Goal: Use online tool/utility: Use online tool/utility

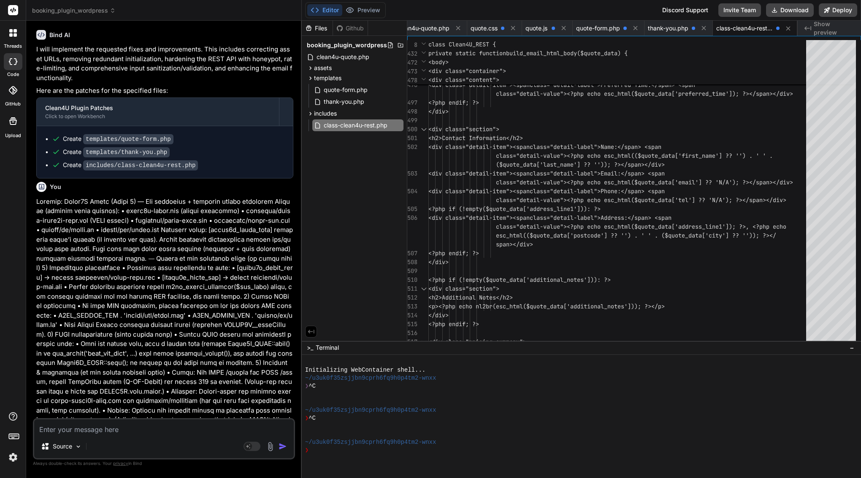
click at [129, 426] on textarea at bounding box center [164, 427] width 260 height 15
type textarea "u"
type textarea "x"
type textarea "up"
type textarea "x"
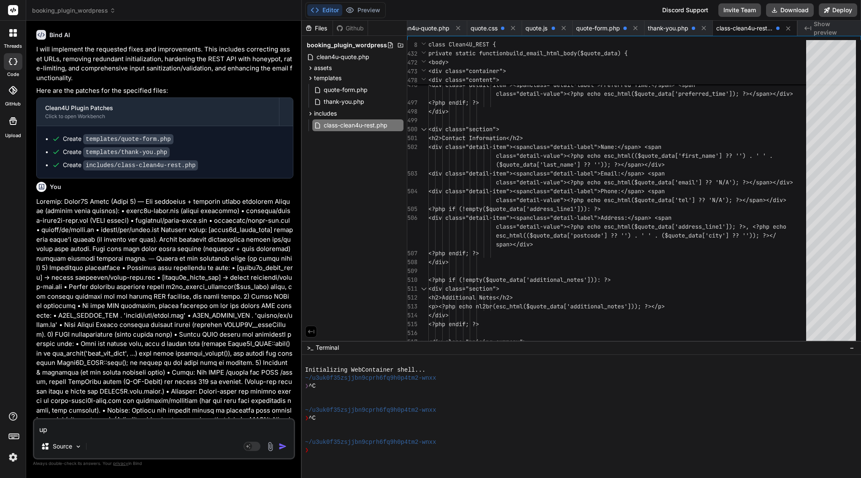
type textarea "upd"
type textarea "x"
type textarea "upda"
type textarea "x"
type textarea "updat"
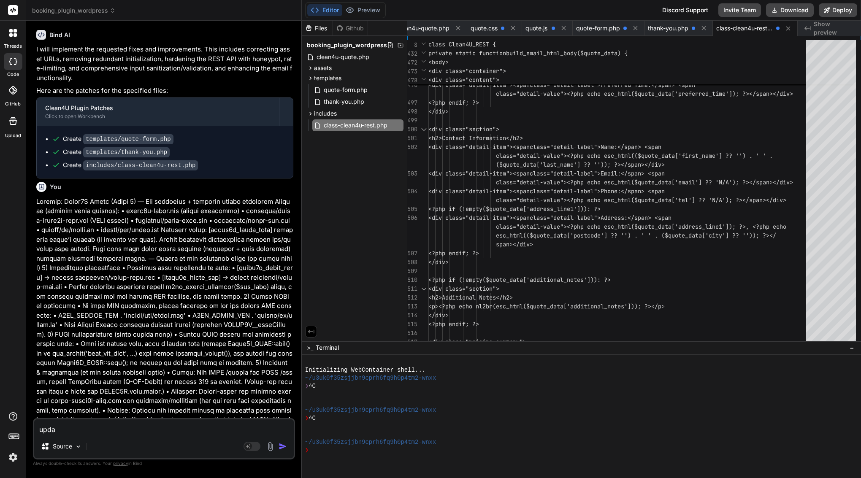
type textarea "x"
type textarea "update"
type textarea "x"
type textarea "update"
type textarea "x"
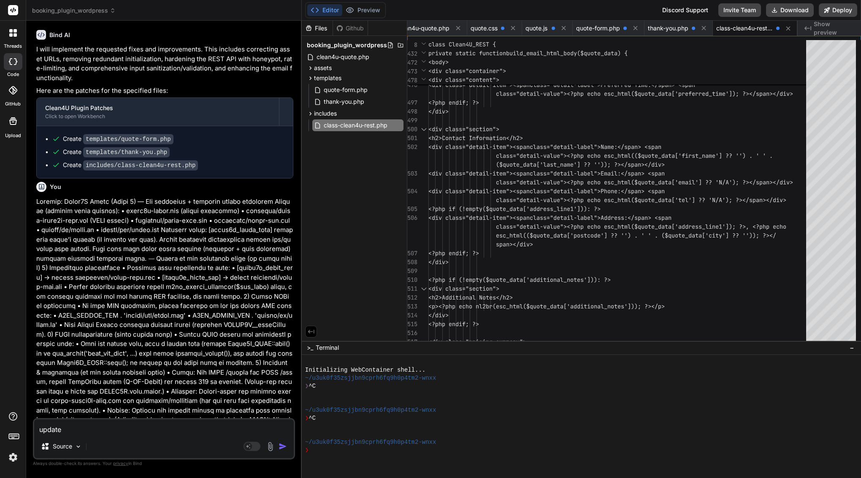
type textarea "update f"
type textarea "x"
type textarea "update fi"
type textarea "x"
type textarea "update fil"
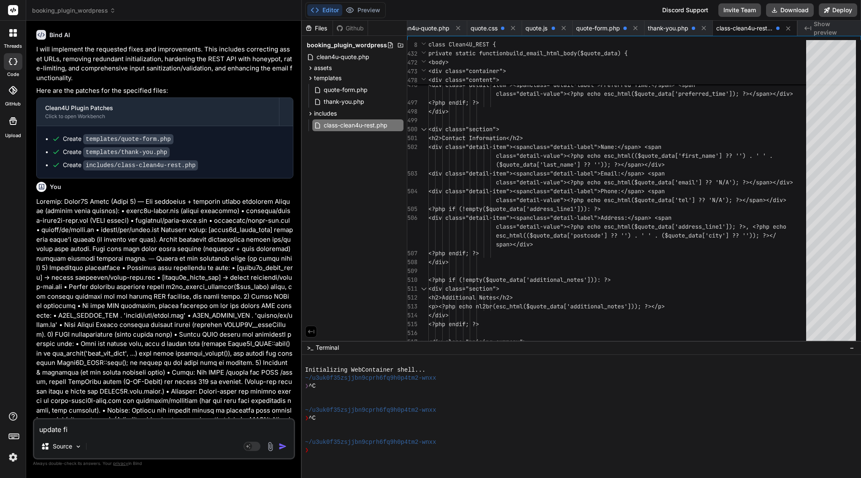
type textarea "x"
type textarea "update file"
type textarea "x"
type textarea "update file"
type textarea "x"
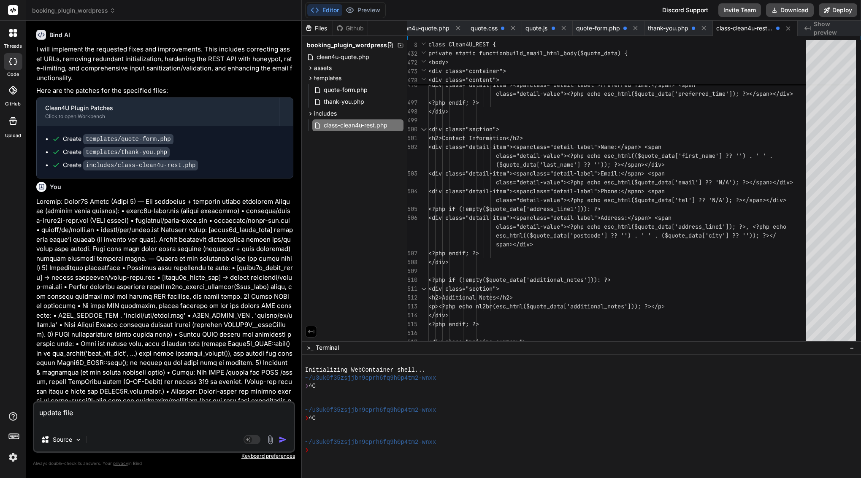
type textarea "update file q"
type textarea "x"
type textarea "update file qu"
type textarea "x"
type textarea "update file quo"
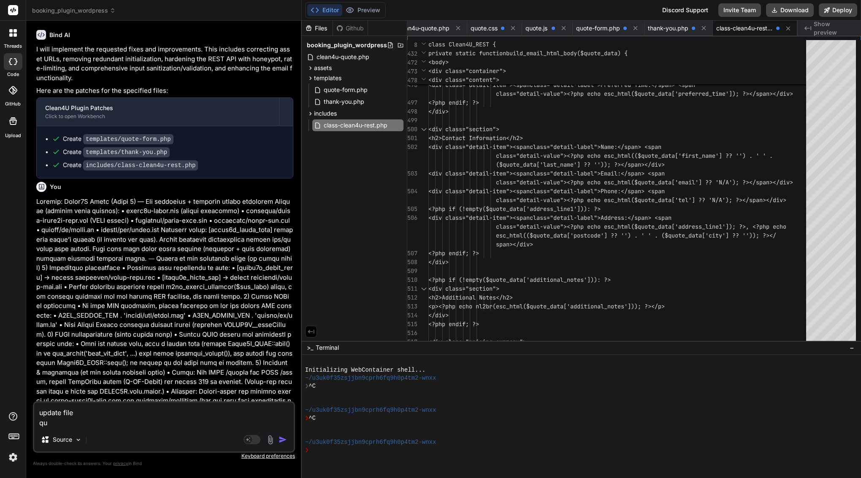
type textarea "x"
type textarea "update file quot"
type textarea "x"
type textarea "update file quote"
type textarea "x"
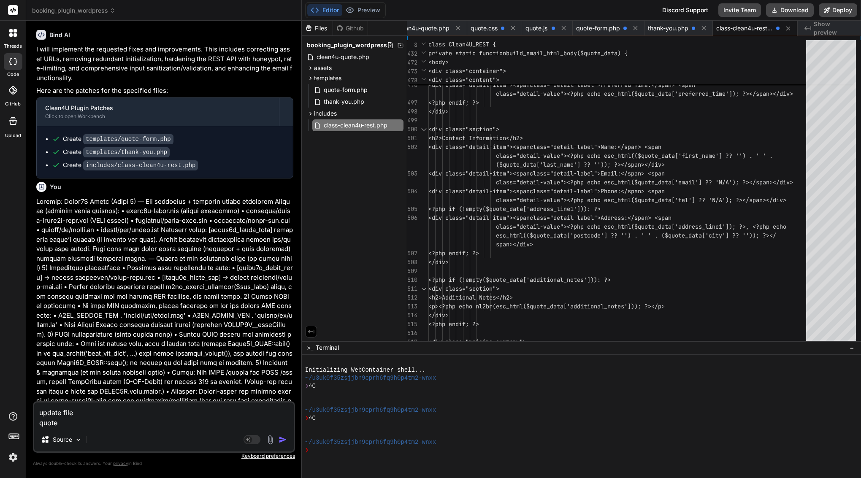
type textarea "update file quote."
type textarea "x"
type textarea "update file quote.c"
type textarea "x"
type textarea "update file quote.cs"
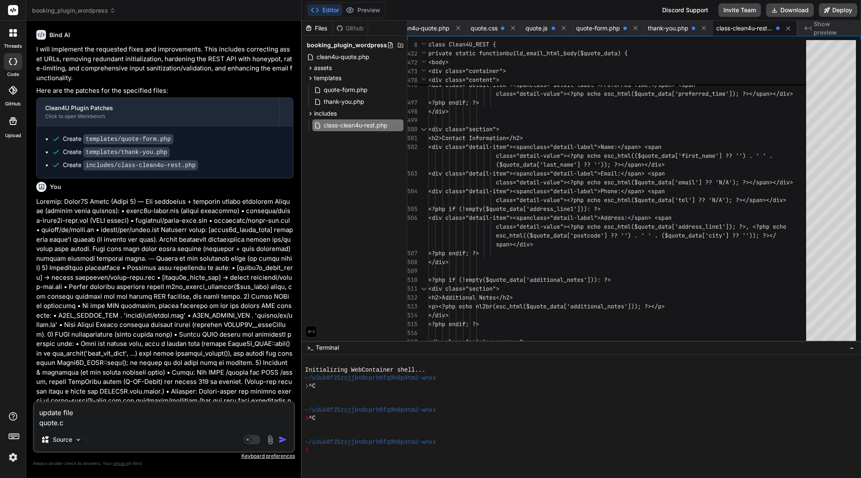
type textarea "x"
type textarea "update file quote.css"
type textarea "x"
paste textarea "/* Quote Form Styles - Clean4U Brand - Enhanced & Performance Optimized */ :roo…"
type textarea "update file quote.css /* Quote Form Styles - Clean4U Brand - Enhanced & Perform…"
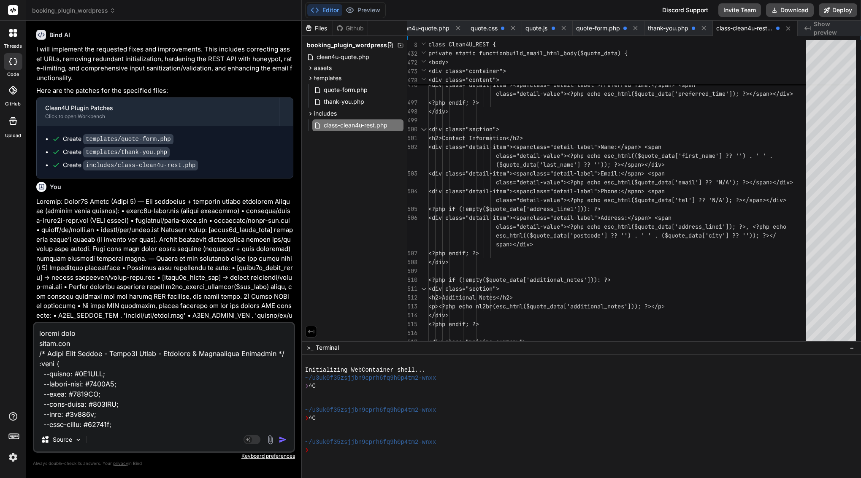
scroll to position [15809, 0]
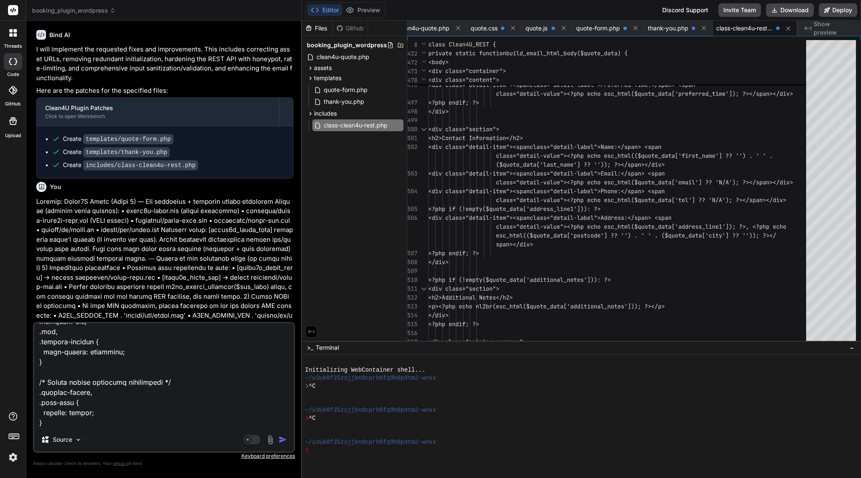
type textarea "x"
type textarea "update file quote.css /* Quote Form Styles - Clean4U Brand - Enhanced & Perform…"
type textarea "x"
type textarea "update file quote.css /* Quote Form Styles - Clean4U Brand - Enhanced & Perform…"
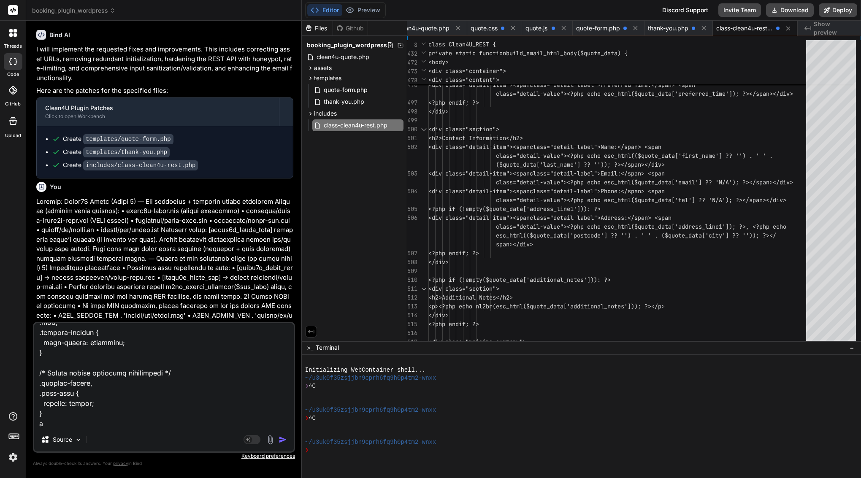
type textarea "x"
type textarea "update file quote.css /* Quote Form Styles - Clean4U Brand - Enhanced & Perform…"
type textarea "x"
type textarea "update file quote.css /* Quote Form Styles - Clean4U Brand - Enhanced & Perform…"
type textarea "x"
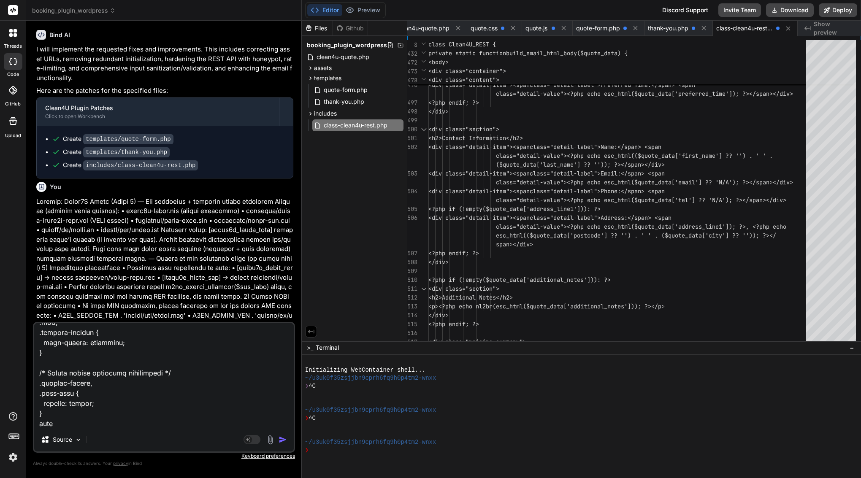
type textarea "update file quote.css /* Quote Form Styles - Clean4U Brand - Enhanced & Perform…"
type textarea "x"
type textarea "update file quote.css /* Quote Form Styles - Clean4U Brand - Enhanced & Perform…"
type textarea "x"
type textarea "update file quote.css /* Quote Form Styles - Clean4U Brand - Enhanced & Perform…"
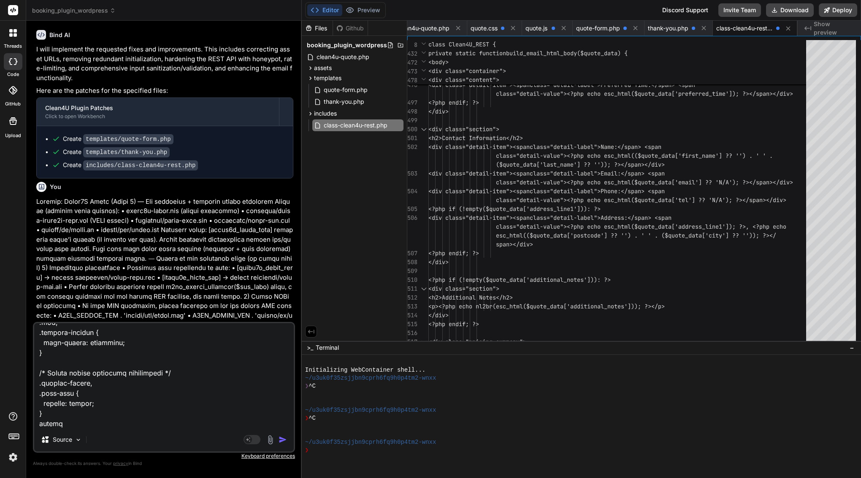
type textarea "x"
type textarea "update file quote.css /* Quote Form Styles - Clean4U Brand - Enhanced & Perform…"
type textarea "x"
type textarea "update file quote.css /* Quote Form Styles - Clean4U Brand - Enhanced & Perform…"
type textarea "x"
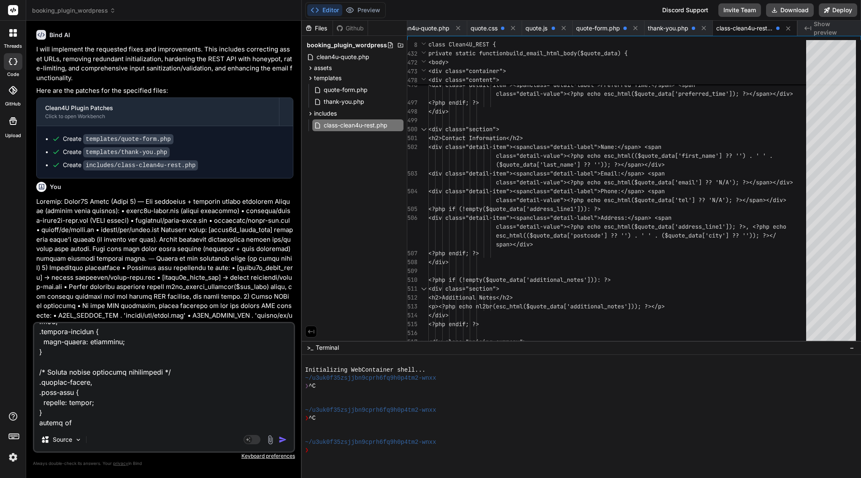
type textarea "update file quote.css /* Quote Form Styles - Clean4U Brand - Enhanced & Perform…"
type textarea "x"
type textarea "update file quote.css /* Quote Form Styles - Clean4U Brand - Enhanced & Perform…"
type textarea "x"
type textarea "update file quote.css /* Quote Form Styles - Clean4U Brand - Enhanced & Perform…"
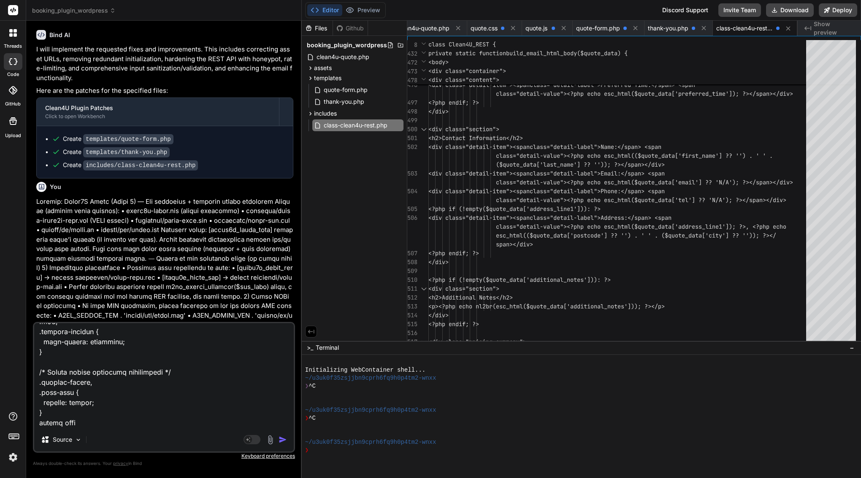
type textarea "x"
type textarea "update file quote.css /* Quote Form Styles - Clean4U Brand - Enhanced & Perform…"
type textarea "x"
type textarea "update file quote.css /* Quote Form Styles - Clean4U Brand - Enhanced & Perform…"
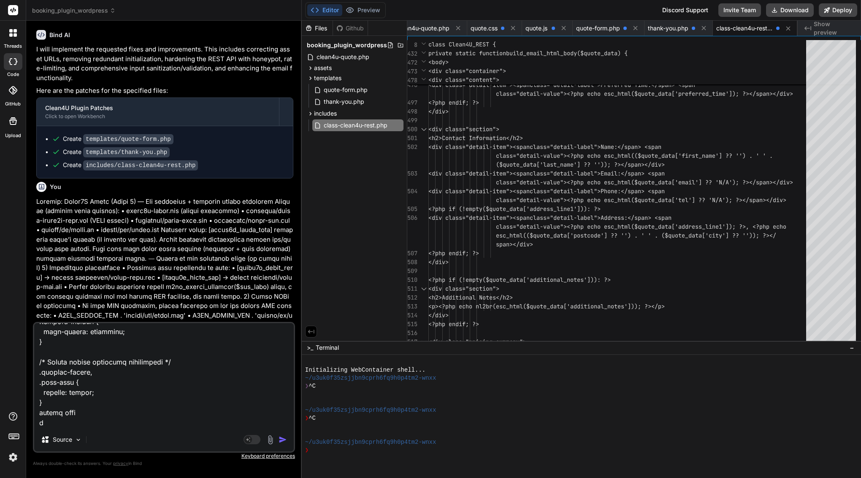
type textarea "x"
type textarea "update file quote.css /* Quote Form Styles - Clean4U Brand - Enhanced & Perform…"
type textarea "x"
type textarea "update file quote.css /* Quote Form Styles - Clean4U Brand - Enhanced & Perform…"
type textarea "x"
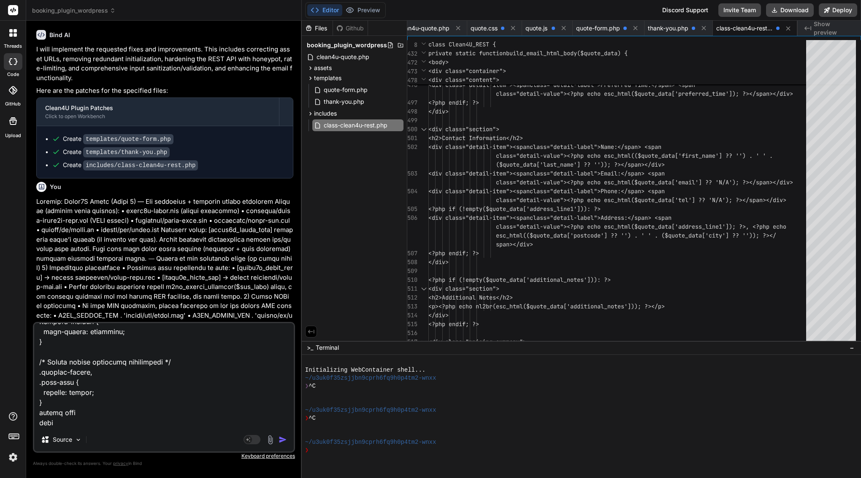
type textarea "update file quote.css /* Quote Form Styles - Clean4U Brand - Enhanced & Perform…"
type textarea "x"
type textarea "update file quote.css /* Quote Form Styles - Clean4U Brand - Enhanced & Perform…"
type textarea "x"
type textarea "update file quote.css /* Quote Form Styles - Clean4U Brand - Enhanced & Perform…"
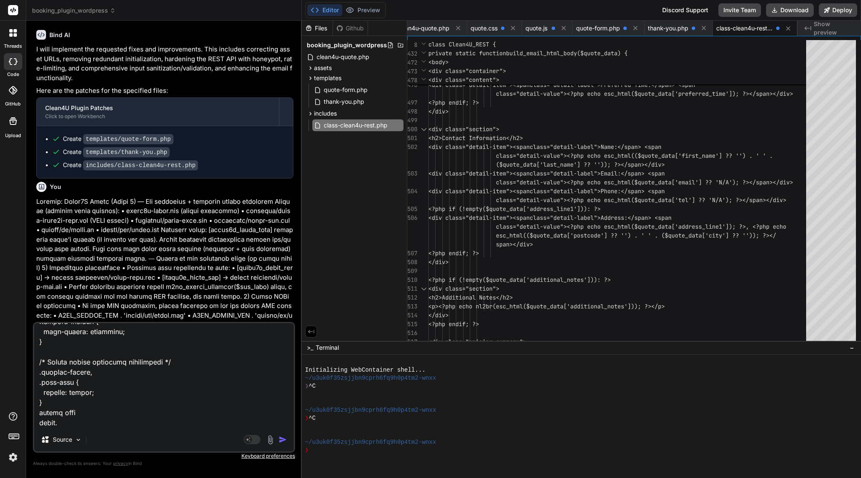
type textarea "x"
type textarea "update file quote.css /* Quote Form Styles - Clean4U Brand - Enhanced & Perform…"
type textarea "x"
type textarea "update file quote.css /* Quote Form Styles - Clean4U Brand - Enhanced & Perform…"
type textarea "x"
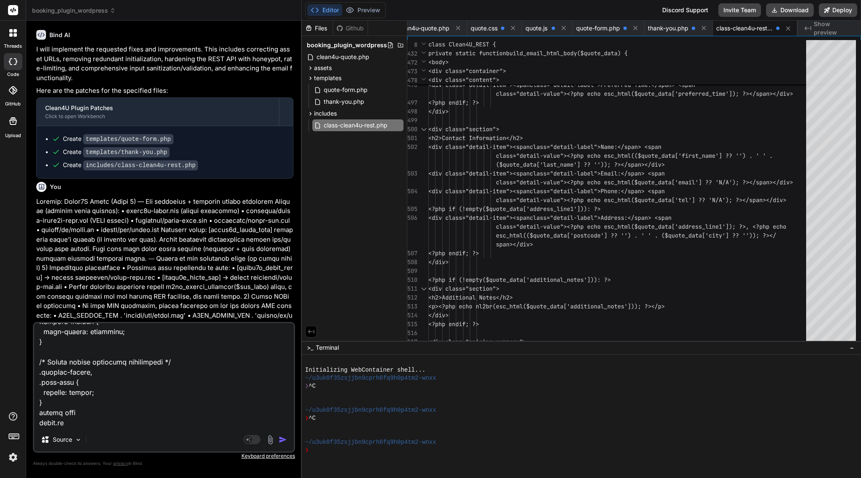
type textarea "update file quote.css /* Quote Form Styles - Clean4U Brand - Enhanced & Perform…"
type textarea "x"
paste textarea "(function() { 'use strict'; // --- Google Places Autocomplete Global Callback -…"
type textarea "update file quote.css /* Quote Form Styles - Clean4U Brand - Enhanced & Perform…"
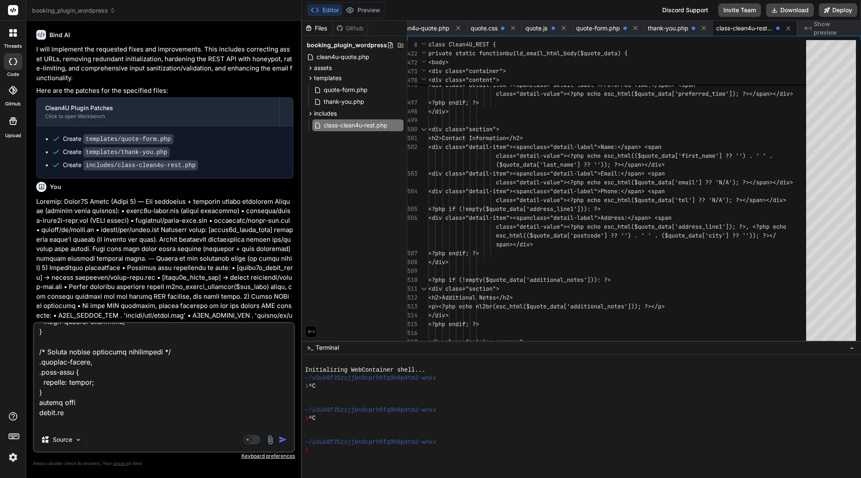
type textarea "x"
type textarea "update file quote.css /* Quote Form Styles - Clean4U Brand - Enhanced & Perform…"
click at [283, 436] on img "button" at bounding box center [283, 440] width 8 height 8
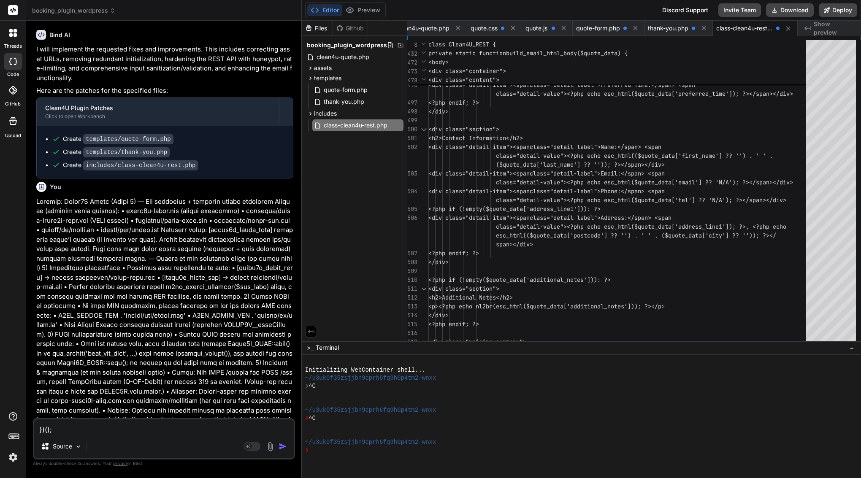
scroll to position [11611, 0]
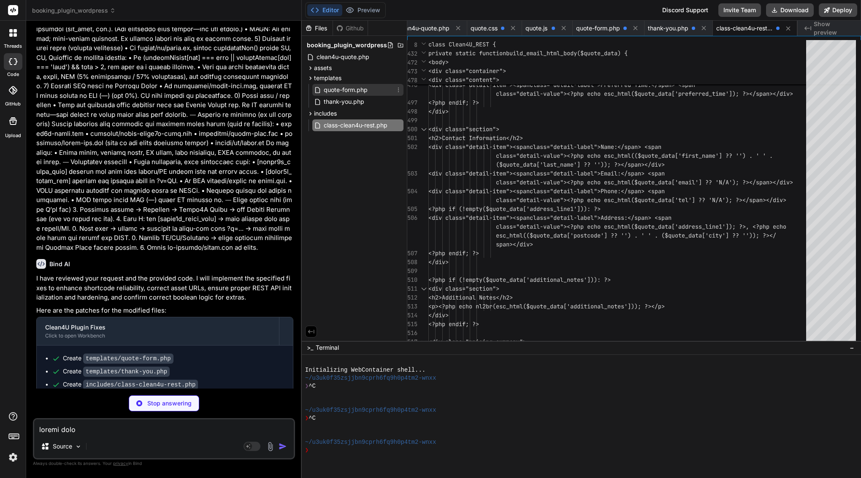
type textarea "x"
type textarea "contain: layout; }"
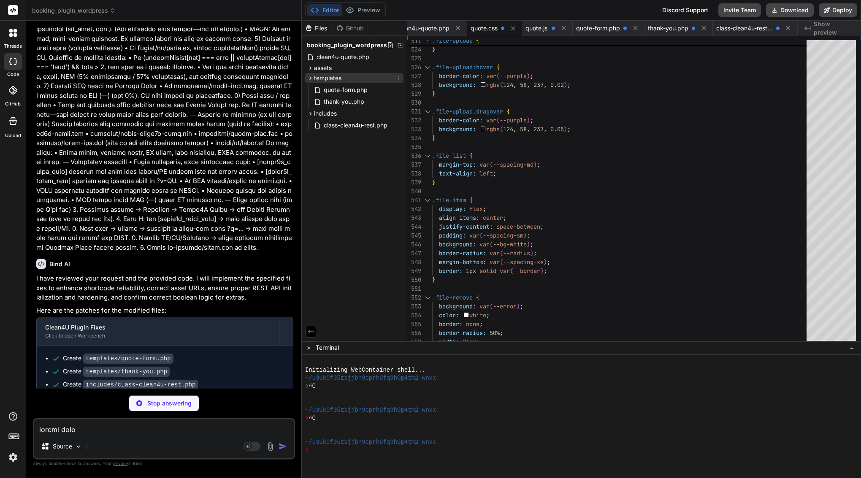
click at [310, 79] on icon at bounding box center [310, 77] width 2 height 3
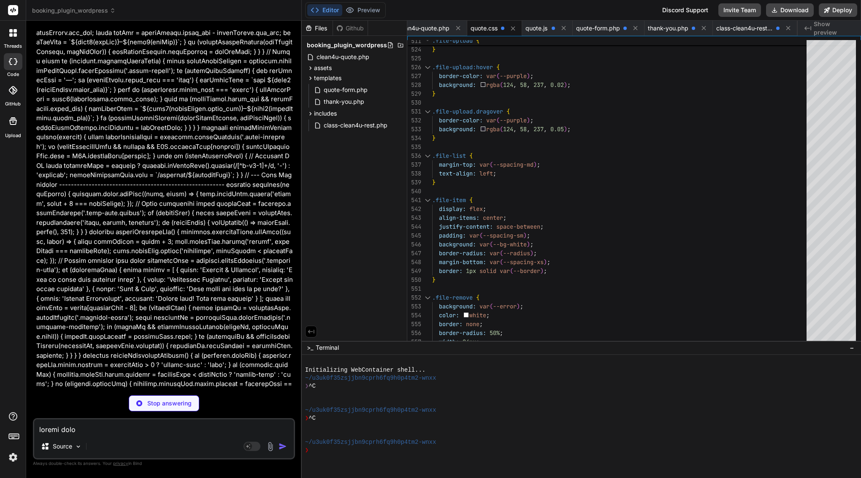
scroll to position [0, 0]
click at [160, 430] on textarea at bounding box center [164, 427] width 260 height 15
type textarea "x"
type textarea "u"
type textarea "x"
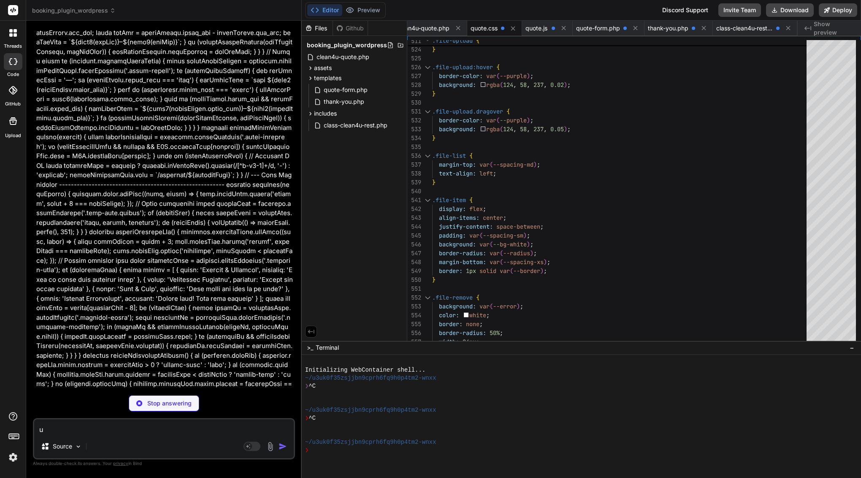
type textarea "up"
type textarea "x"
type textarea "upd"
type textarea "x"
type textarea "upda"
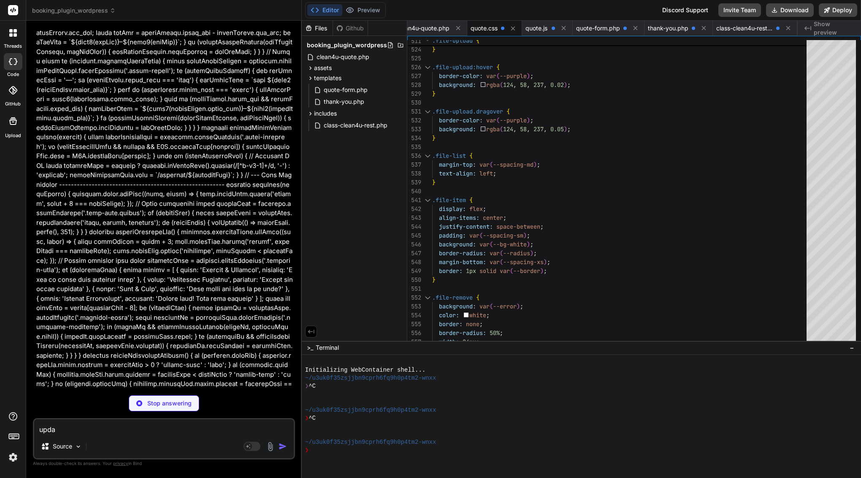
type textarea "x"
type textarea "updat"
type textarea "x"
type textarea "update"
type textarea "x"
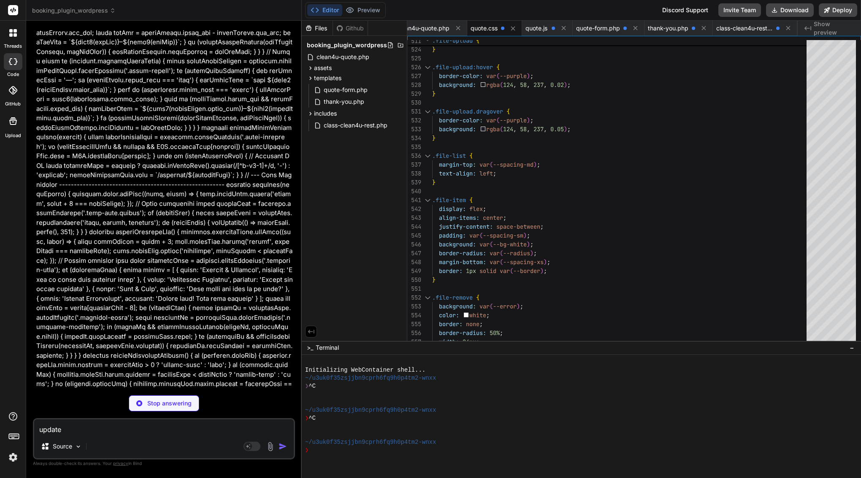
type textarea "update"
type textarea "x"
type textarea "update f"
type textarea "x"
type textarea "update fi"
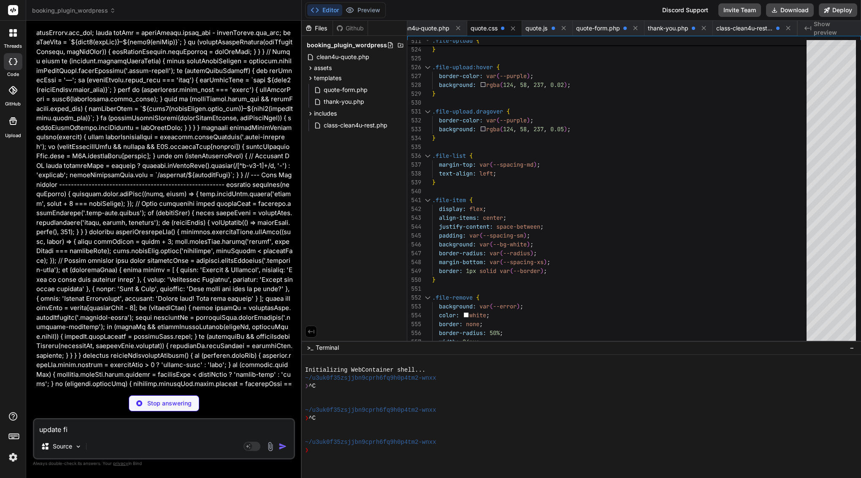
type textarea "x"
type textarea "update fil"
type textarea "x"
type textarea "update file"
type textarea "x"
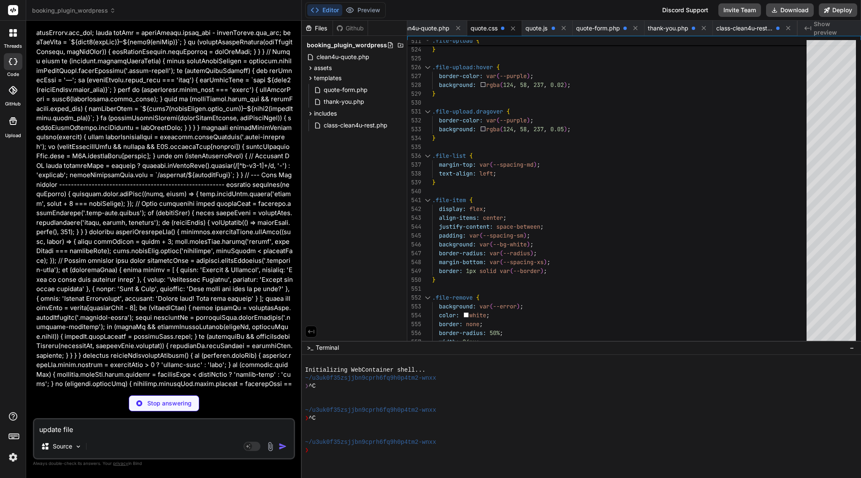
type textarea "update file"
type textarea "x"
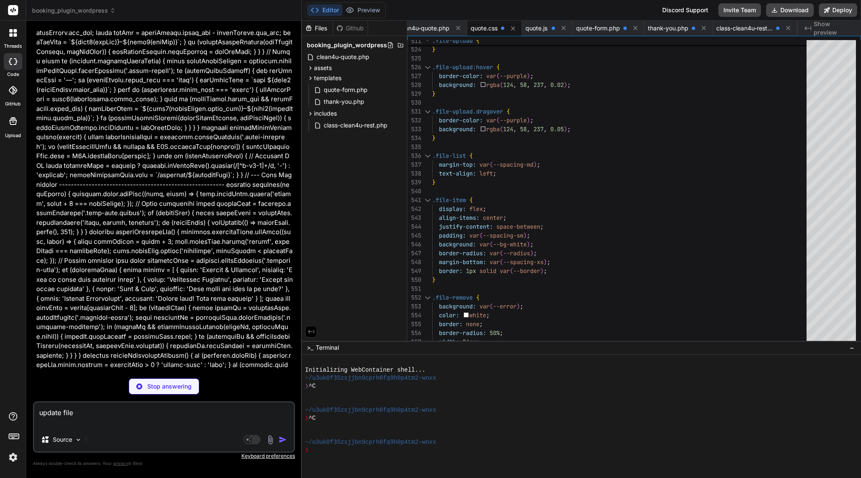
type textarea "update file"
type textarea "x"
type textarea "update file"
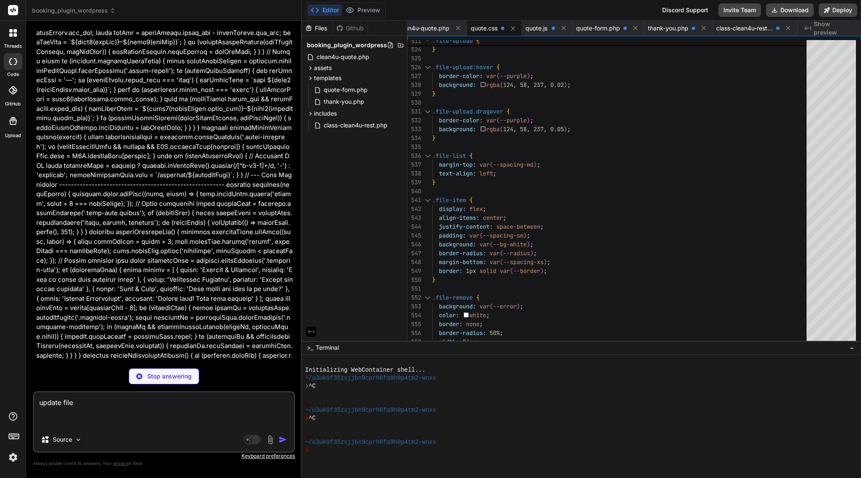
type textarea "x"
paste textarea "<?php /** * Quote Form Template * * Displays the multi-step quote form with sti…"
type textarea "update file <?php /** * Quote Form Template * * Displays the multi-step quote f…"
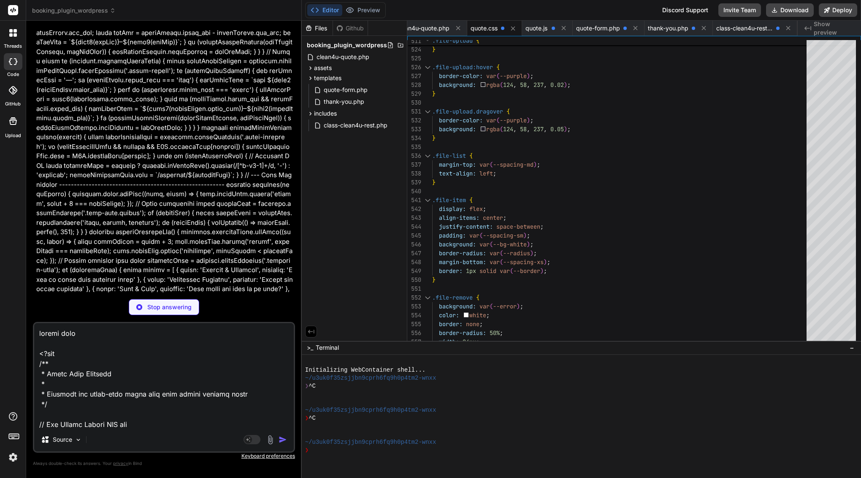
click at [70, 343] on textarea at bounding box center [164, 375] width 260 height 105
type textarea "x"
paste textarea "templates/quote-form.php"
type textarea "update file templates/quote-form.php <?php /** * Quote Form Template * * Displa…"
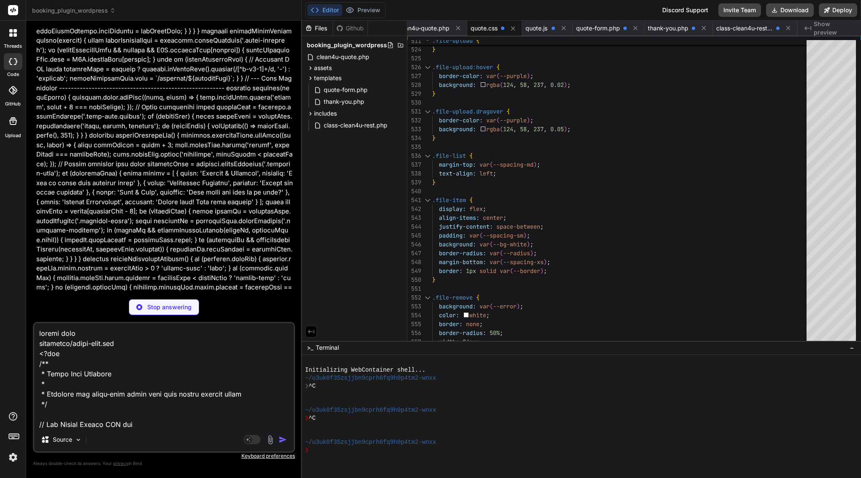
scroll to position [19952, 0]
type textarea "x"
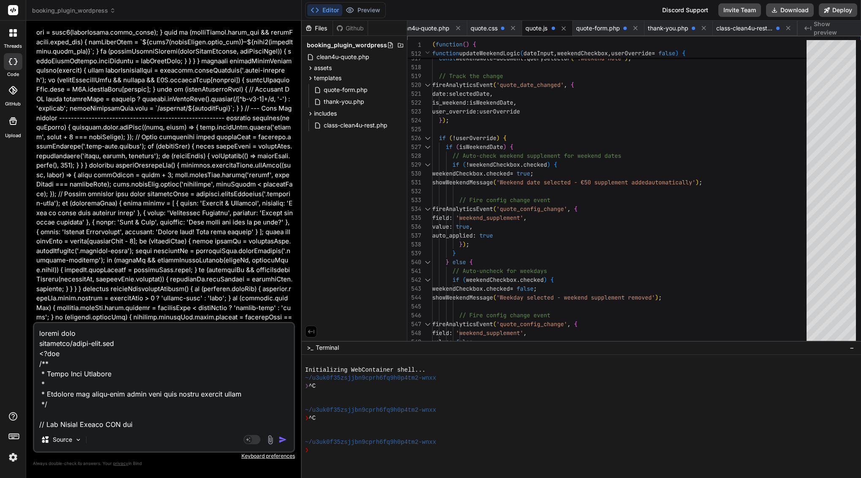
scroll to position [0, 0]
type textarea "x"
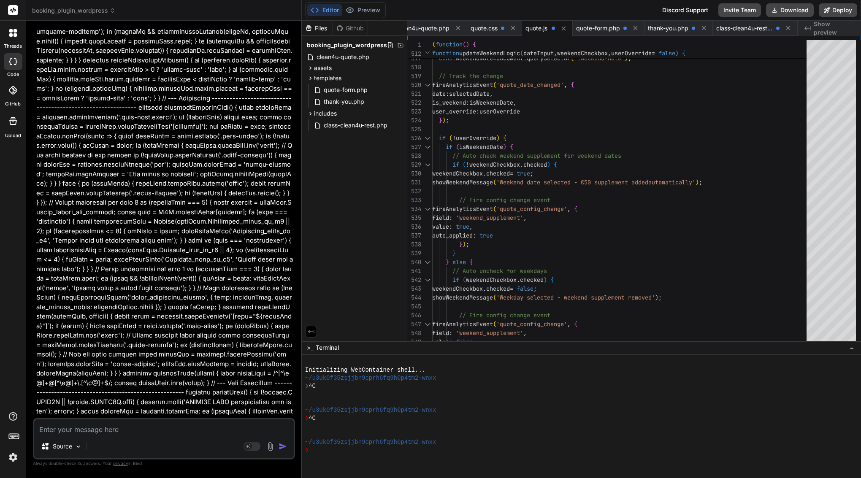
scroll to position [20217, 0]
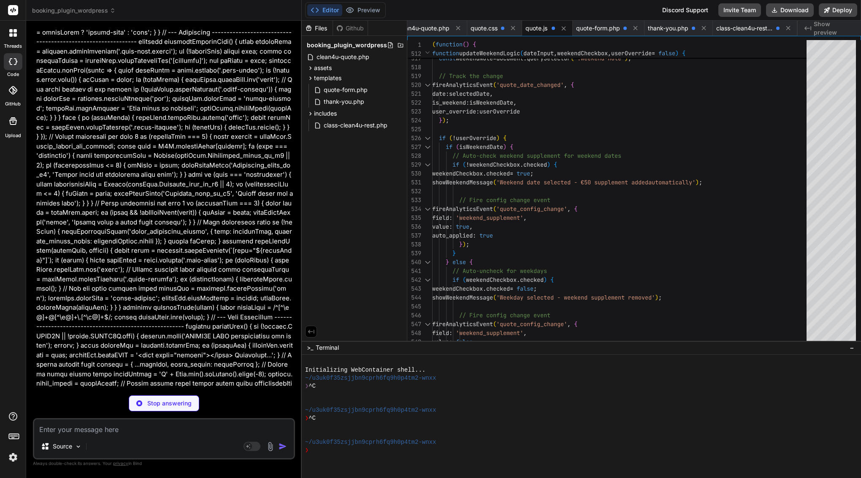
type textarea "x"
paste textarea "templates/thank-you.php"
type textarea "templates/thank-you.php"
type textarea "x"
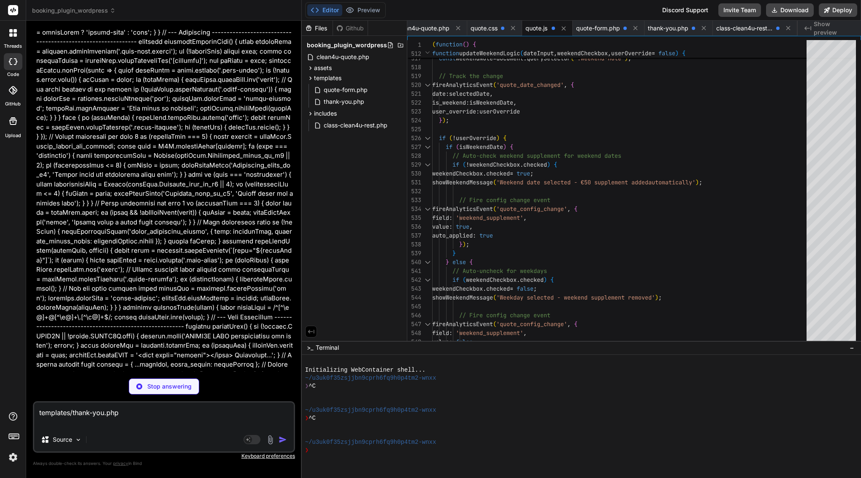
type textarea "templates/thank-you.php"
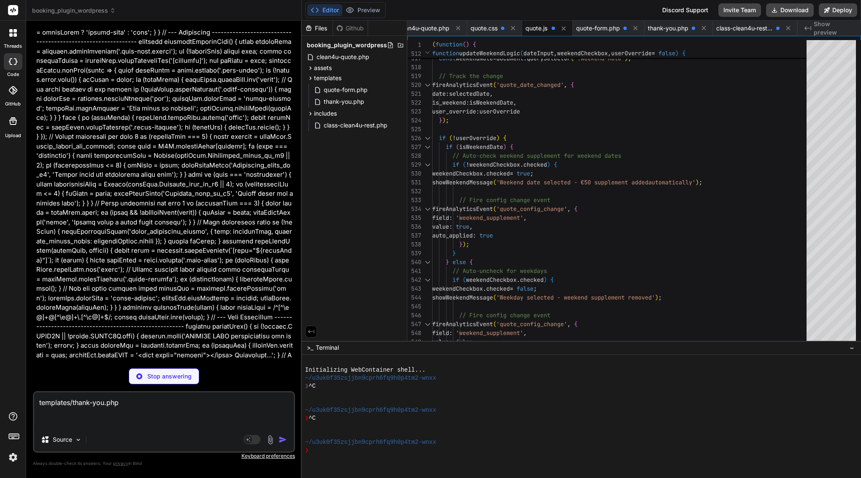
type textarea "x"
type textarea "templates/thank-you.php"
type textarea "x"
type textarea "observer.observe(summaryTotalElement, { childList: true, subtree: true }); } })…"
type textarea "x"
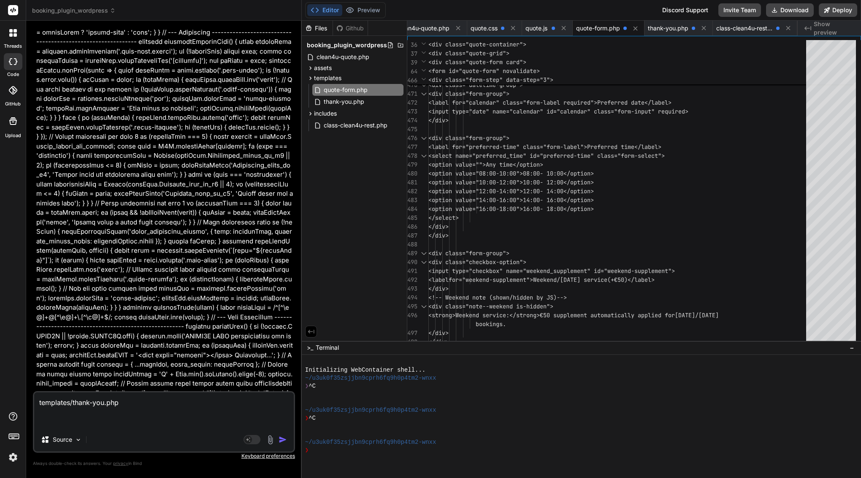
paste textarea "<?php /** * Thank You Page Template * * Displays quote confirmation and details…"
type textarea "templates/thank-you.php <?php /** * Thank You Page Template * * Displays quote …"
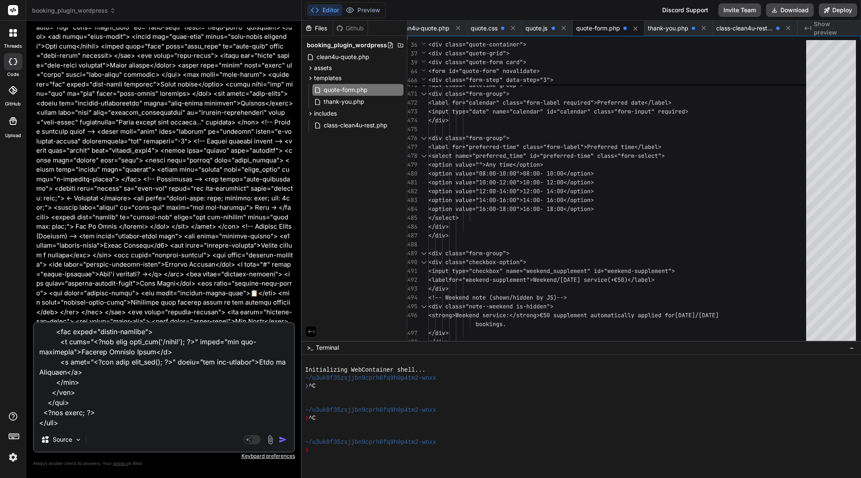
scroll to position [0, 0]
type textarea "x"
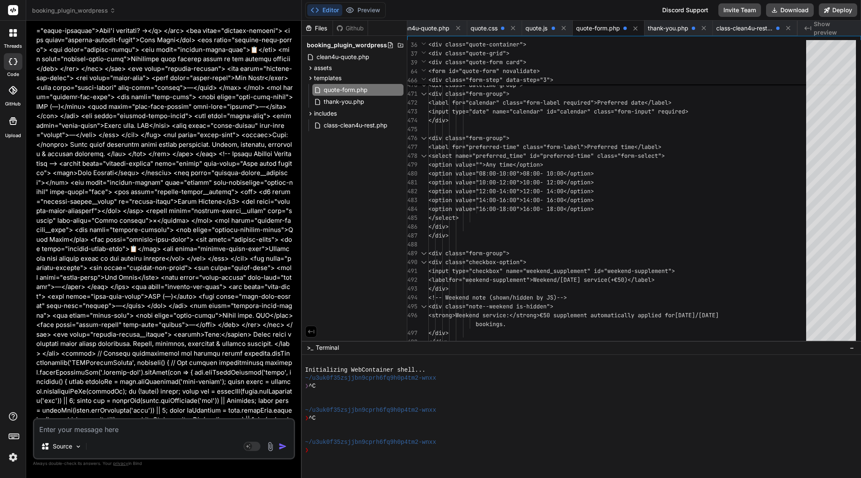
scroll to position [23664, 0]
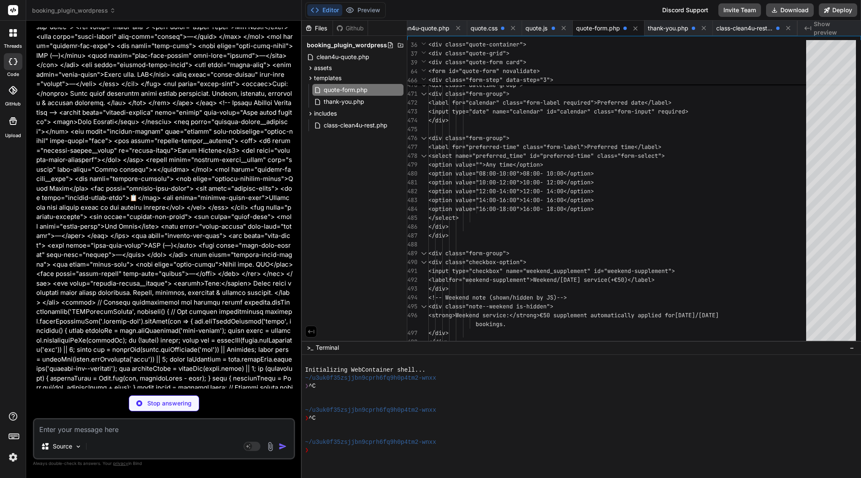
type textarea "x"
type textarea "<a href="<?php echo home_url(); ?>" class="btn btn-primary">Back to Homepage</a…"
type textarea "x"
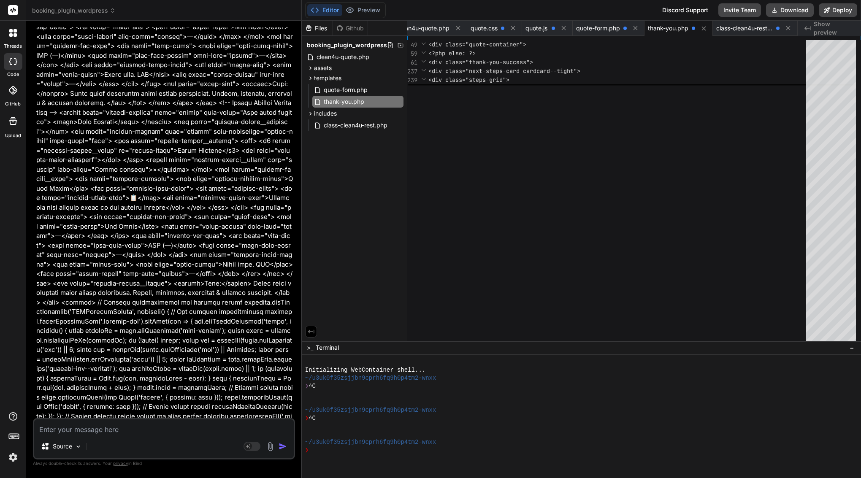
scroll to position [53, 0]
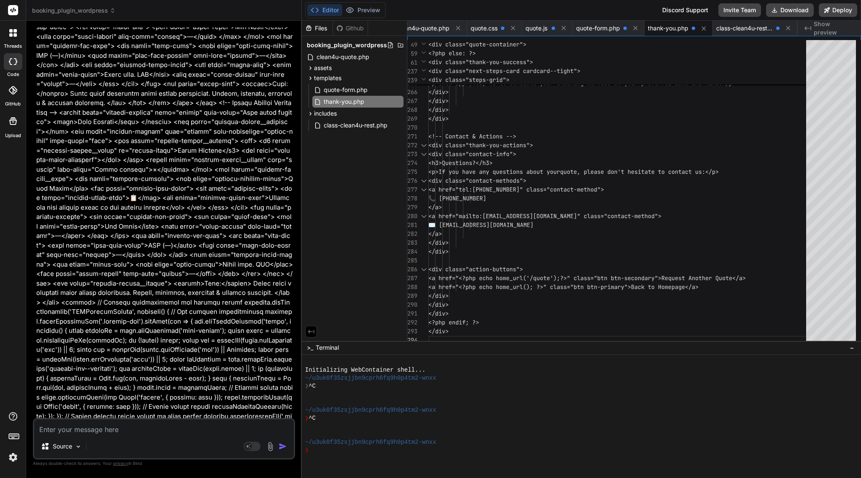
paste textarea "includes/class-clean4u-rest.php"
type textarea "includes/class-clean4u-rest.php"
type textarea "x"
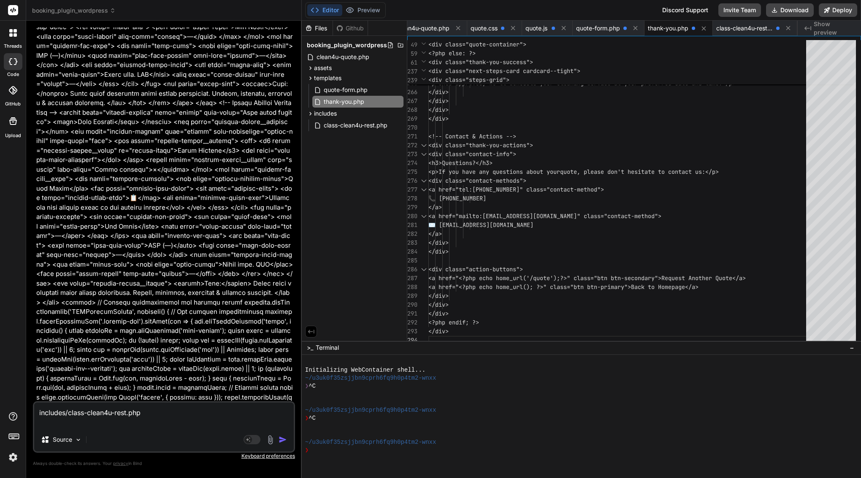
type textarea "includes/class-clean4u-rest.php"
type textarea "x"
paste textarea "<?php /** * Clean4U REST API Handler * * Handles REST API endpoints for quote s…"
type textarea "includes/class-clean4u-rest.php <?php /** * Clean4U REST API Handler * * Handle…"
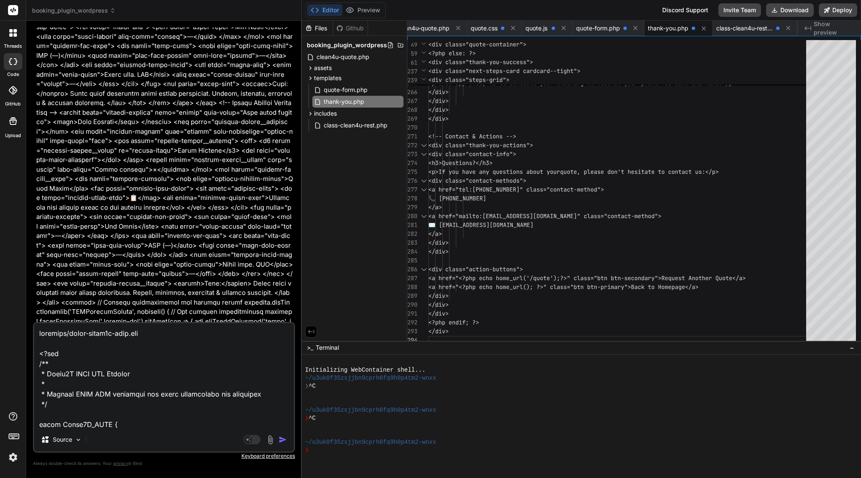
scroll to position [7034, 0]
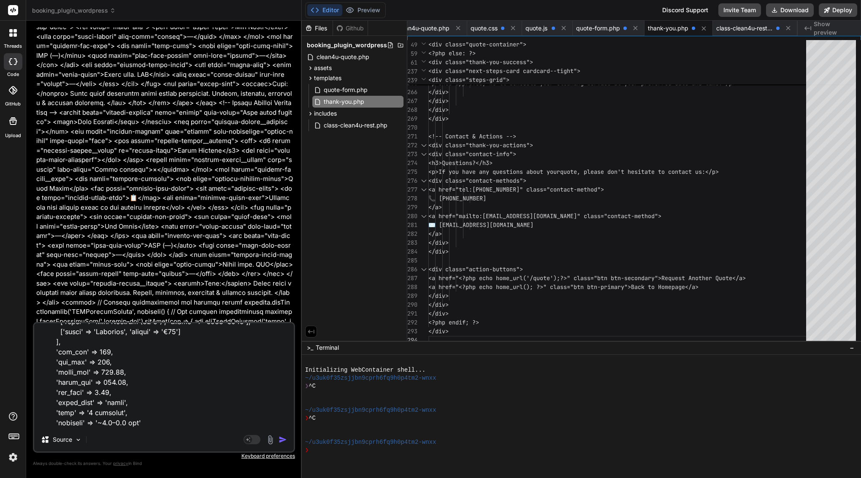
type textarea "x"
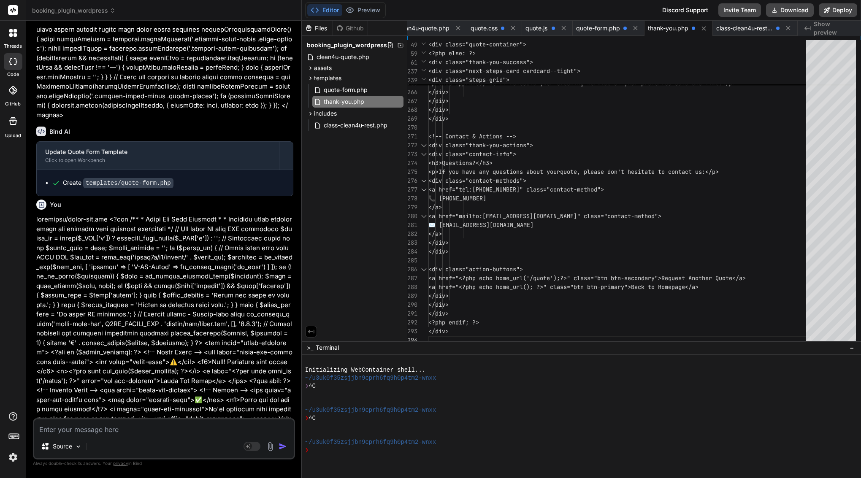
scroll to position [24263, 0]
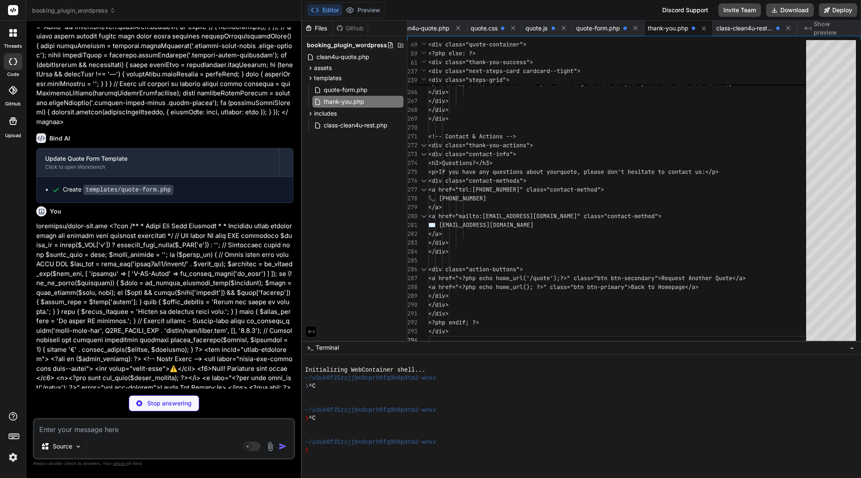
type textarea "x"
paste textarea "templates/emails/admin-quote.html.php"
type textarea "templates/emails/admin-quote.html.php"
type textarea "x"
type textarea "}"
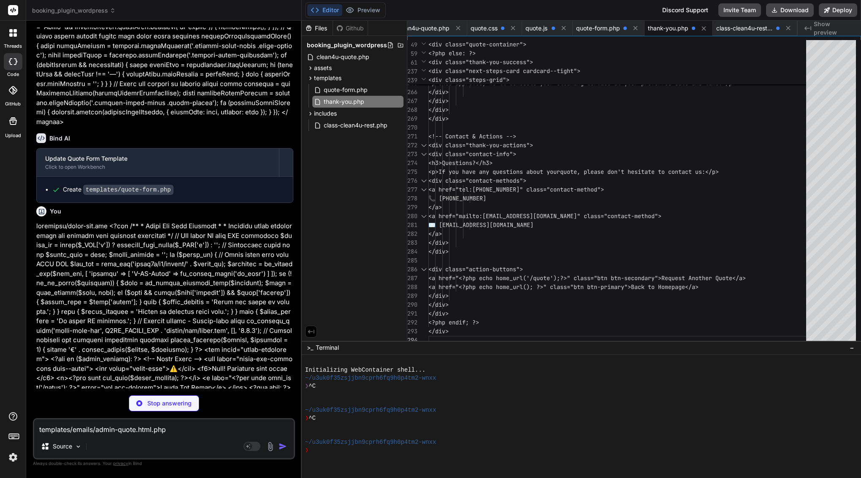
scroll to position [9, 0]
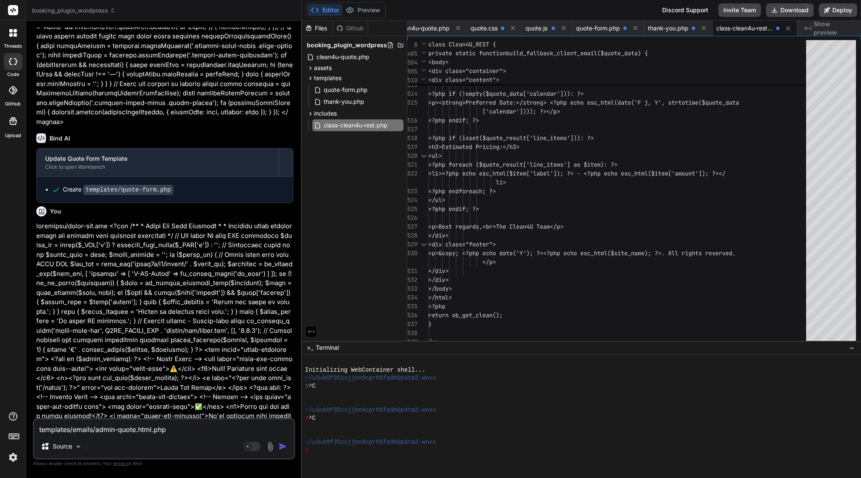
type textarea "x"
type textarea "templates/emails/admin-quote.html.php"
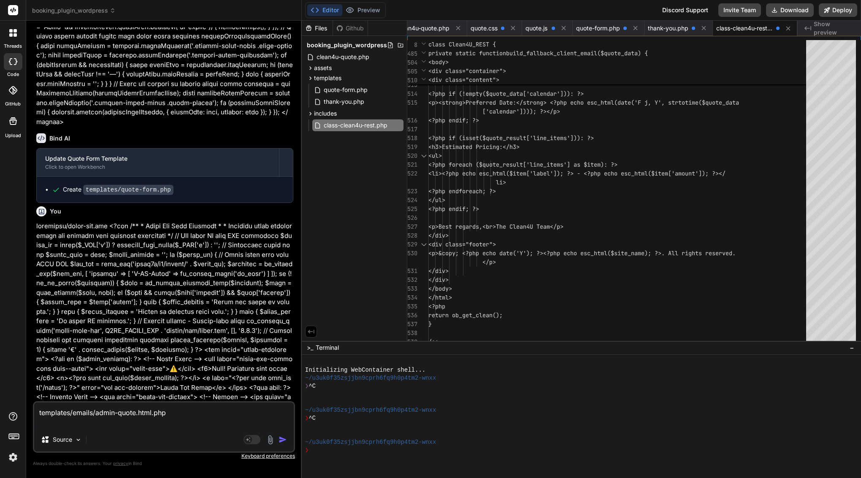
type textarea "x"
paste textarea "<?php /** * Admin Quote Email Template * * HTML email template for quote notifi…"
type textarea "templates/emails/admin-quote.html.php <?php /** * Admin Quote Email Template * …"
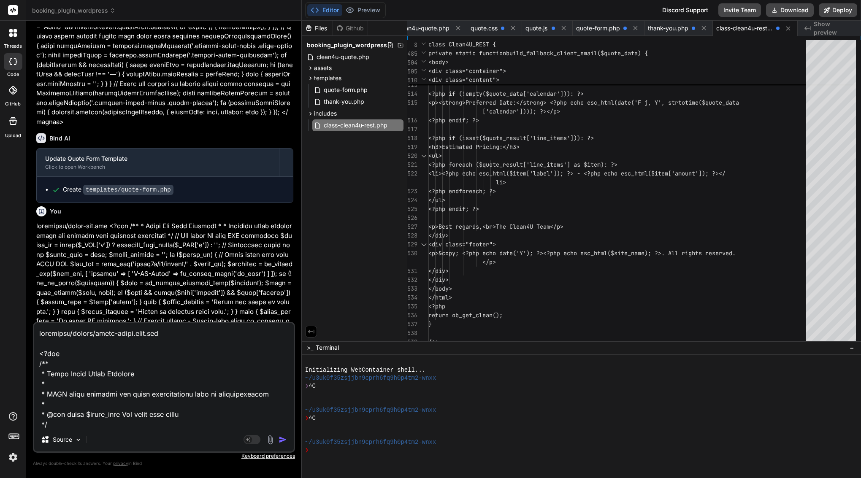
scroll to position [5636, 0]
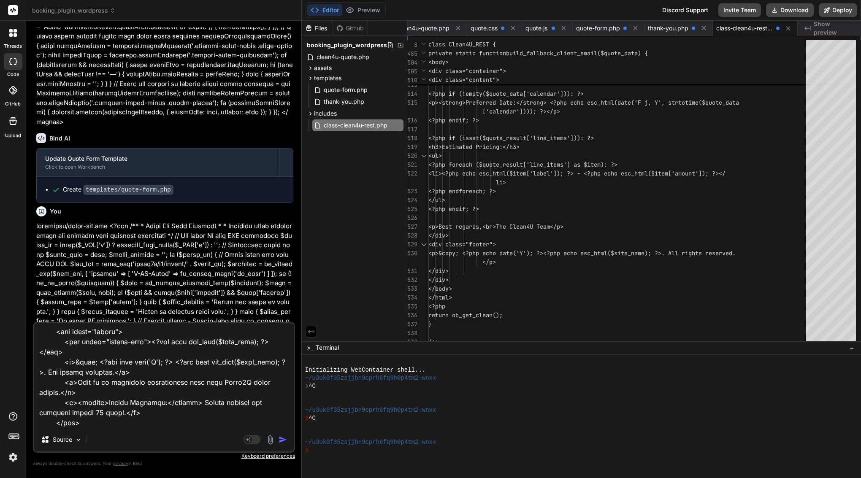
type textarea "x"
type textarea "templates/emails/admin-quote.html.php <?php /** * Admin Quote Email Template * …"
type textarea "x"
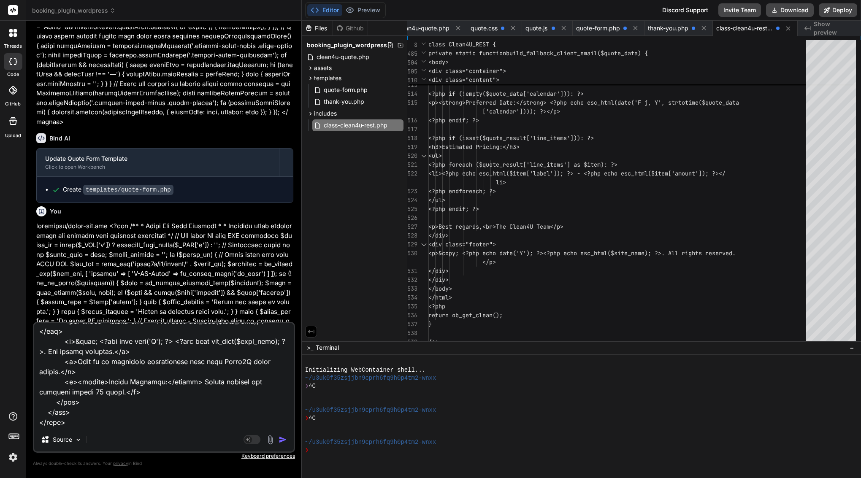
scroll to position [5656, 0]
paste textarea "templates/emails/client-quote.html.php"
type textarea "templates/emails/admin-quote.html.php <?php /** * Admin Quote Email Template * …"
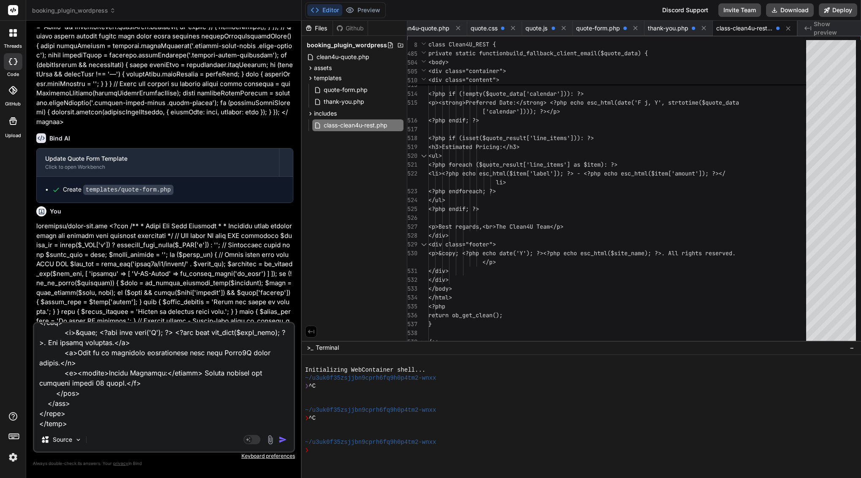
type textarea "x"
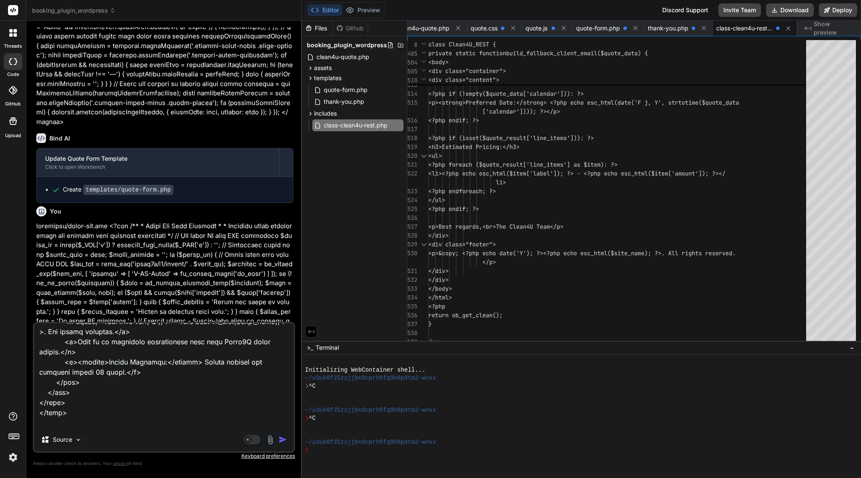
paste textarea "<?php /** * Client Quote Email Template * * HTML email template for quote confi…"
type textarea "templates/emails/admin-quote.html.php <?php /** * Admin Quote Email Template * …"
type textarea "x"
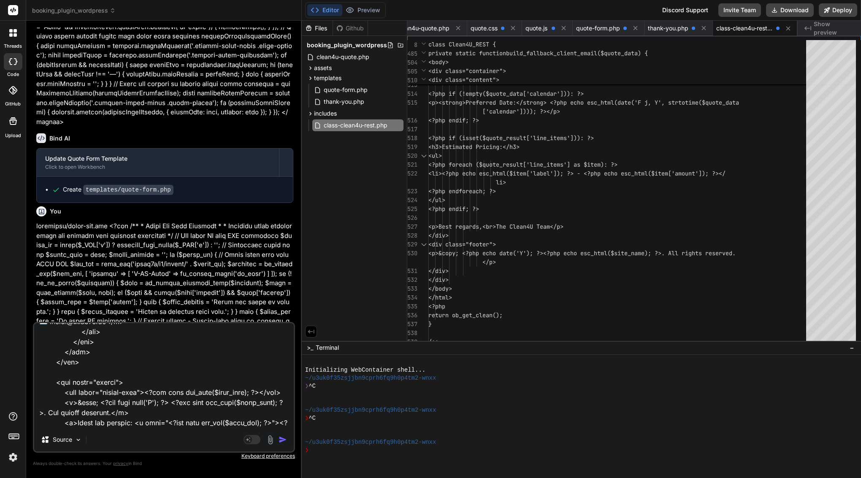
type textarea "templates/emails/admin-quote.html.php <?php /** * Admin Quote Email Template * …"
click at [281, 438] on img "button" at bounding box center [283, 440] width 8 height 8
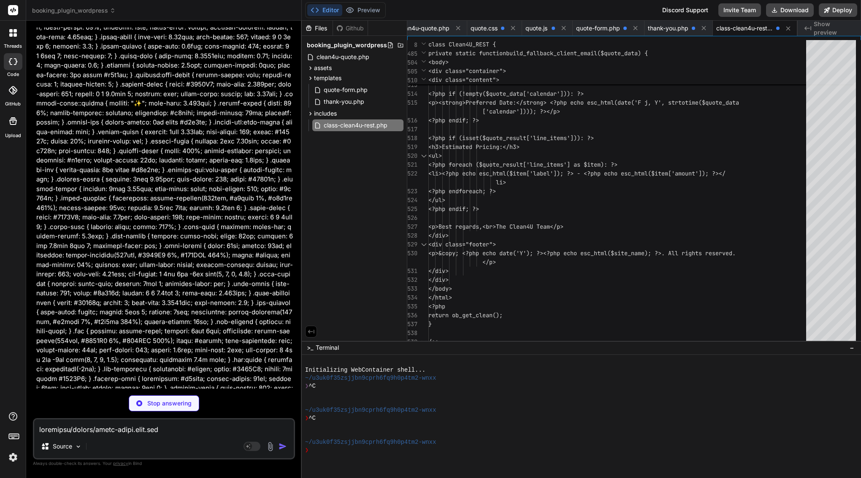
scroll to position [0, 0]
type textarea "x"
type textarea "</div> </body> </html>"
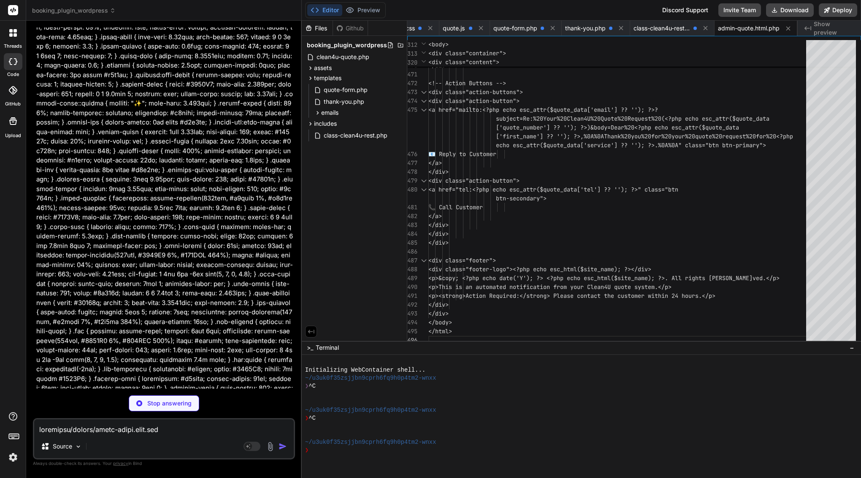
scroll to position [0, 179]
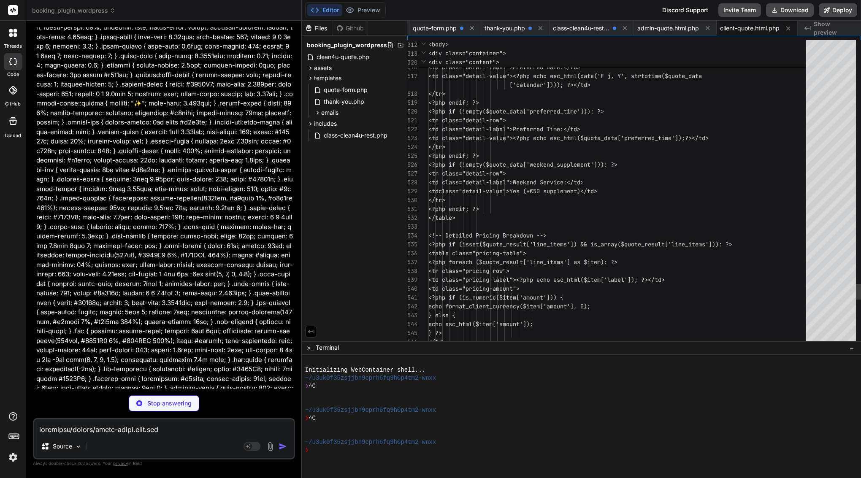
type textarea "x"
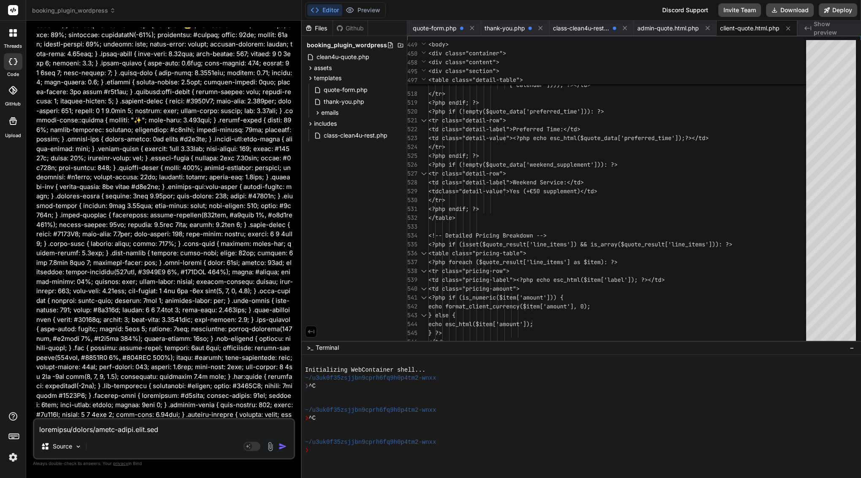
scroll to position [0, 0]
click at [120, 428] on textarea at bounding box center [164, 427] width 260 height 15
paste textarea "You’ve got two main culprits: a tiny typo that disables batching and a lot of u…"
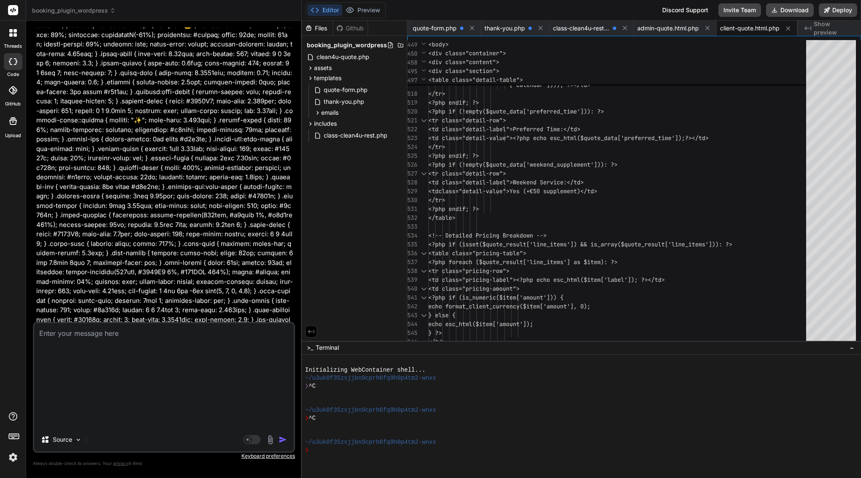
type textarea "You’ve got two main culprits: a tiny typo that disables batching and a lot of u…"
type textarea "x"
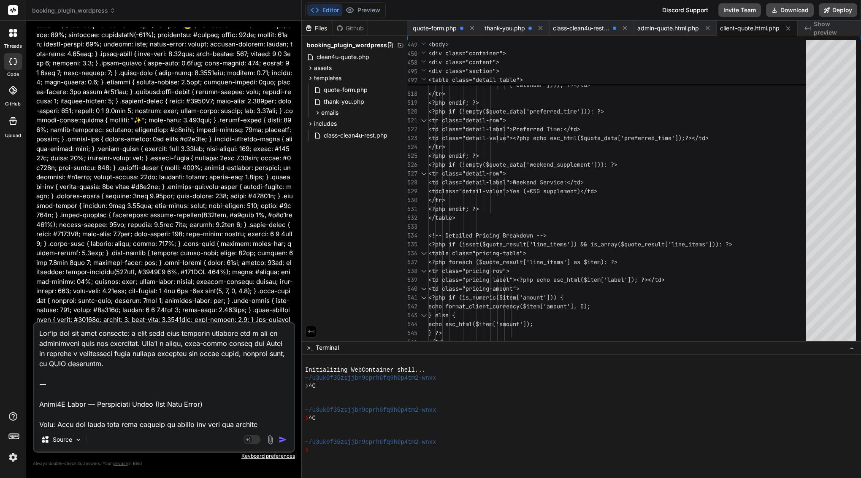
scroll to position [2667, 0]
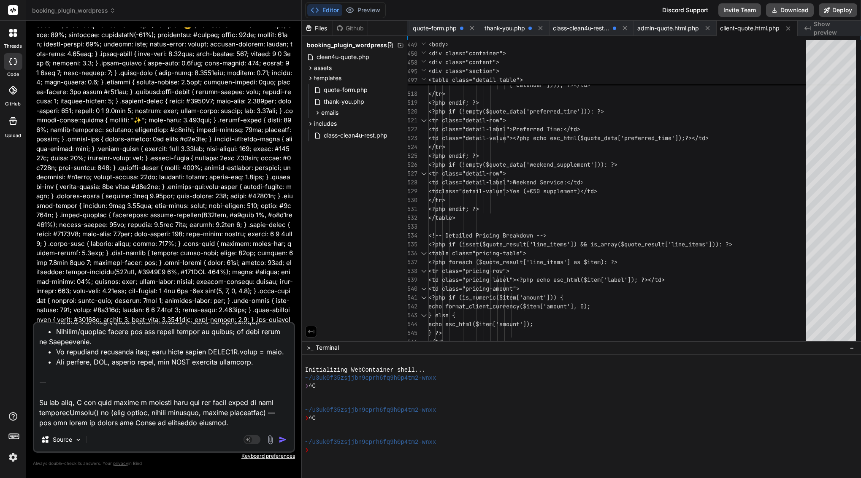
drag, startPoint x: 226, startPoint y: 425, endPoint x: 30, endPoint y: 379, distance: 200.9
click at [30, 379] on div "Bind AI Web Search Created with Pixso. Code Generator You Bind AI Clean4U Quote…" at bounding box center [164, 249] width 276 height 457
type textarea "You’ve got two main culprits: a tiny typo that disables batching and a lot of u…"
type textarea "x"
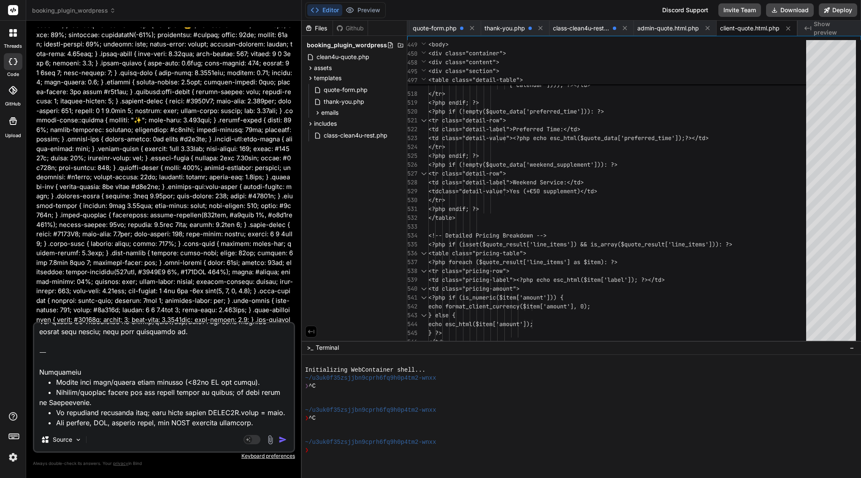
type textarea "You’ve got two main culprits: a tiny typo that disables batching and a lot of u…"
type textarea "x"
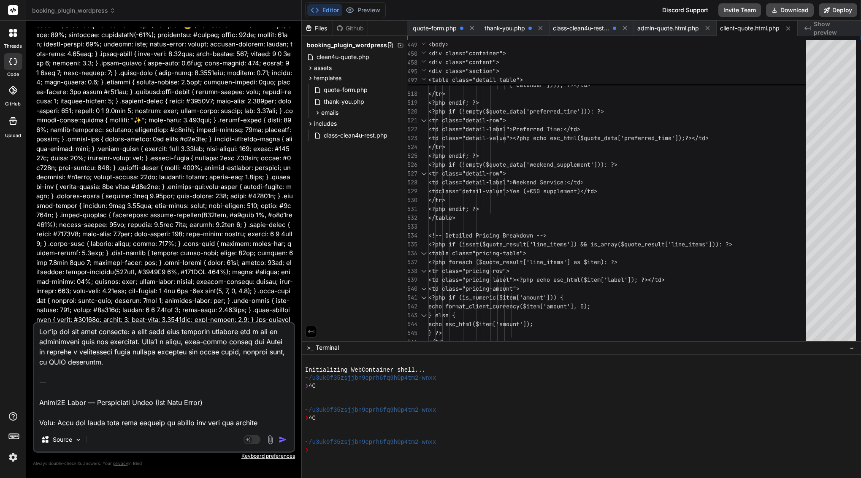
scroll to position [0, 0]
drag, startPoint x: 40, startPoint y: 374, endPoint x: 30, endPoint y: 309, distance: 66.2
click at [30, 309] on div "Bind AI Web Search Created with Pixso. Code Generator You Bind AI Clean4U Quote…" at bounding box center [164, 249] width 276 height 457
type textarea "Clean4U Quote — Performance Patch (Hot Path Fixes) Goal: Make the quote form fe…"
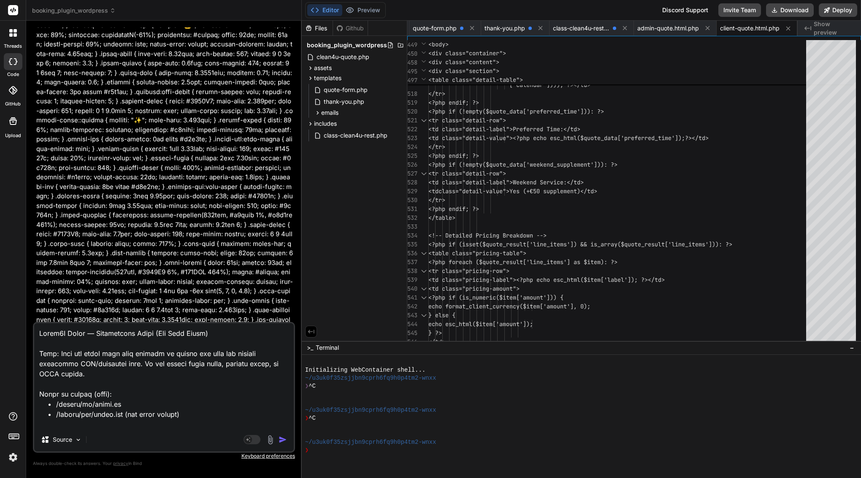
type textarea "x"
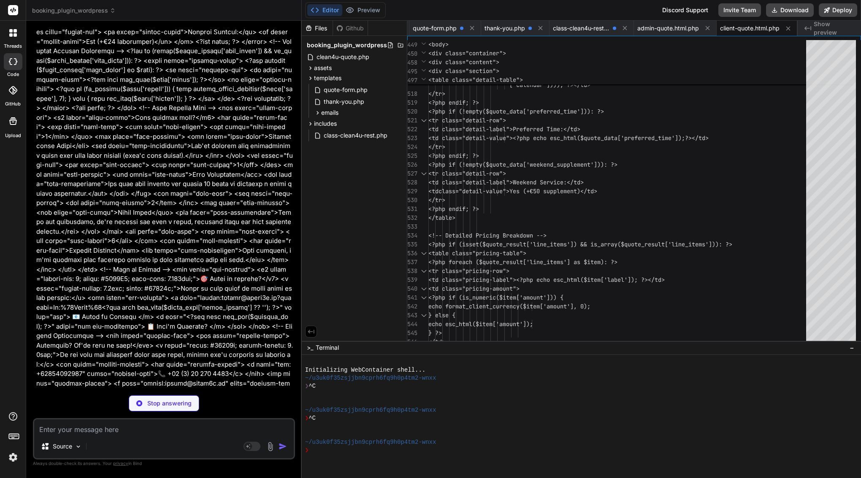
scroll to position [31106, 0]
type textarea "x"
type textarea "/* Ensure smooth scrolling performance */ .summary-drawer, .form-step { contain…"
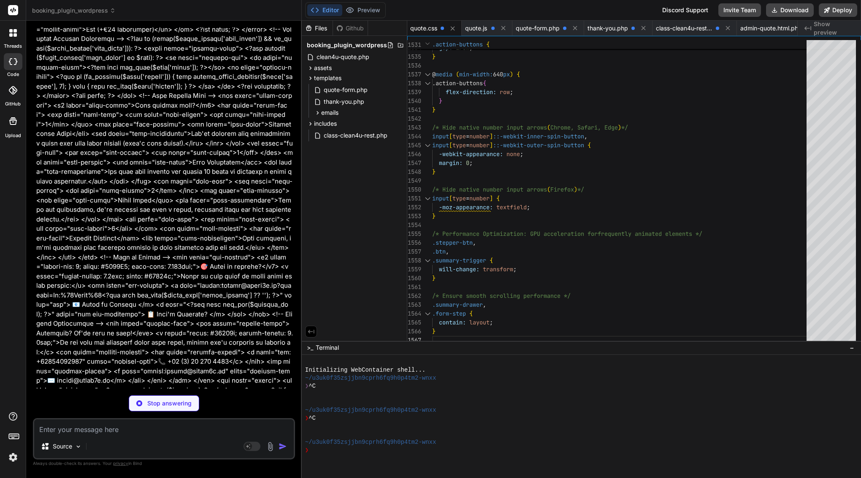
scroll to position [31119, 0]
type textarea "x"
type textarea "fireEvent: fireAnalyticsEvent }; // Auto-initialize init(); })();"
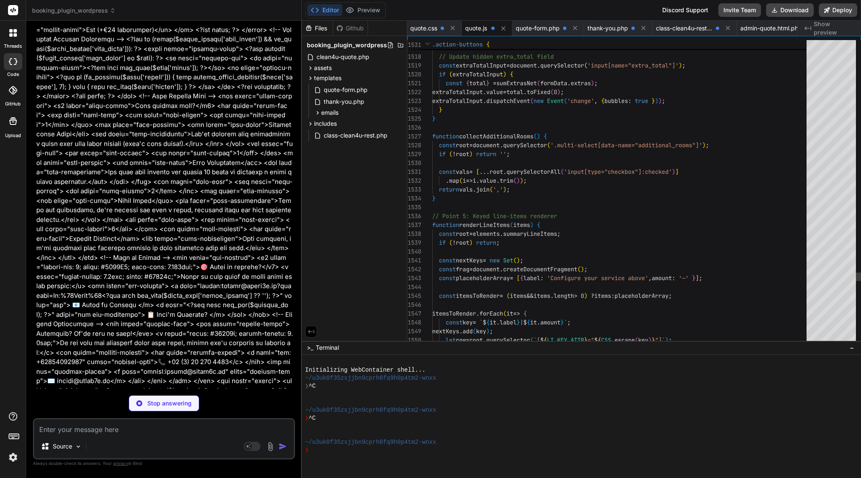
type textarea "x"
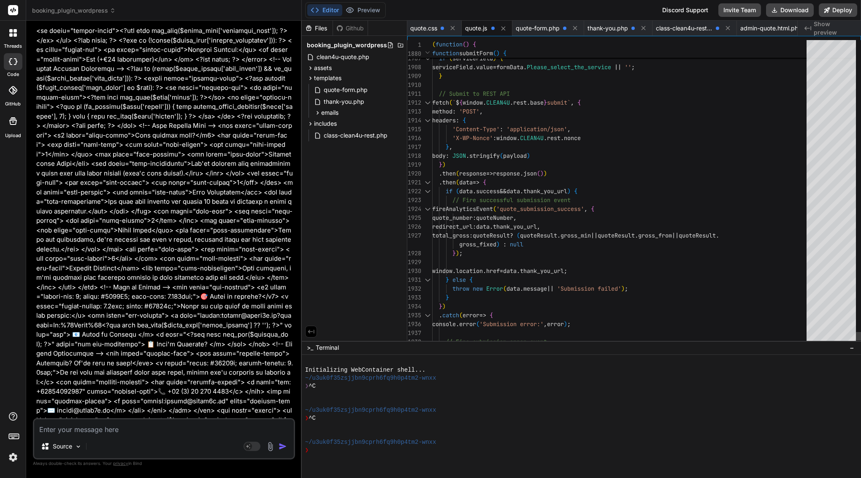
scroll to position [62, 0]
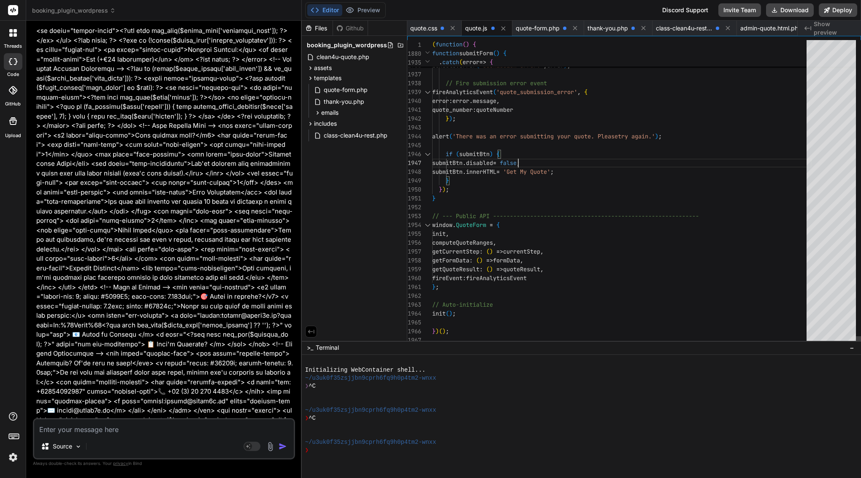
click at [519, 158] on div "if ( submitBtn ) {" at bounding box center [622, 154] width 380 height 9
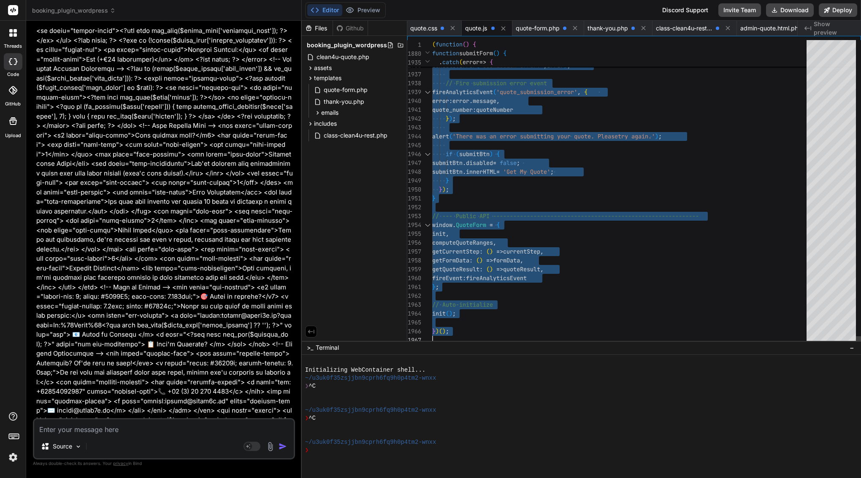
click at [519, 158] on div "if ( submitBtn ) {" at bounding box center [622, 154] width 380 height 9
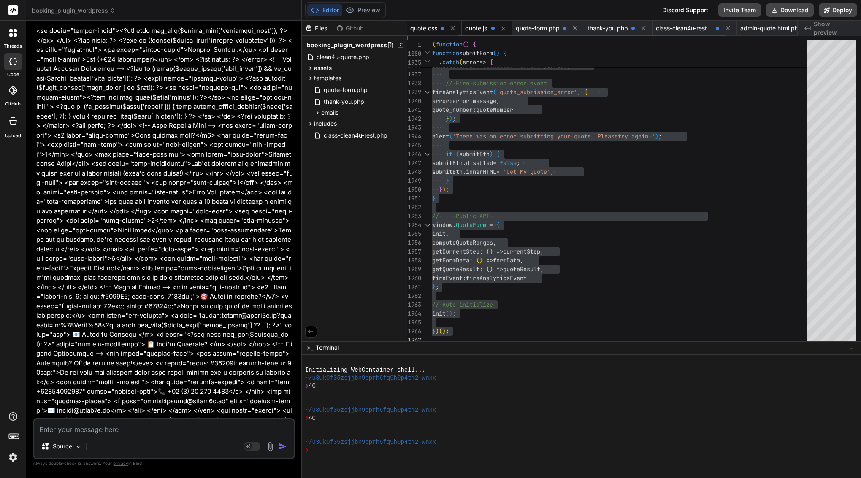
click at [435, 27] on span "quote.css" at bounding box center [423, 28] width 27 height 8
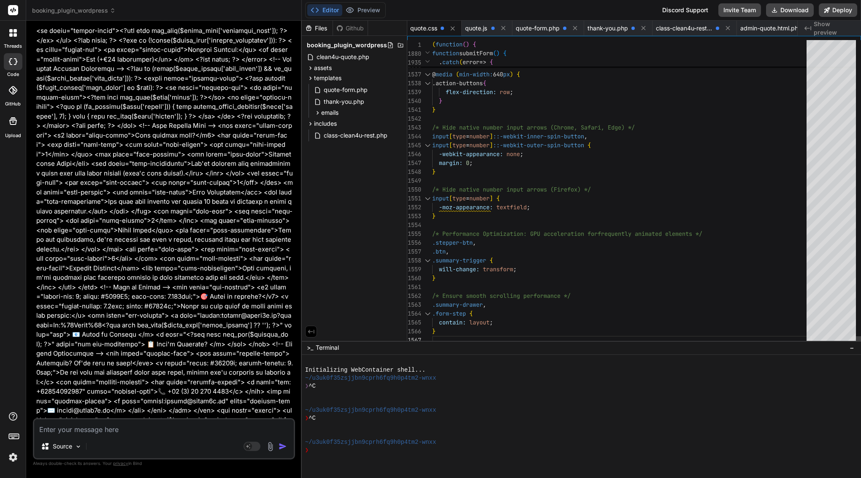
click at [496, 142] on span "::-webkit-outer-spin-button" at bounding box center [538, 145] width 91 height 8
type textarea "/* Quote Form Styles - Clean4U Brand - Enhanced & Performance Optimized */ :roo…"
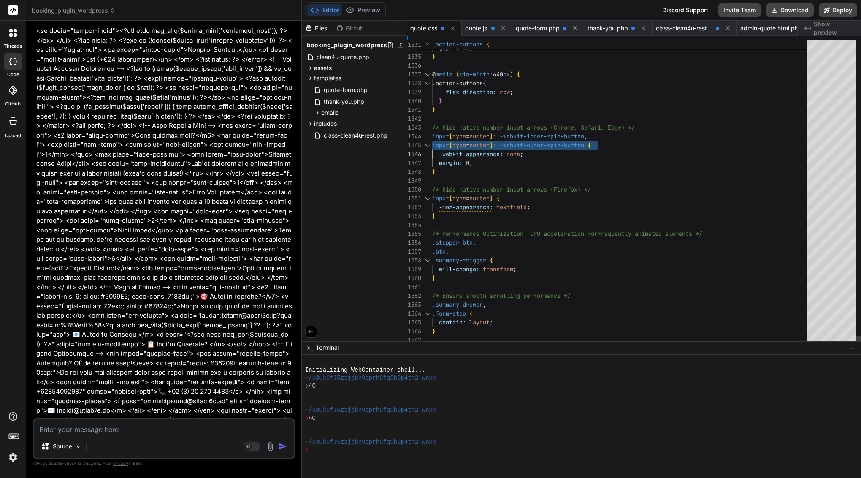
click at [496, 142] on span "::-webkit-outer-spin-button" at bounding box center [538, 145] width 91 height 8
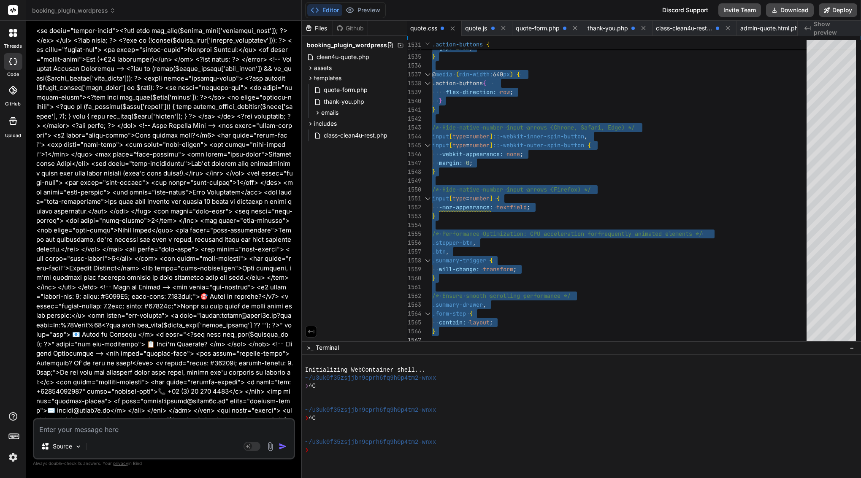
click at [151, 430] on textarea at bounding box center [164, 427] width 260 height 15
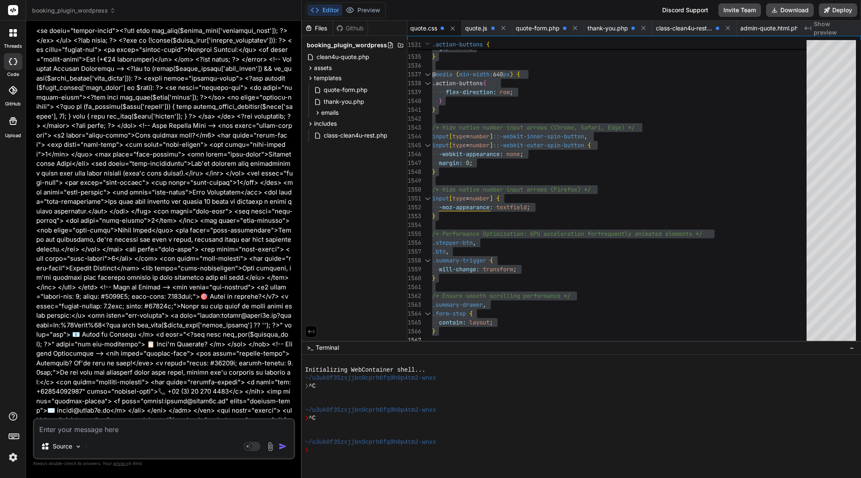
paste textarea "https://amsterdamcleaning.com/elementor-7558/?Please_select_the_service=End-of-…"
type textarea "https://amsterdamcleaning.com/elementor-7558/?Please_select_the_service=End-of-…"
type textarea "x"
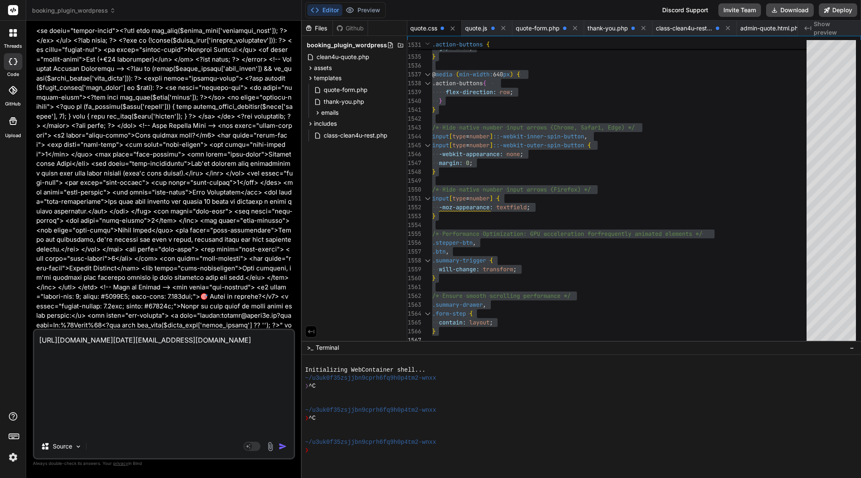
drag, startPoint x: 95, startPoint y: 431, endPoint x: 32, endPoint y: 252, distance: 190.4
click at [32, 252] on div "Bind AI Web Search Created with Pixso. Code Generator You Bind AI Clean4U Quote…" at bounding box center [164, 249] width 276 height 457
type textarea "x"
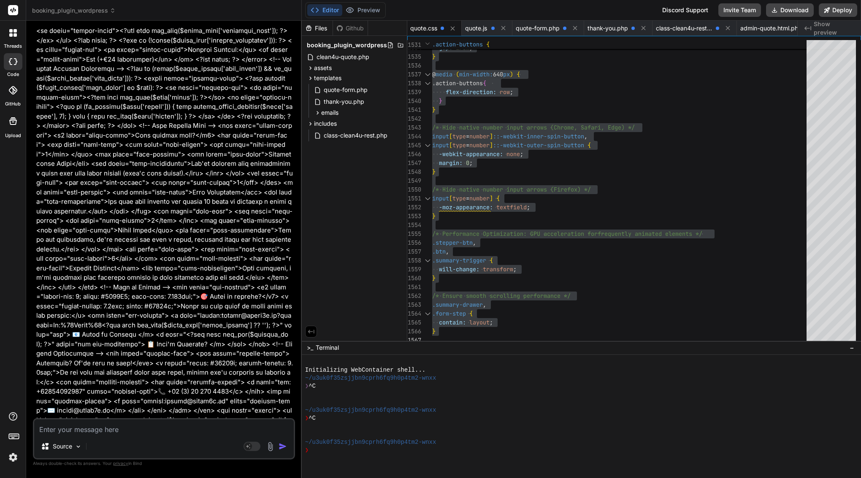
paste textarea "Here’s a clean prompt you can paste into Bind. It asks for a performance resear…"
type textarea "Here’s a clean prompt you can paste into Bind. It asks for a performance resear…"
type textarea "x"
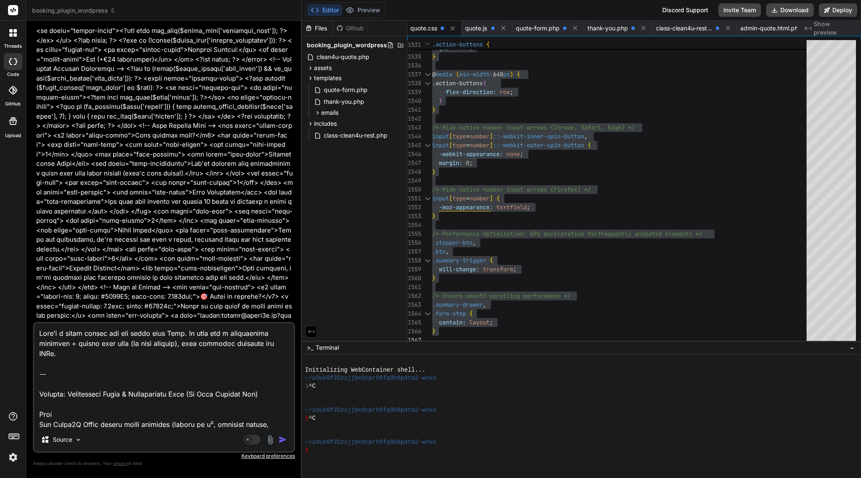
scroll to position [1045, 0]
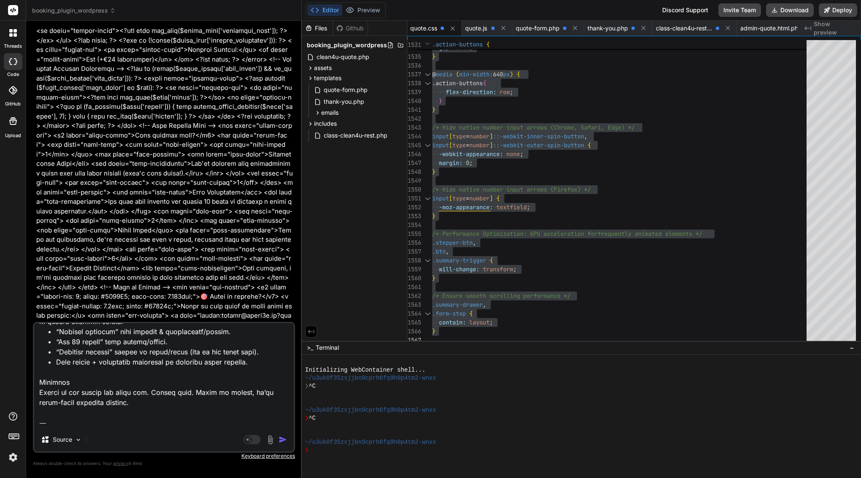
drag, startPoint x: 71, startPoint y: 419, endPoint x: 38, endPoint y: 410, distance: 34.3
click at [38, 410] on textarea at bounding box center [164, 375] width 260 height 105
type textarea "Here’s a clean prompt you can paste into Bind. It asks for a performance resear…"
type textarea "x"
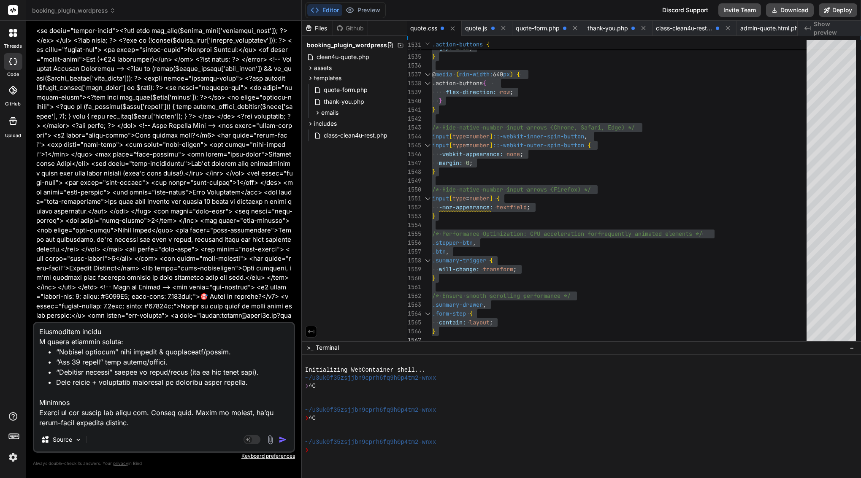
type textarea "Here’s a clean prompt you can paste into Bind. It asks for a performance resear…"
type textarea "x"
type textarea "Here’s a clean prompt you can paste into Bind. It asks for a performance resear…"
type textarea "x"
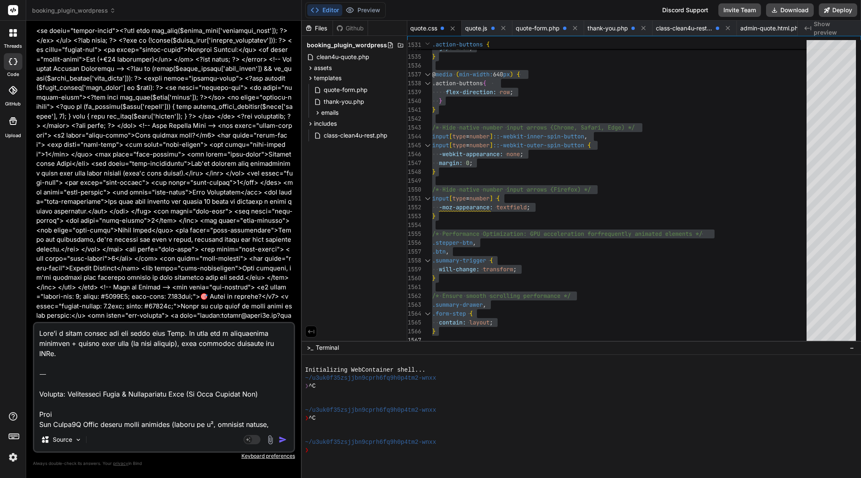
scroll to position [0, 0]
click at [41, 385] on textarea at bounding box center [164, 375] width 260 height 105
drag, startPoint x: 41, startPoint y: 393, endPoint x: 36, endPoint y: 312, distance: 82.0
click at [36, 312] on div "You Bind AI Clean4U Quote Plugin Main File Click to open Workbench Create clean…" at bounding box center [164, 252] width 262 height 450
type textarea "Request: Performance Audit & Optimization Plan (No Code Changes Yet) Goal The C…"
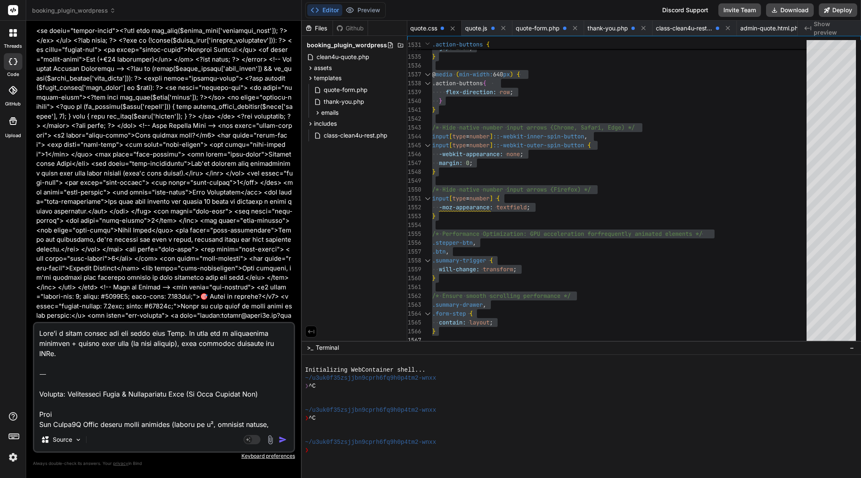
type textarea "x"
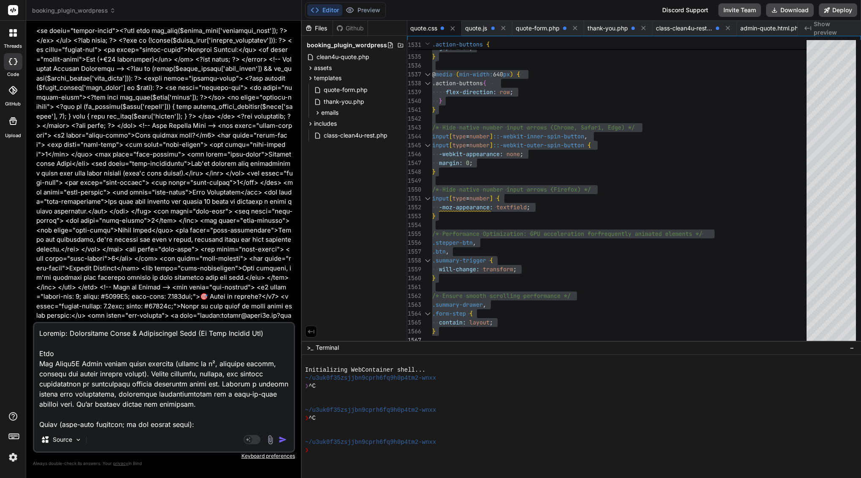
type textarea "Request: Performance Audit & Optimization Plan (No Code Changes Yet) Goal The C…"
click at [288, 439] on button "button" at bounding box center [285, 440] width 12 height 8
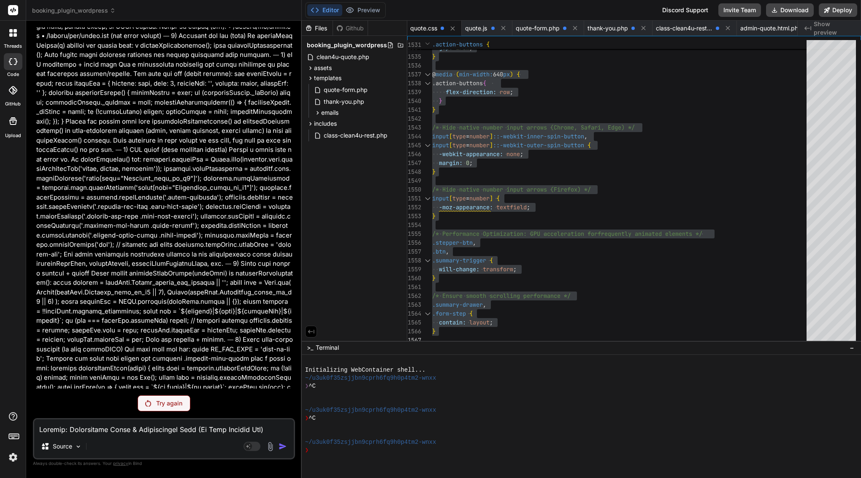
scroll to position [31667, 0]
click at [250, 445] on icon at bounding box center [248, 446] width 4 height 4
click at [169, 404] on p "Try again" at bounding box center [169, 403] width 26 height 8
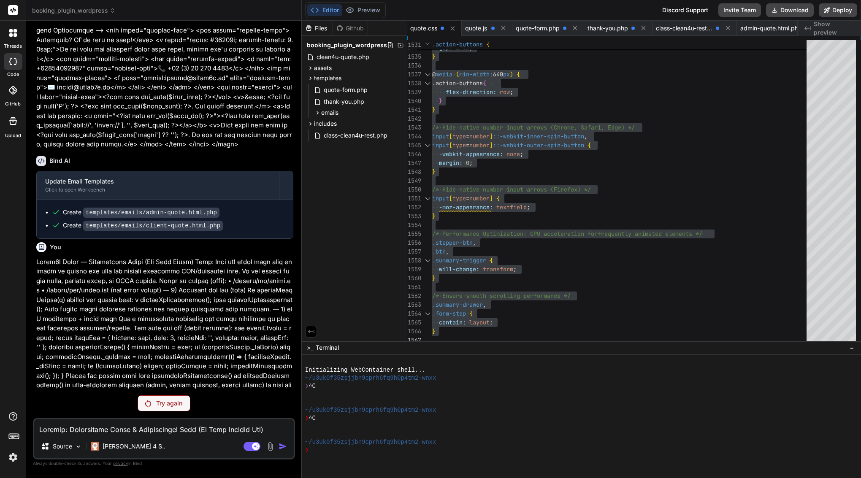
scroll to position [31392, 0]
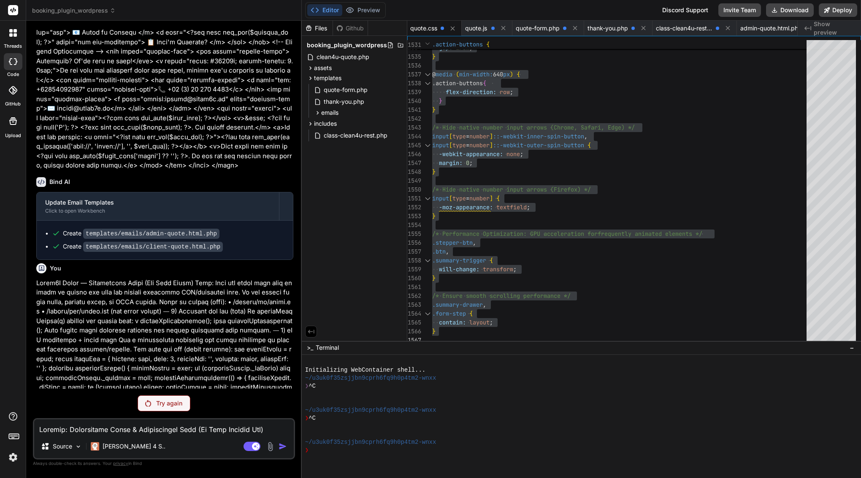
click at [169, 404] on p "Try again" at bounding box center [169, 403] width 26 height 8
click at [166, 405] on p "Try again" at bounding box center [169, 403] width 26 height 8
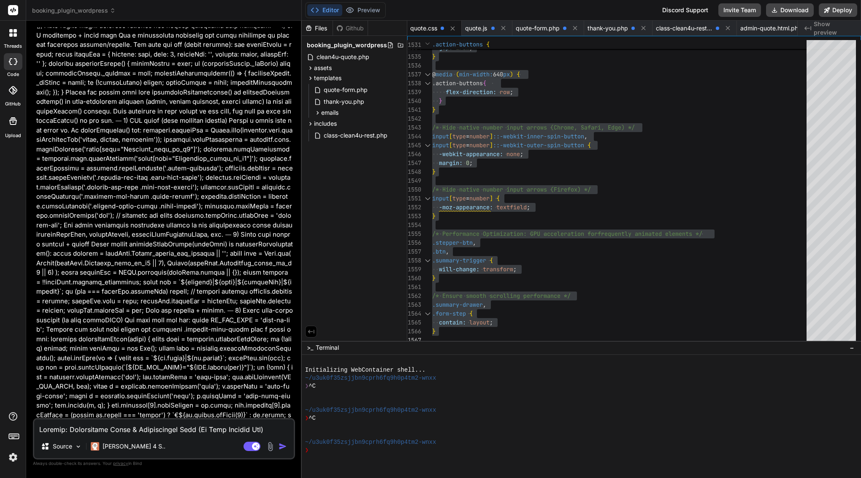
scroll to position [31696, 0]
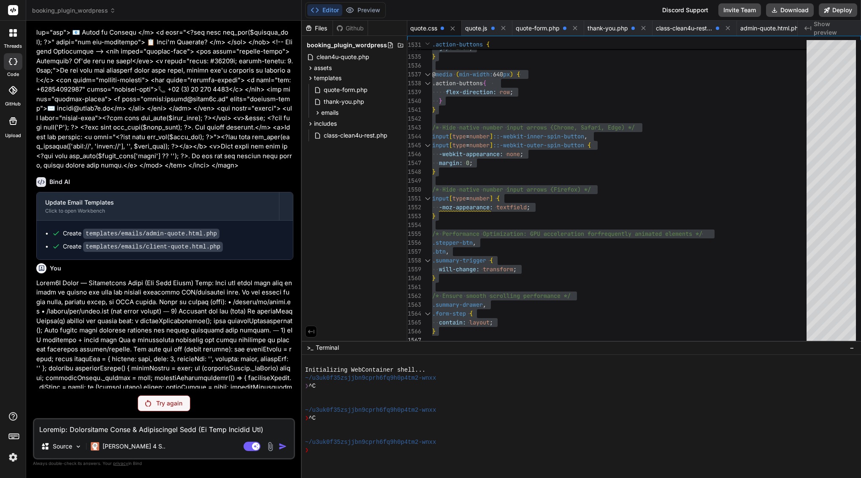
click at [166, 402] on p "Try again" at bounding box center [169, 403] width 26 height 8
click at [250, 448] on rect at bounding box center [252, 446] width 17 height 9
click at [160, 398] on div "Try again" at bounding box center [164, 404] width 53 height 16
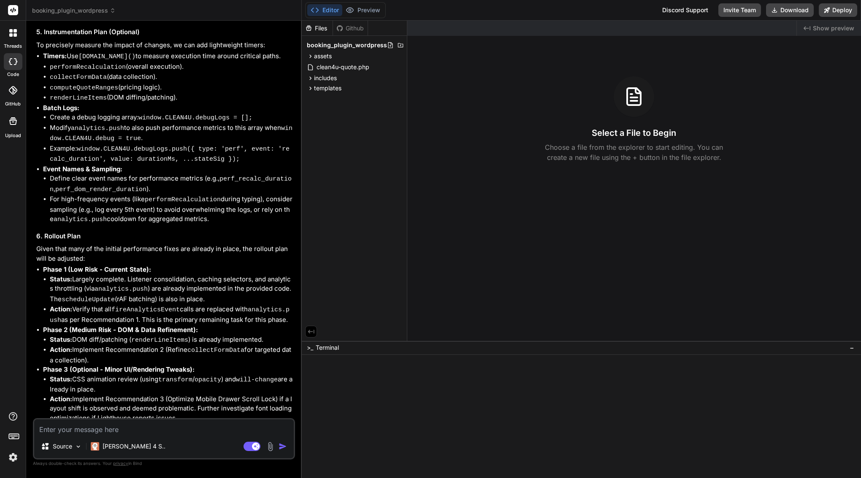
type textarea "x"
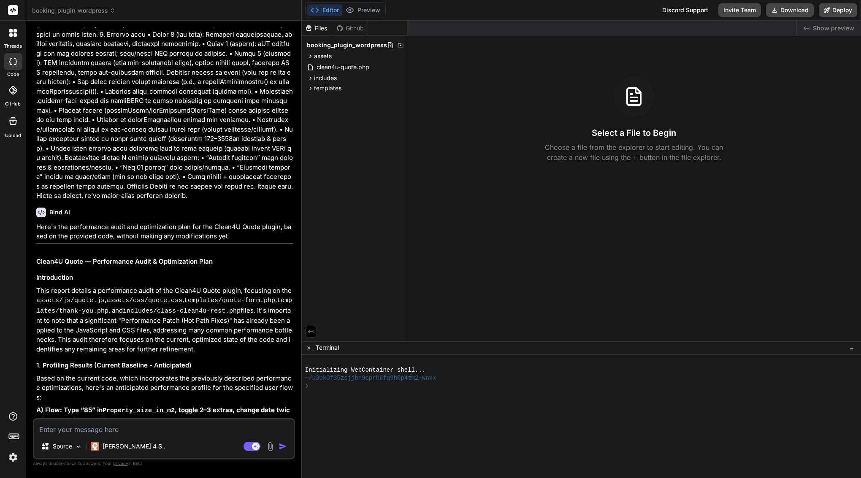
scroll to position [10205, 0]
click at [283, 448] on img "button" at bounding box center [283, 446] width 8 height 8
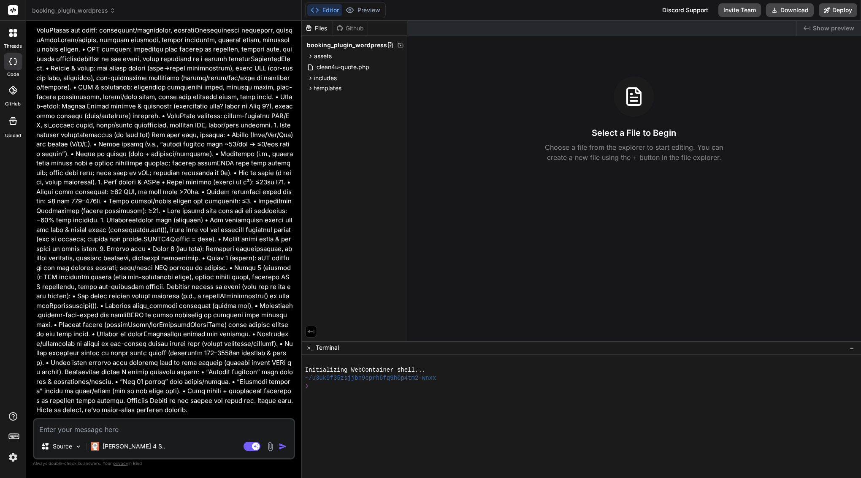
scroll to position [9978, 0]
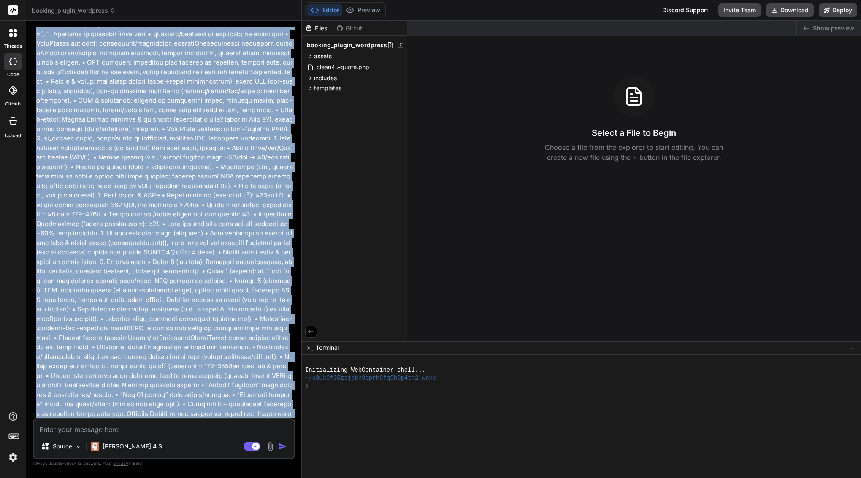
drag, startPoint x: 35, startPoint y: 136, endPoint x: 80, endPoint y: 147, distance: 46.0
click at [80, 147] on div "You Bind AI Clean4U REST API Hardening Click to open Workbench Create includes/…" at bounding box center [165, 222] width 260 height 391
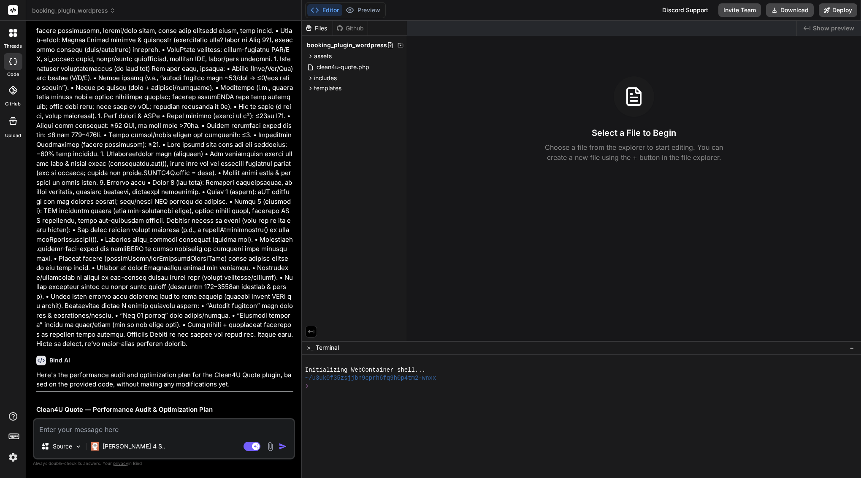
scroll to position [10205, 0]
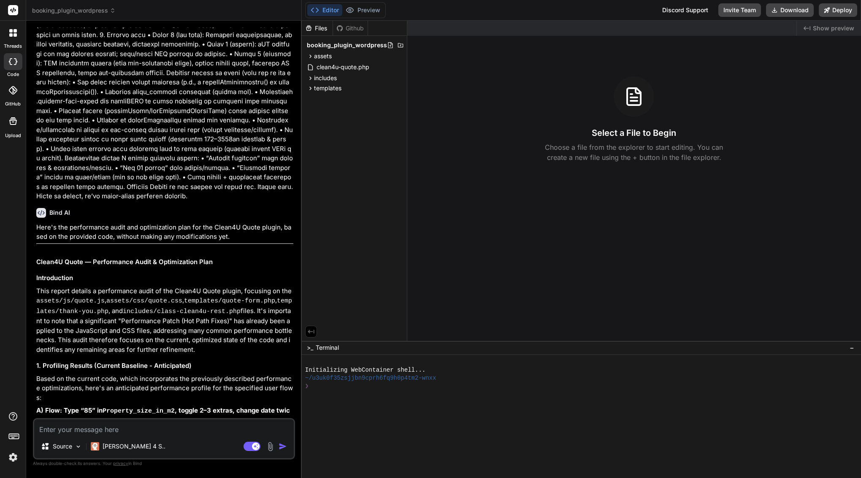
drag, startPoint x: 50, startPoint y: 90, endPoint x: 185, endPoint y: 418, distance: 353.8
copy div "Bind AI Here's the performance audit and optimization plan for the Clean4U Quot…"
click at [198, 428] on textarea at bounding box center [164, 427] width 260 height 15
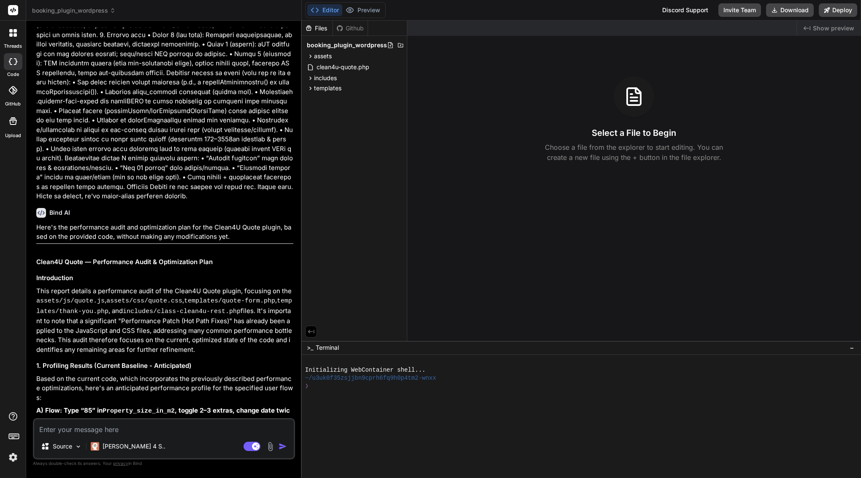
paste textarea "Great—thanks for sharing Bind’s audit. Since it still feels slow, here’s a tigh…"
type textarea "Great—thanks for sharing Bind’s audit. Since it still feels slow, here’s a tigh…"
type textarea "x"
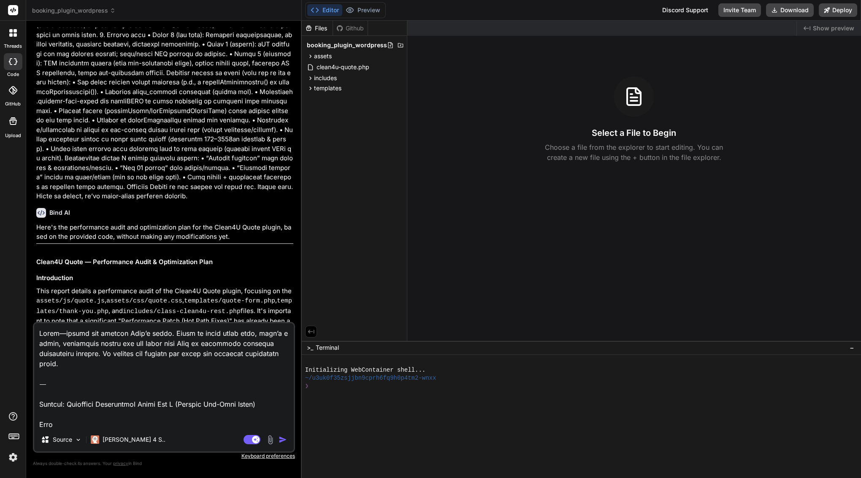
scroll to position [1157, 0]
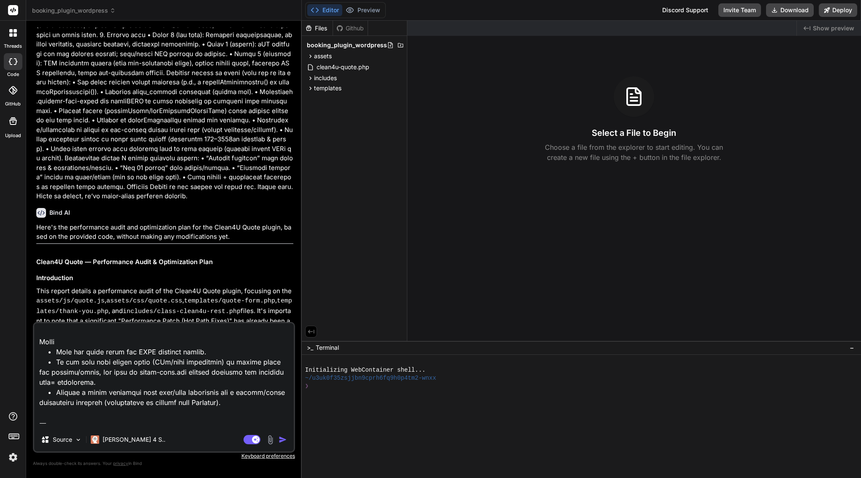
drag, startPoint x: 76, startPoint y: 425, endPoint x: 41, endPoint y: 404, distance: 40.5
click at [41, 405] on textarea at bounding box center [164, 375] width 260 height 105
type textarea "Great—thanks for sharing Bind’s audit. Since it still feels slow, here’s a tigh…"
type textarea "x"
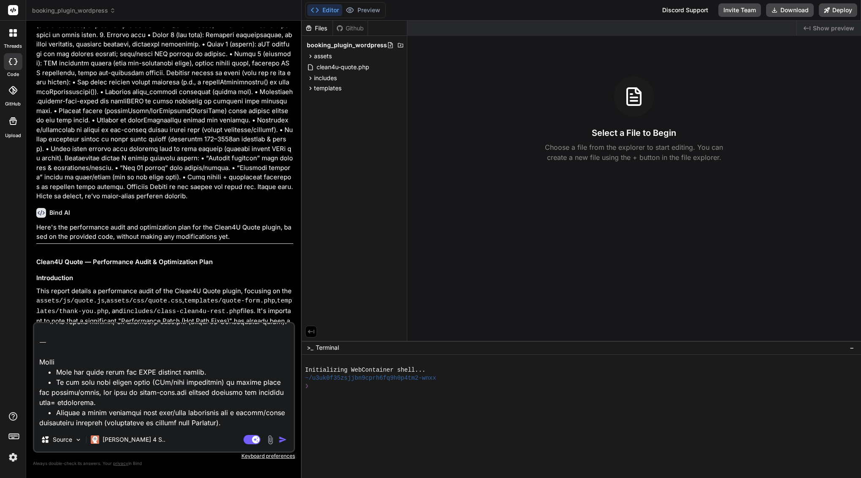
type textarea "Great—thanks for sharing Bind’s audit. Since it still feels slow, here’s a tigh…"
type textarea "x"
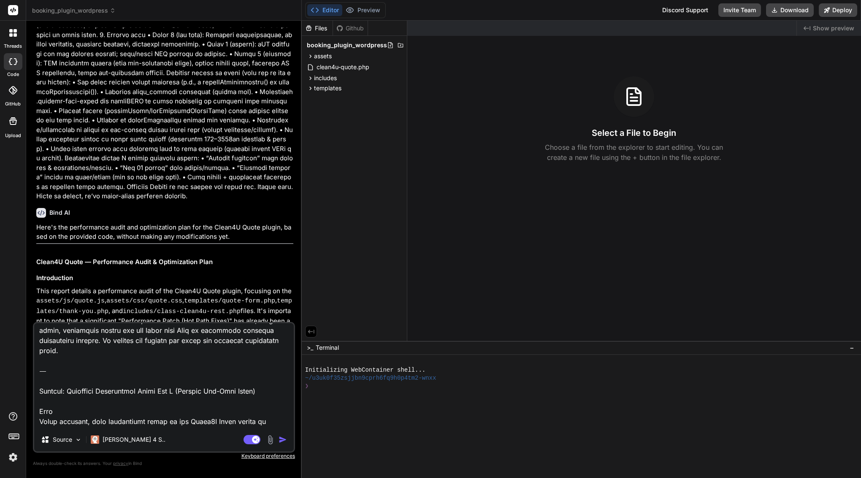
scroll to position [0, 0]
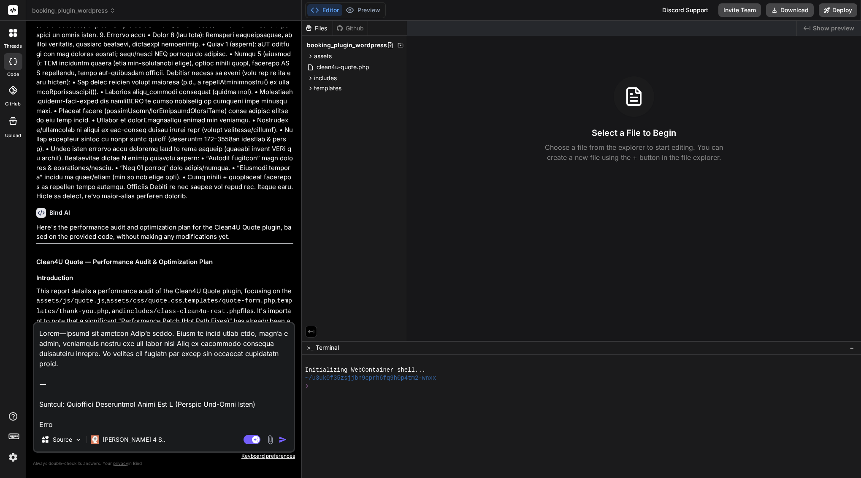
drag, startPoint x: 41, startPoint y: 392, endPoint x: 36, endPoint y: 284, distance: 108.6
click at [36, 284] on div "You Bind AI Clean4U REST API Hardening Click to open Workbench Create includes/…" at bounding box center [164, 252] width 262 height 450
type textarea "Request: Implement Performance Patch Set A (Focused Hot-Path Fixes) Goal Apply …"
type textarea "x"
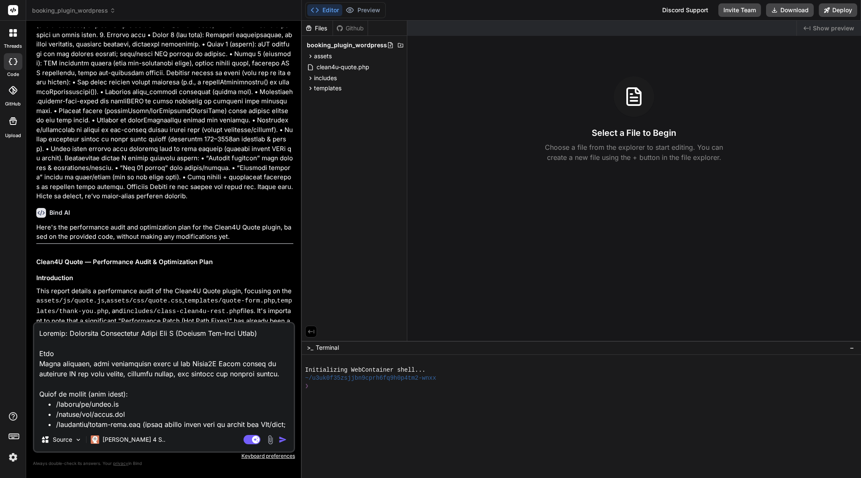
type textarea "Request: Implement Performance Patch Set A (Focused Hot-Path Fixes) Goal Apply …"
click at [284, 440] on img "button" at bounding box center [283, 440] width 8 height 8
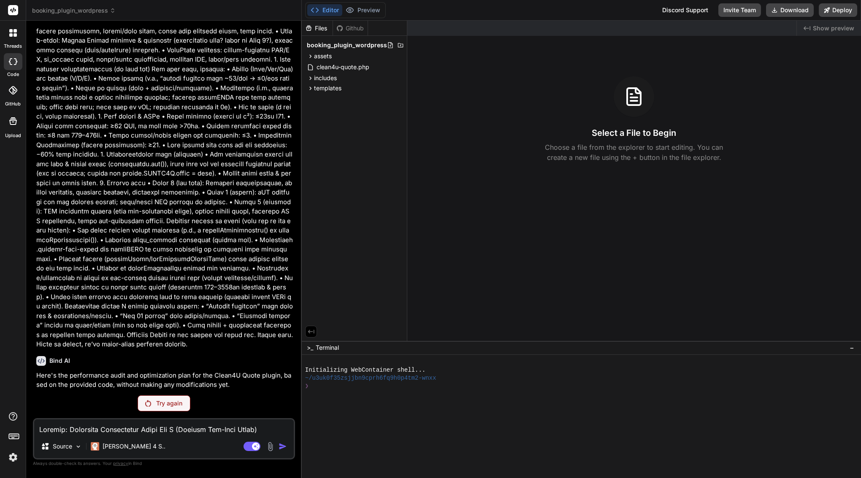
scroll to position [10030, 0]
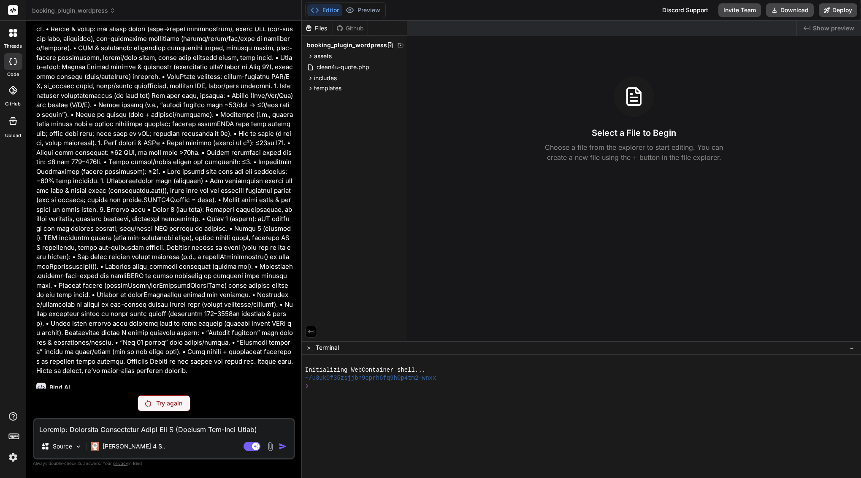
click at [168, 399] on div "Try again" at bounding box center [164, 404] width 53 height 16
click at [162, 406] on p "Try again" at bounding box center [169, 403] width 26 height 8
click at [117, 444] on p "[PERSON_NAME] 4 S.." at bounding box center [134, 446] width 63 height 8
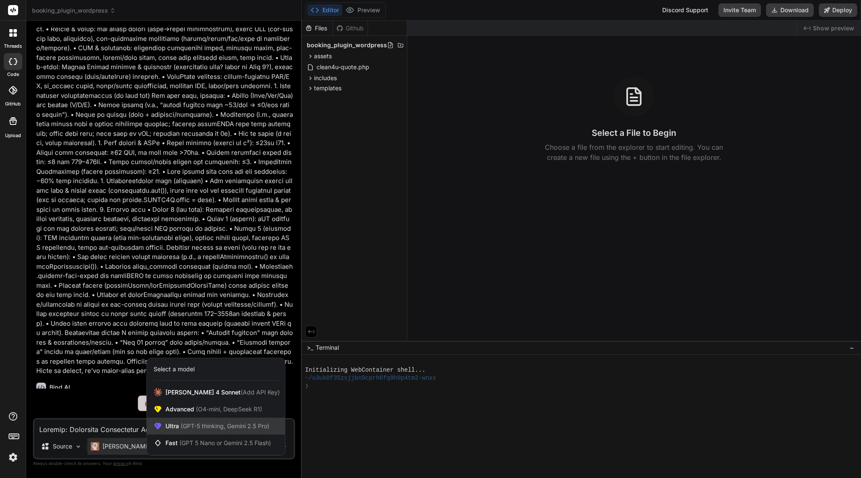
click at [220, 421] on div "Ultra (GPT-5 thinking, Gemini 2.5 Pro)" at bounding box center [216, 426] width 138 height 17
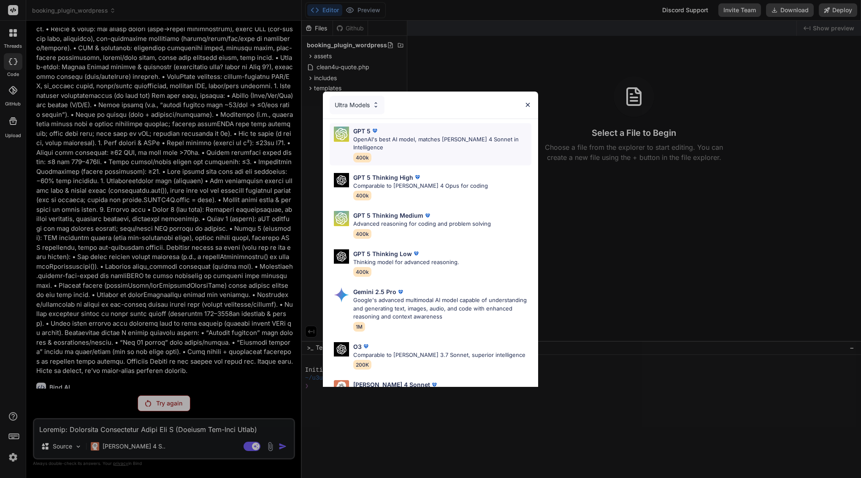
click at [370, 140] on p "OpenAI's best AI model, matches [PERSON_NAME] 4 Sonnet in Intelligence" at bounding box center [442, 144] width 178 height 16
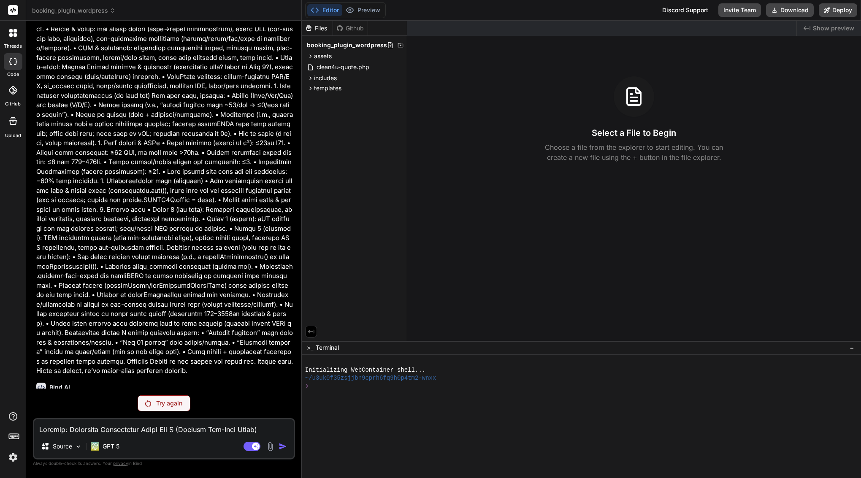
click at [162, 407] on p "Try again" at bounding box center [169, 403] width 26 height 8
click at [180, 408] on div "Try again" at bounding box center [164, 404] width 53 height 16
click at [111, 450] on p "GPT 5" at bounding box center [111, 446] width 17 height 8
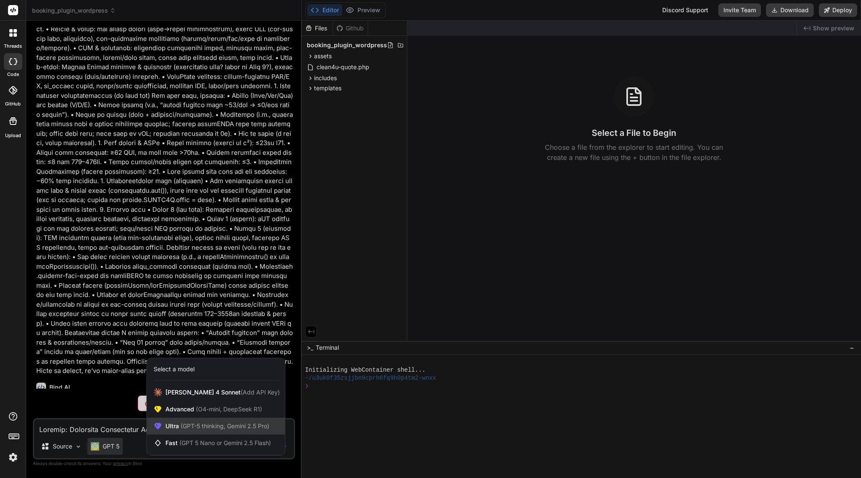
click at [179, 426] on span "Ultra (GPT-5 thinking, Gemini 2.5 Pro)" at bounding box center [218, 426] width 104 height 8
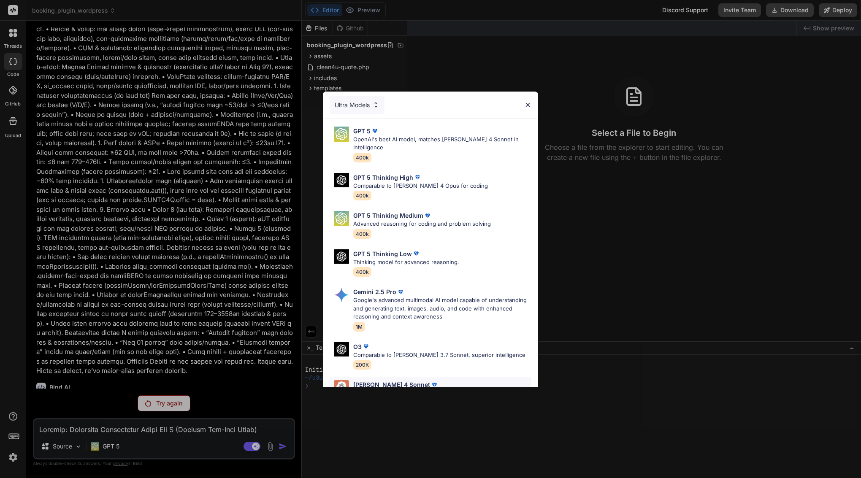
click at [372, 380] on p "[PERSON_NAME] 4 Sonnet" at bounding box center [391, 384] width 77 height 9
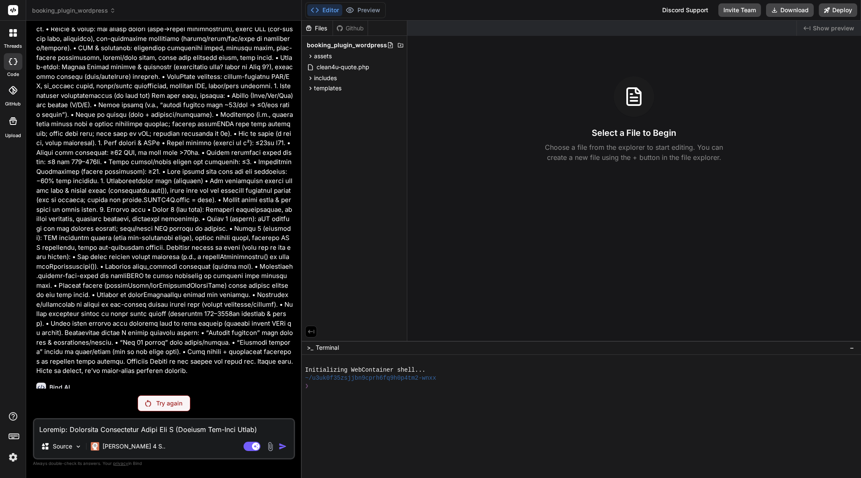
click at [173, 405] on p "Try again" at bounding box center [169, 403] width 26 height 8
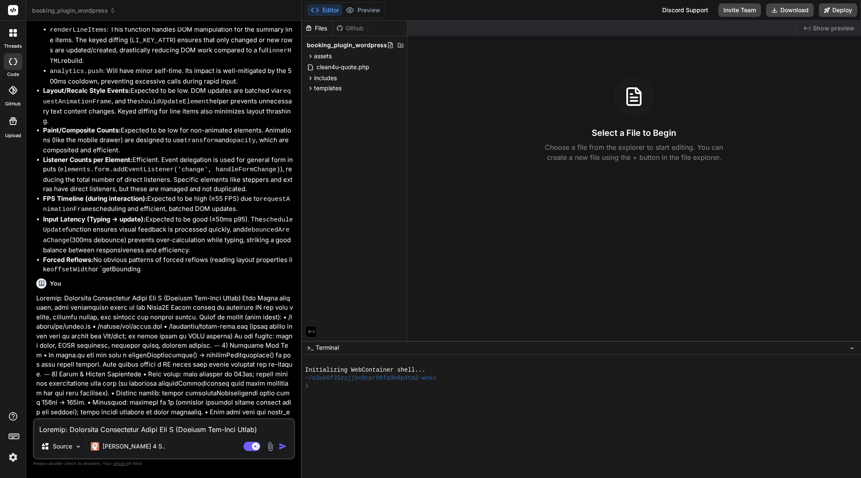
scroll to position [10728, 0]
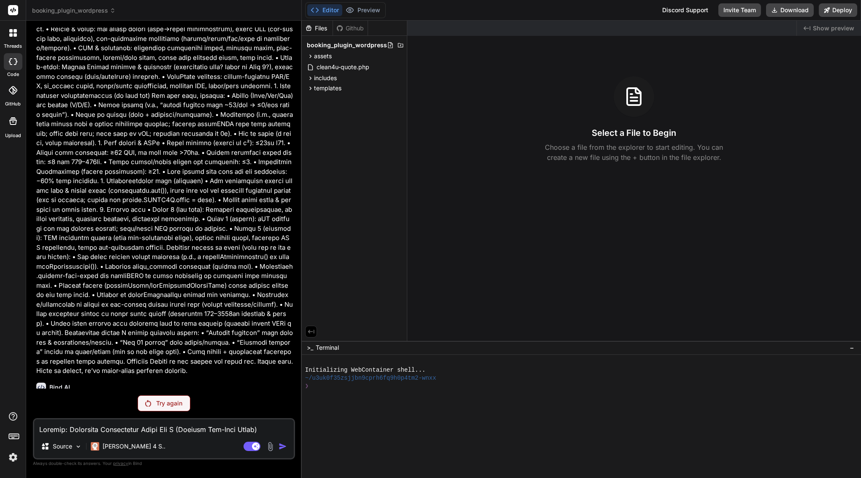
click at [173, 405] on p "Try again" at bounding box center [169, 403] width 26 height 8
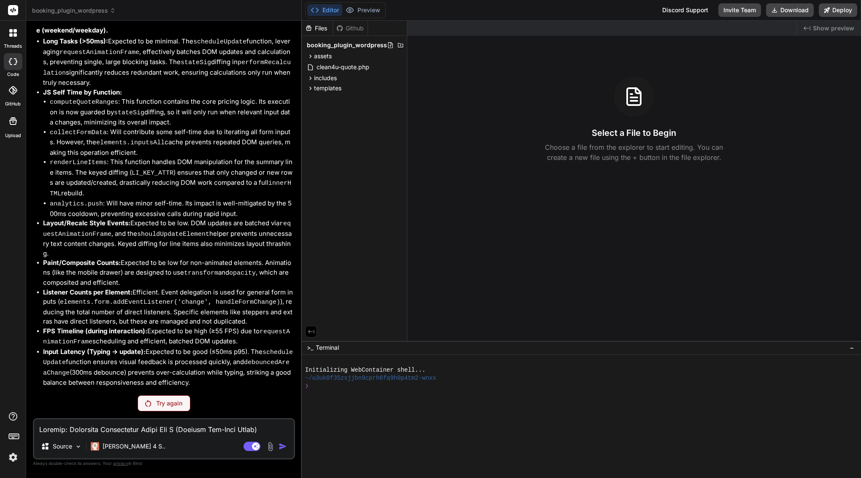
scroll to position [10030, 0]
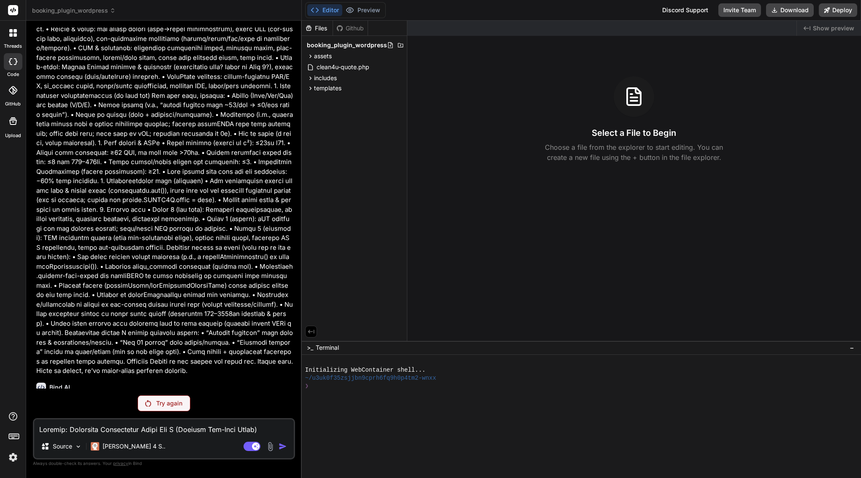
click at [173, 405] on p "Try again" at bounding box center [169, 403] width 26 height 8
click at [250, 446] on rect at bounding box center [252, 446] width 17 height 9
click at [174, 403] on p "Try again" at bounding box center [169, 403] width 26 height 8
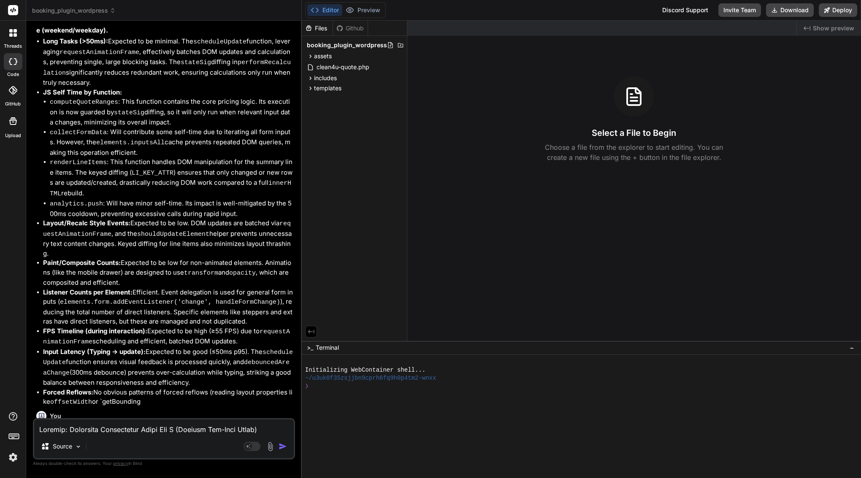
drag, startPoint x: 172, startPoint y: 321, endPoint x: 172, endPoint y: 312, distance: 8.9
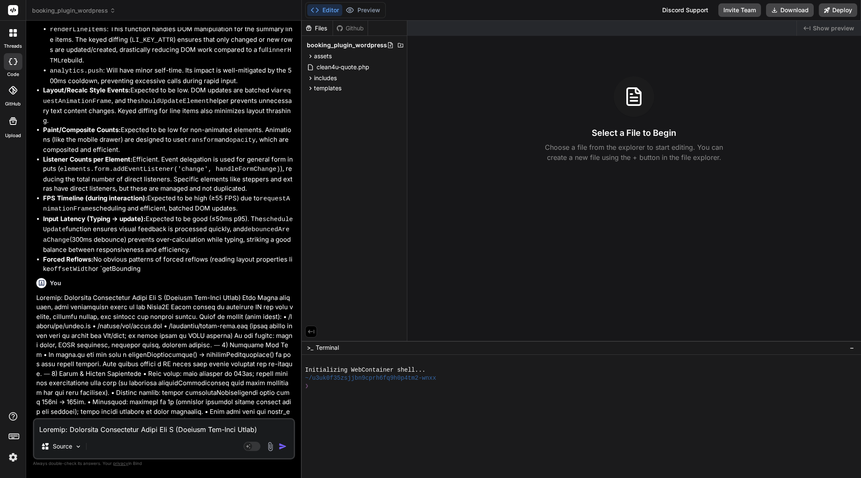
scroll to position [10728, 0]
type textarea "x"
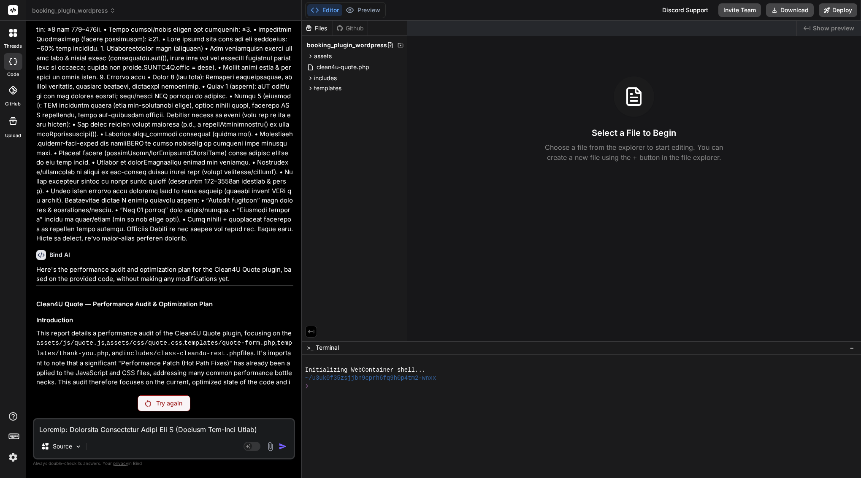
scroll to position [10030, 0]
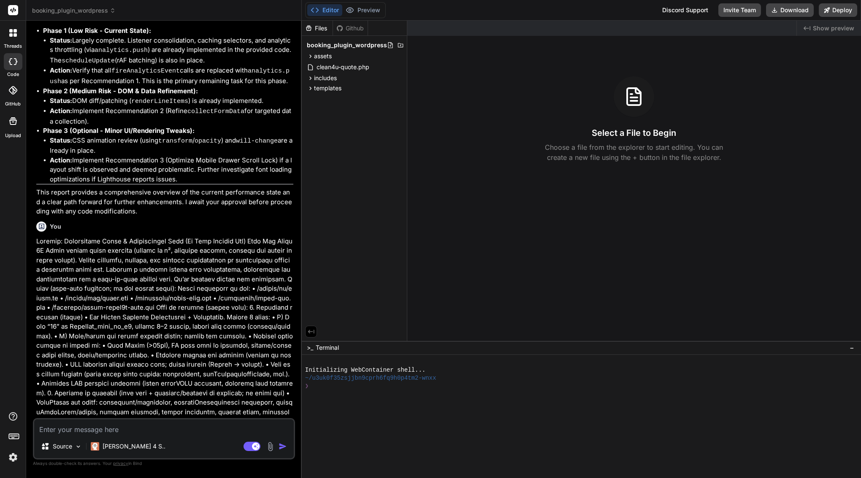
scroll to position [8158, 0]
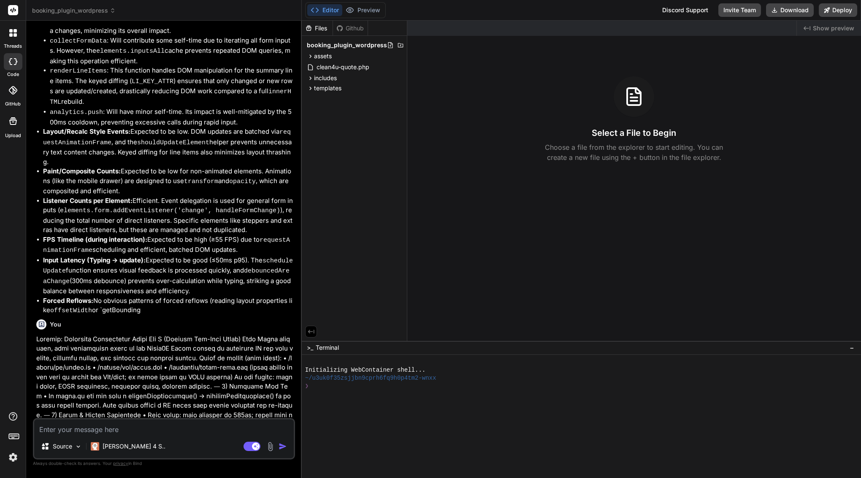
type textarea "x"
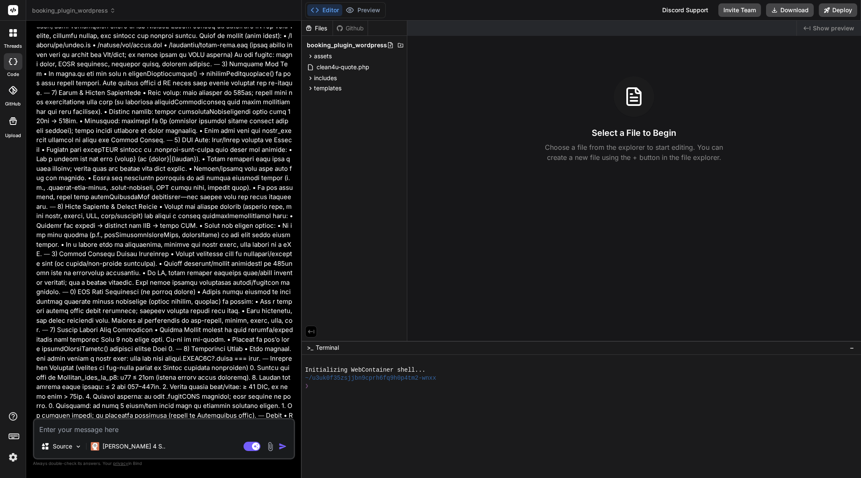
scroll to position [8559, 0]
type textarea "m"
type textarea "x"
type textarea "t"
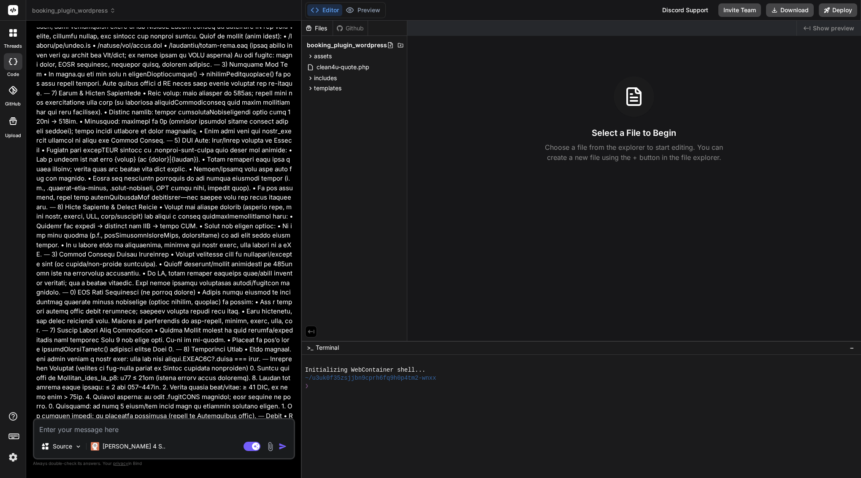
type textarea "x"
type textarea "tr"
type textarea "x"
type textarea "tru"
type textarea "x"
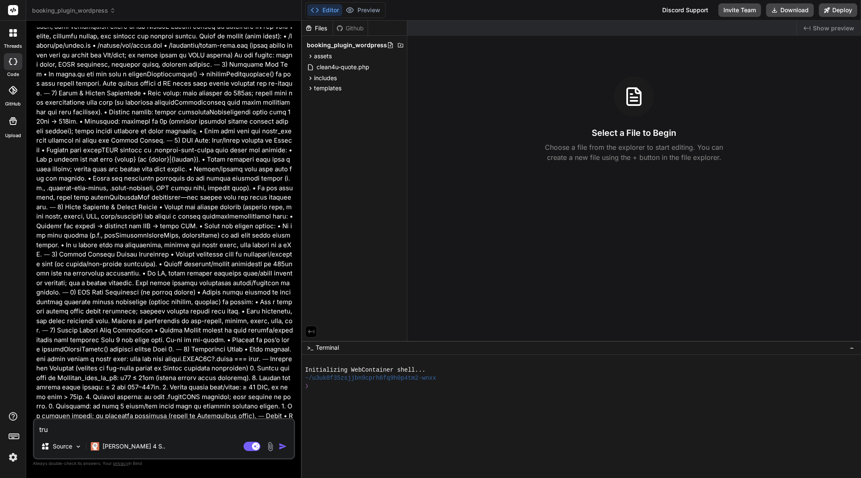
type textarea "trun"
type textarea "x"
type textarea "trunc"
type textarea "x"
type textarea "trunca"
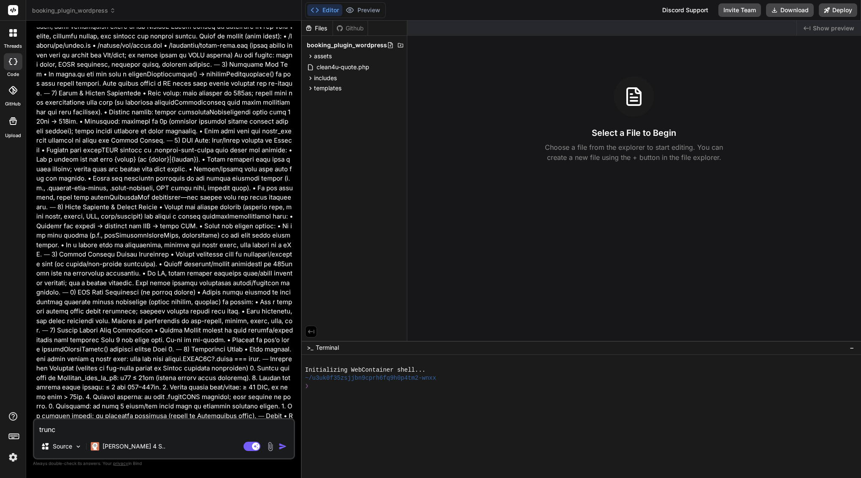
type textarea "x"
type textarea "truncat"
type textarea "x"
type textarea "truncate"
type textarea "x"
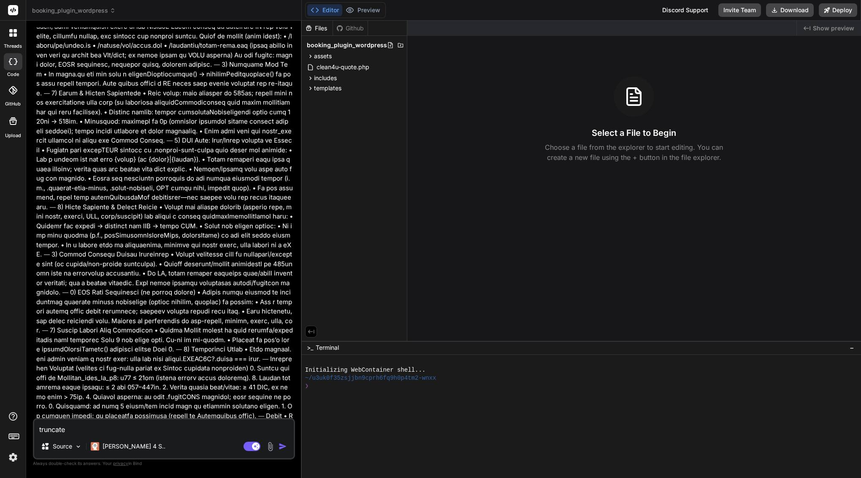
type textarea "truncated"
type textarea "x"
type textarea "truncated"
type textarea "x"
type textarea "truncated m"
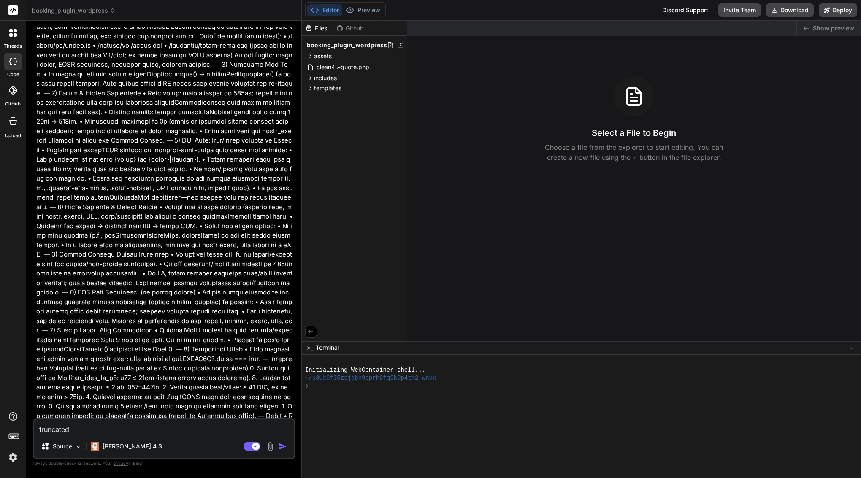
type textarea "x"
type textarea "truncated me"
type textarea "x"
type textarea "truncated mes"
type textarea "x"
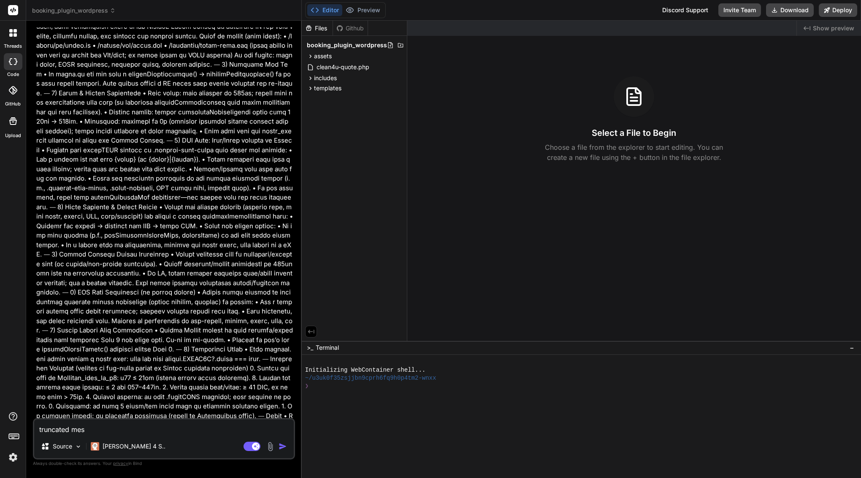
type textarea "truncated mess"
type textarea "x"
type textarea "truncated messa"
type textarea "x"
type textarea "truncated messag"
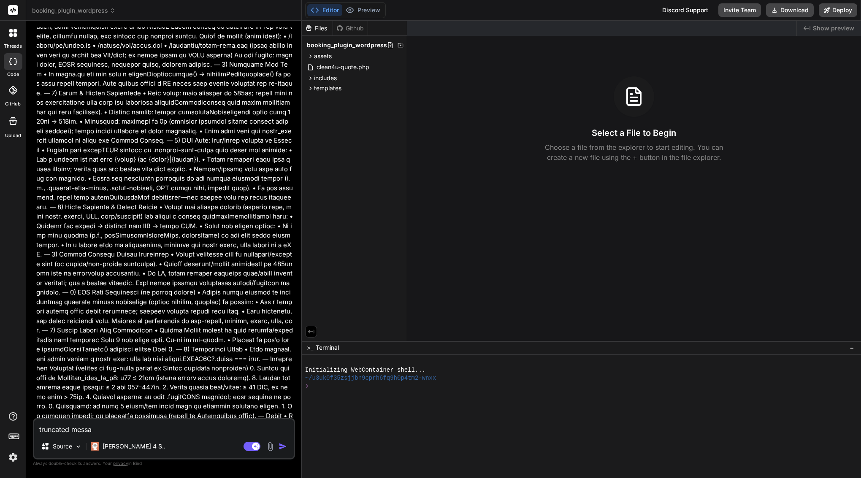
type textarea "x"
type textarea "truncated message"
type textarea "x"
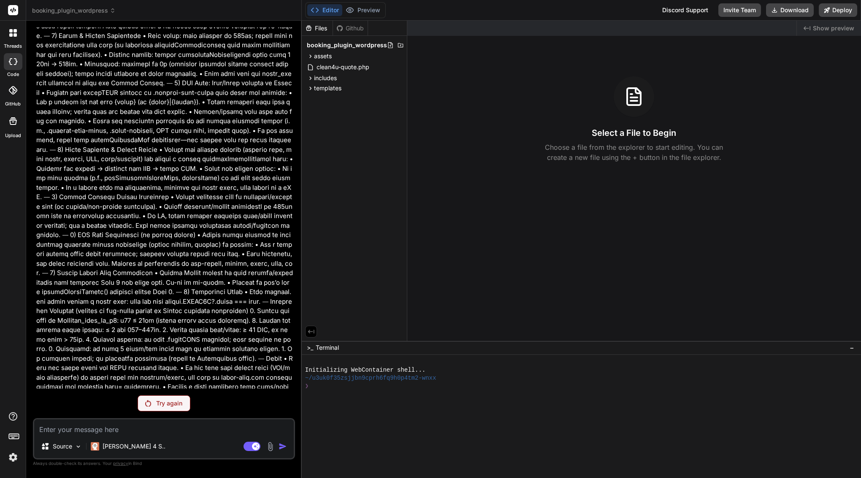
scroll to position [0, 0]
click at [175, 403] on p "Try again" at bounding box center [169, 403] width 26 height 8
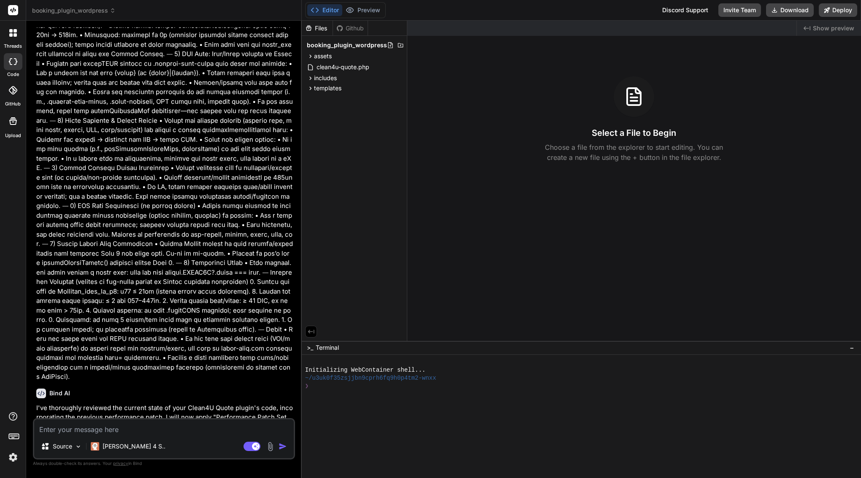
scroll to position [8616, 0]
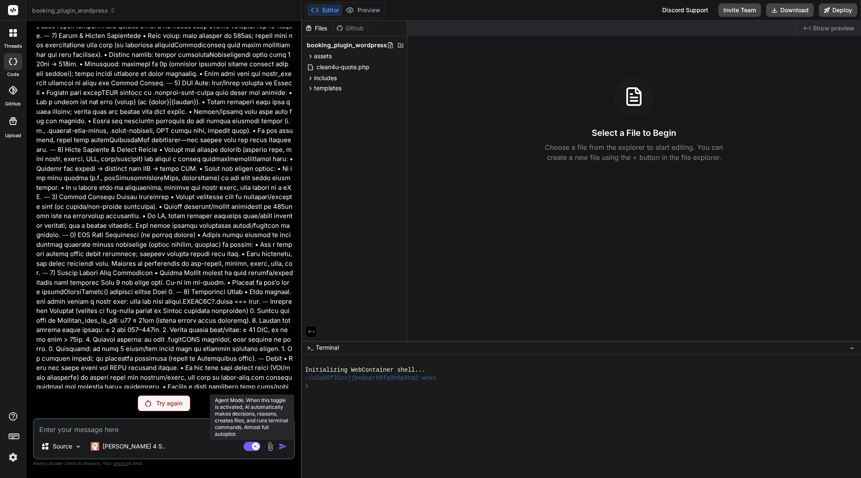
click at [253, 448] on rect at bounding box center [256, 447] width 8 height 8
click at [173, 404] on p "Try again" at bounding box center [169, 403] width 26 height 8
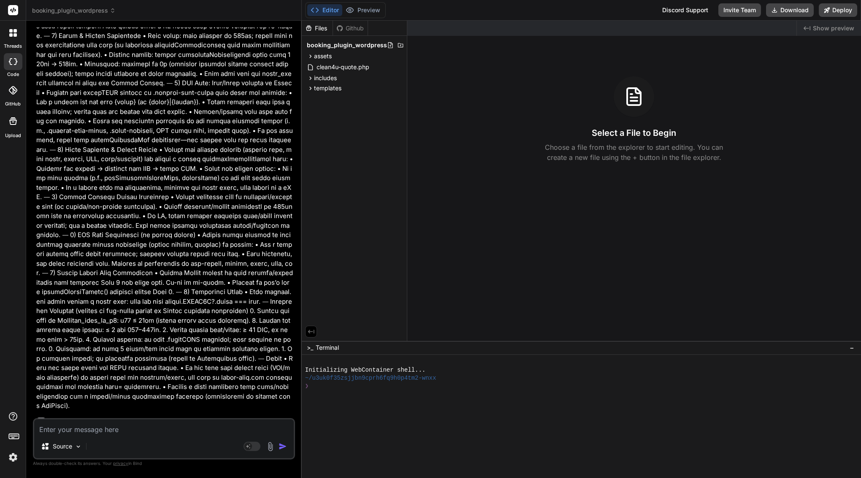
scroll to position [8645, 0]
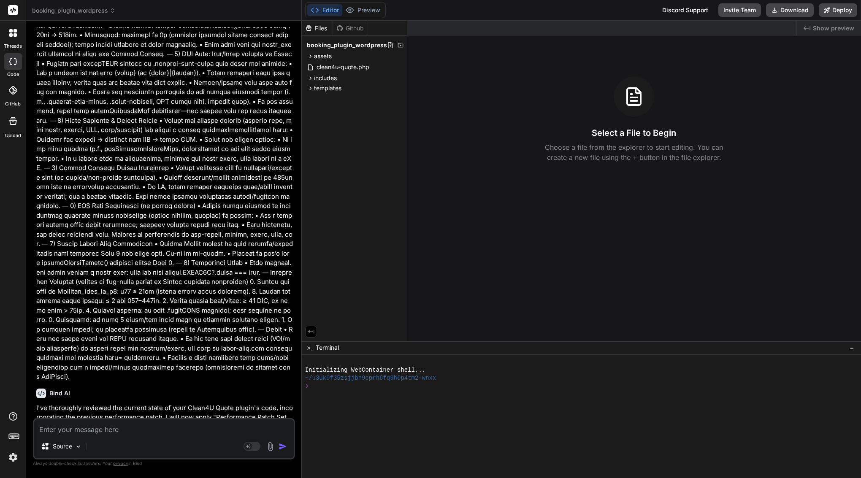
type textarea "x"
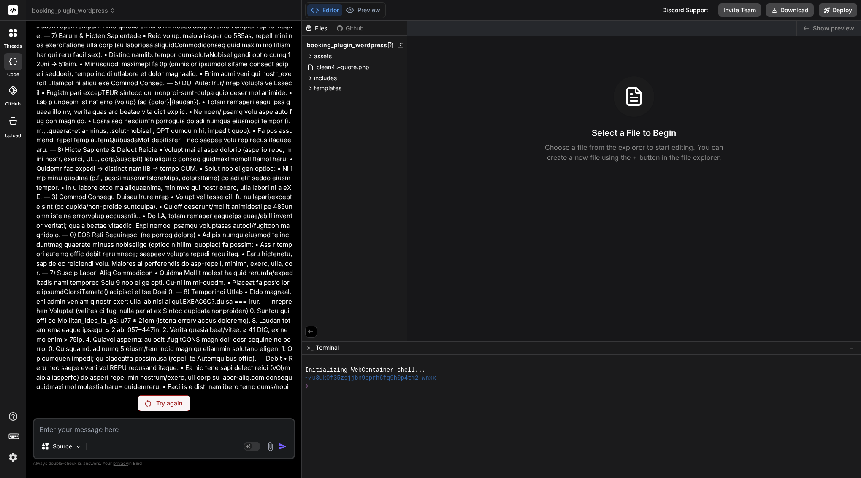
scroll to position [0, 0]
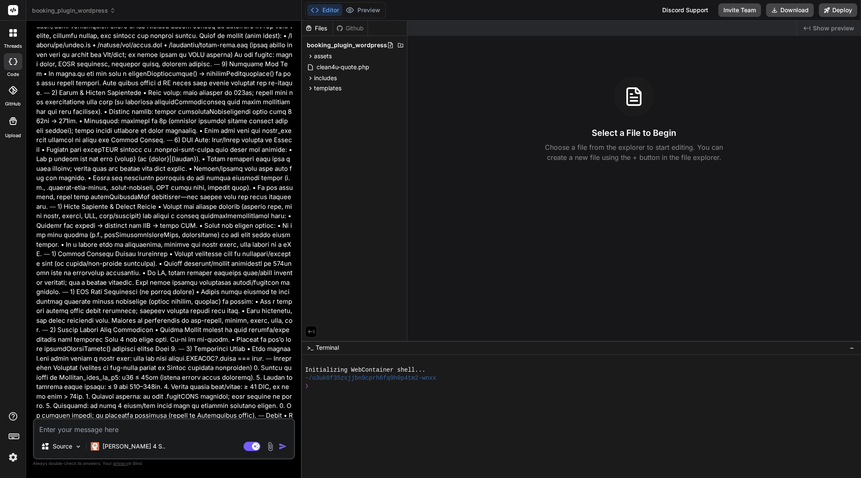
scroll to position [8559, 0]
click at [254, 445] on rect at bounding box center [256, 447] width 8 height 8
click at [254, 445] on rect at bounding box center [252, 446] width 17 height 9
click at [109, 448] on p "Claude 4 S.." at bounding box center [134, 446] width 63 height 8
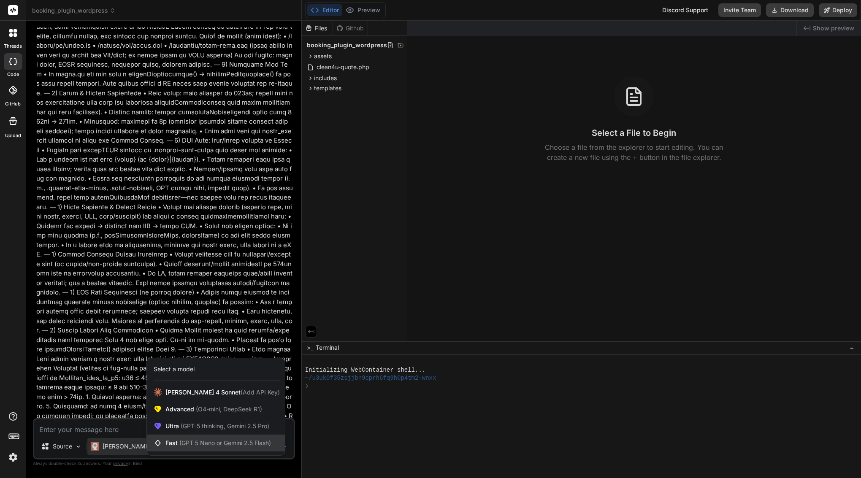
click at [184, 445] on span "(GPT 5 Nano or Gemini 2.5 Flash)" at bounding box center [225, 443] width 92 height 7
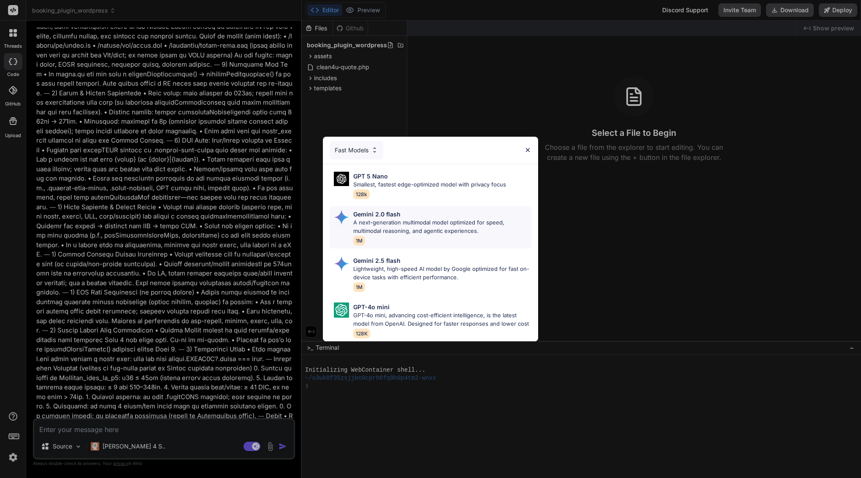
scroll to position [0, 0]
click at [360, 153] on div "Fast Models" at bounding box center [357, 150] width 54 height 19
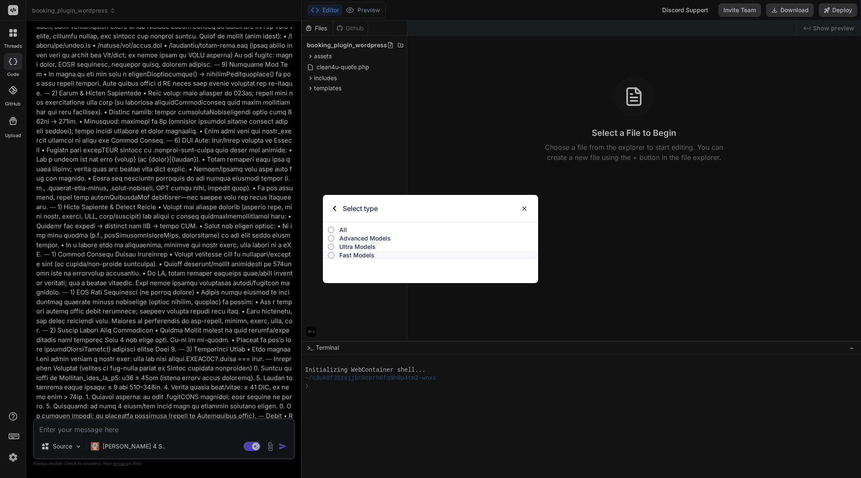
click at [331, 230] on input "All" at bounding box center [331, 230] width 6 height 7
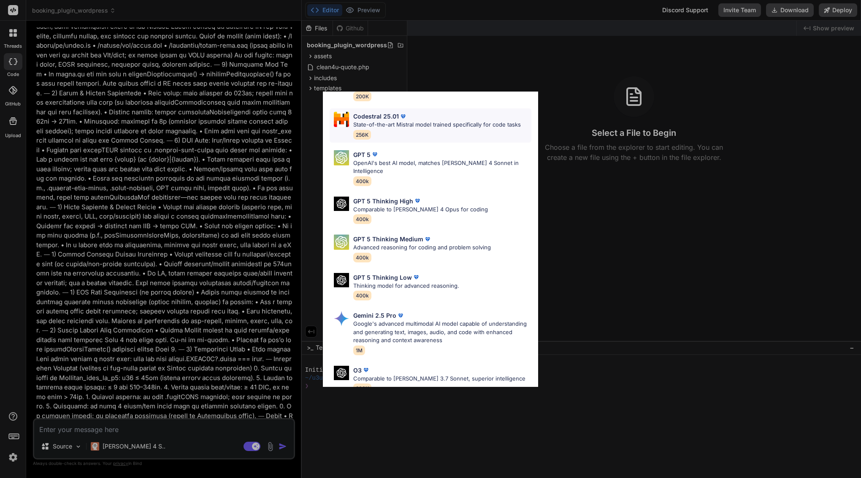
scroll to position [132, 0]
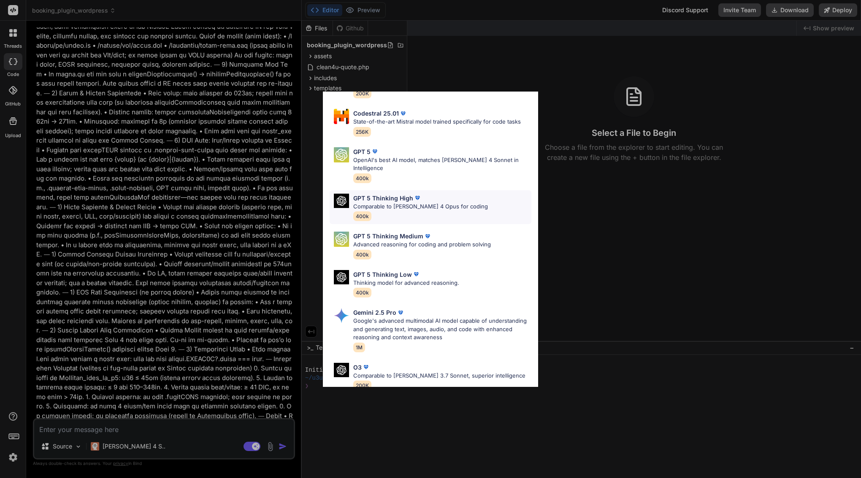
click at [404, 194] on p "GPT 5 Thinking High" at bounding box center [383, 198] width 60 height 9
type textarea "x"
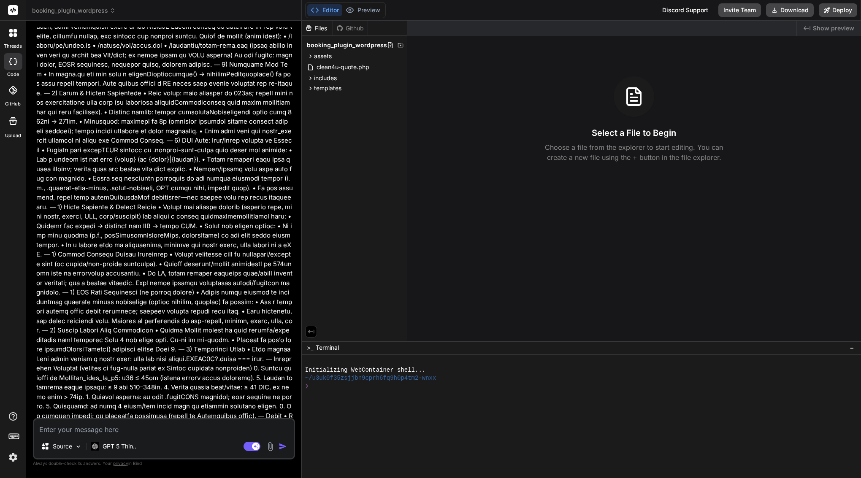
click at [161, 429] on textarea at bounding box center [164, 427] width 260 height 15
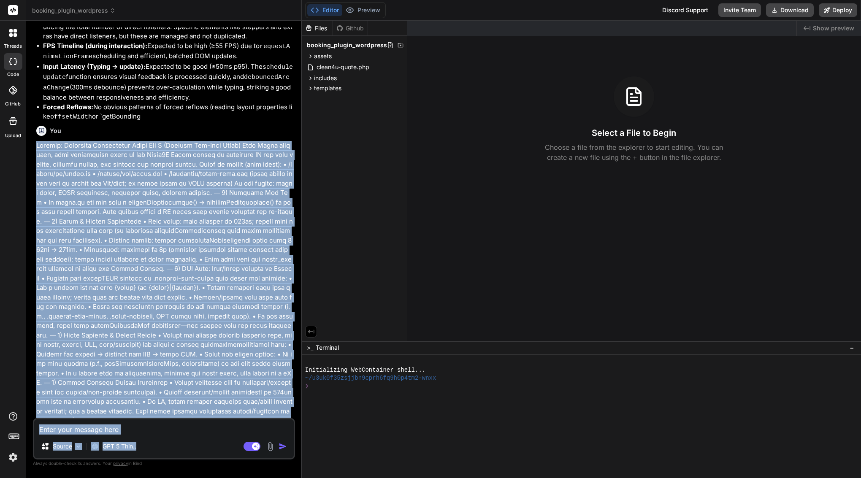
scroll to position [8535, 0]
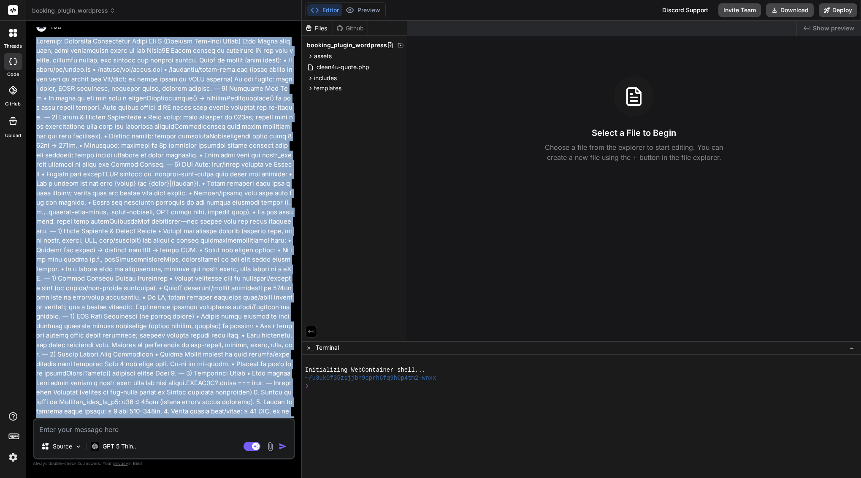
drag, startPoint x: 36, startPoint y: 99, endPoint x: 210, endPoint y: 186, distance: 194.3
click at [210, 186] on p at bounding box center [164, 265] width 257 height 456
copy p "Request: Implement Performance Patch Set A (Focused Hot-Path Fixes) Goal Apply …"
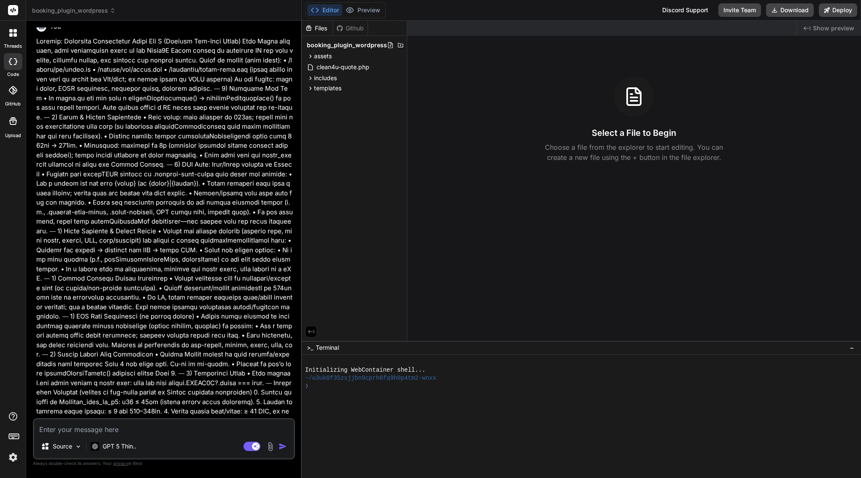
click at [122, 432] on textarea at bounding box center [164, 427] width 260 height 15
paste textarea "Request: Implement Performance Patch Set A (Focused Hot-Path Fixes) Goal Apply …"
type textarea "Request: Implement Performance Patch Set A (Focused Hot-Path Fixes) Goal Apply …"
type textarea "x"
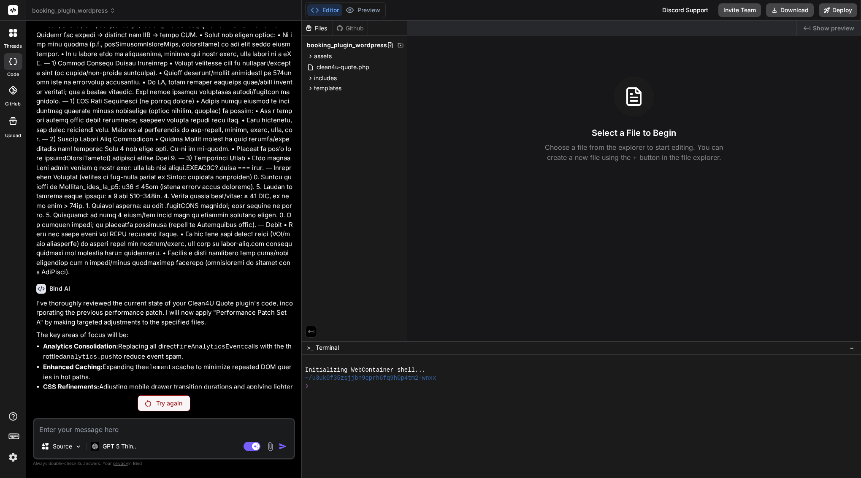
scroll to position [8699, 0]
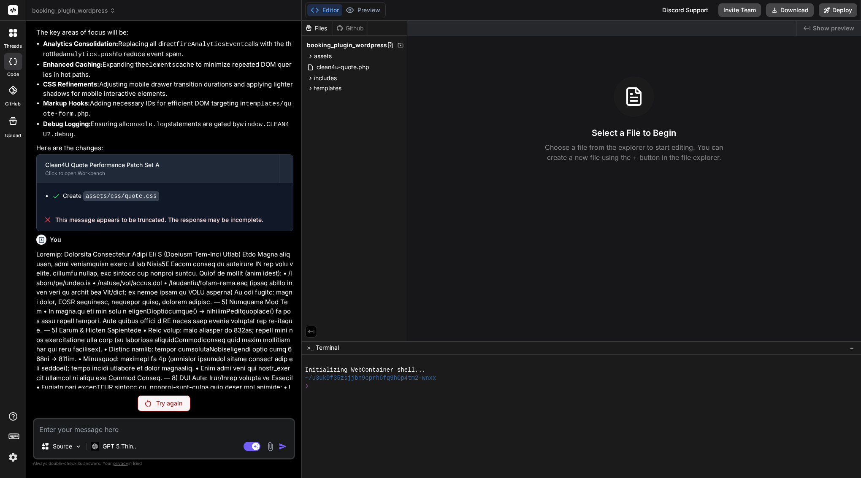
click at [162, 407] on p "Try again" at bounding box center [169, 403] width 26 height 8
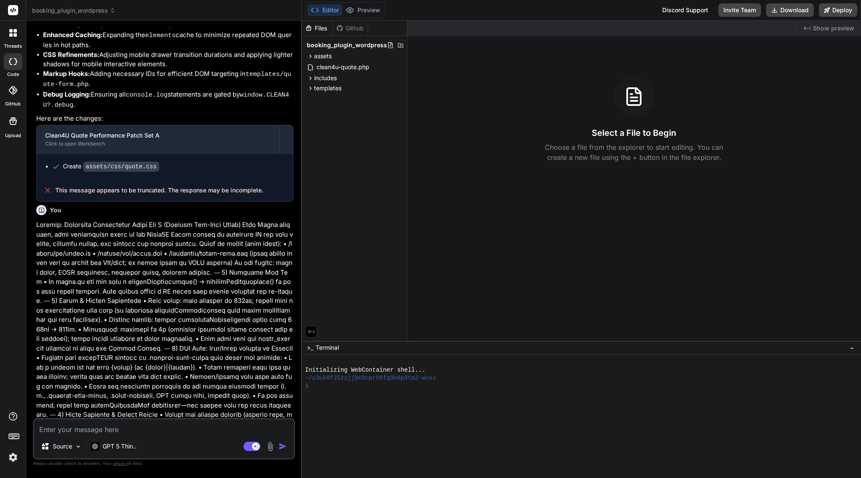
scroll to position [9082, 0]
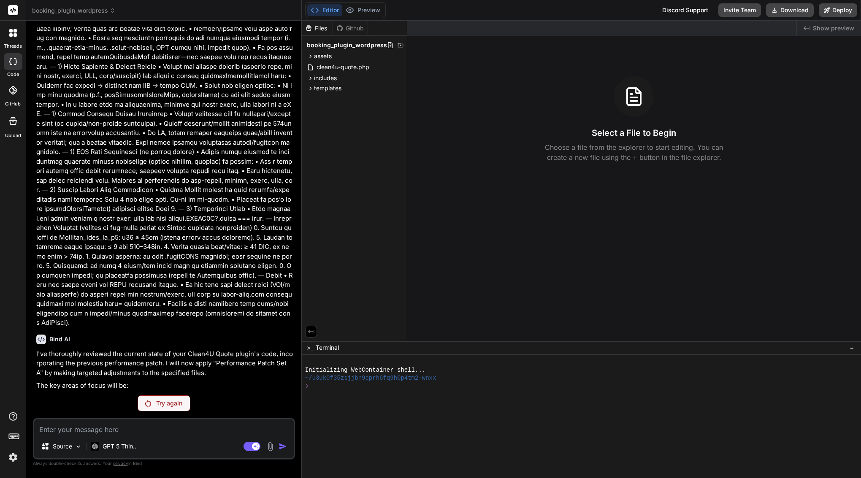
click at [162, 407] on p "Try again" at bounding box center [169, 403] width 26 height 8
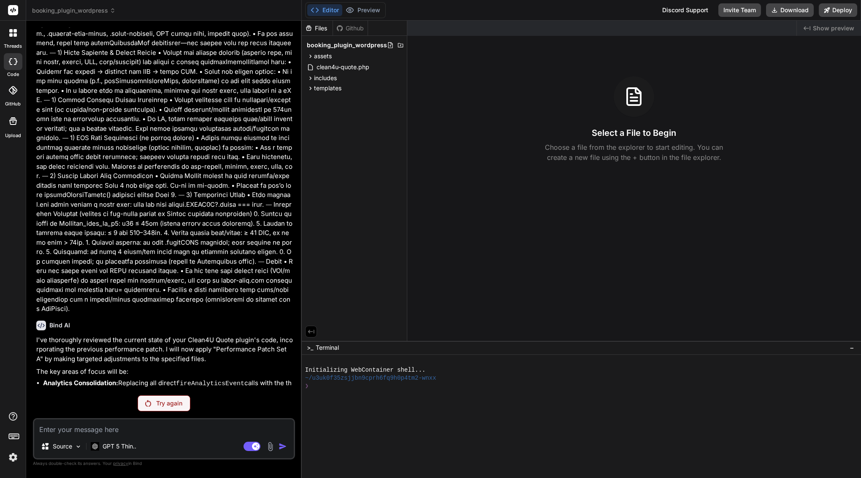
scroll to position [8699, 0]
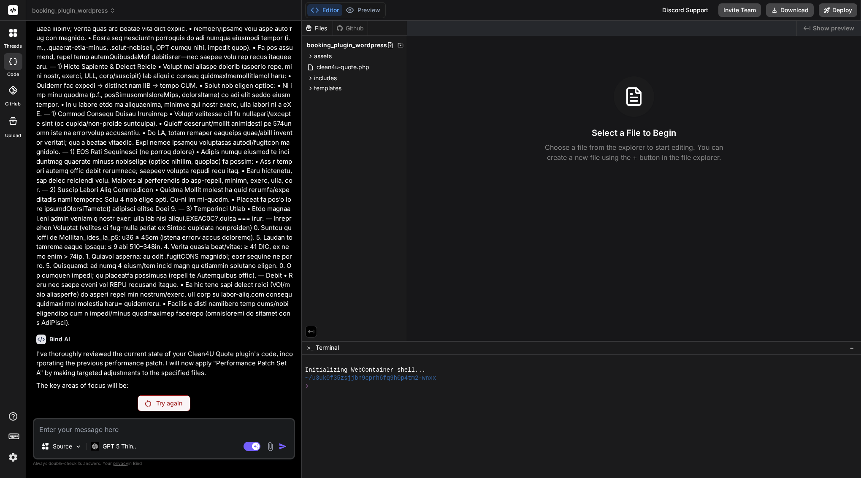
click at [162, 407] on p "Try again" at bounding box center [169, 403] width 26 height 8
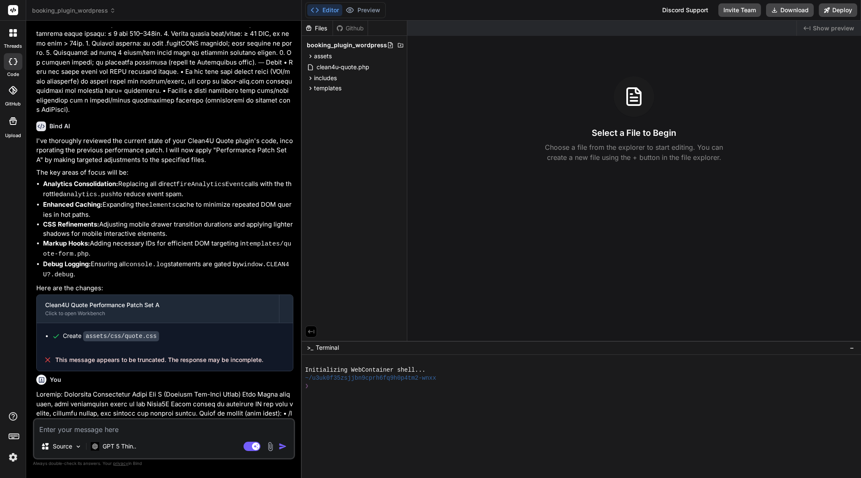
scroll to position [8950, 0]
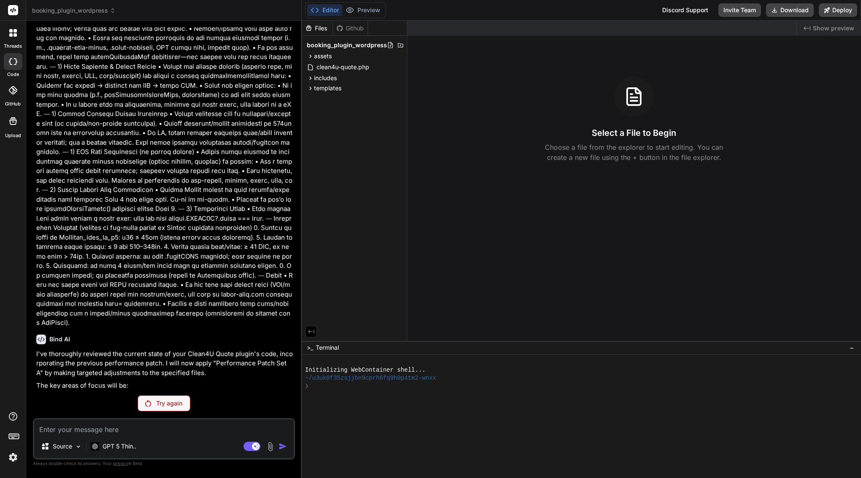
click at [162, 407] on p "Try again" at bounding box center [169, 403] width 26 height 8
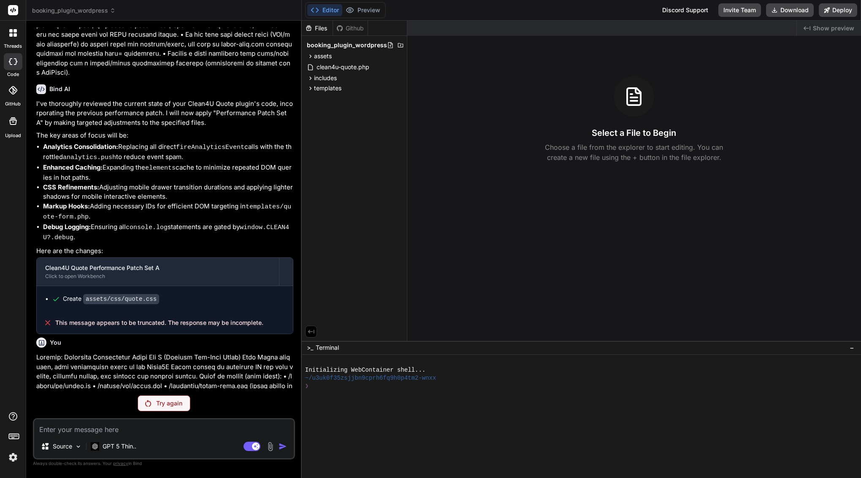
scroll to position [8699, 0]
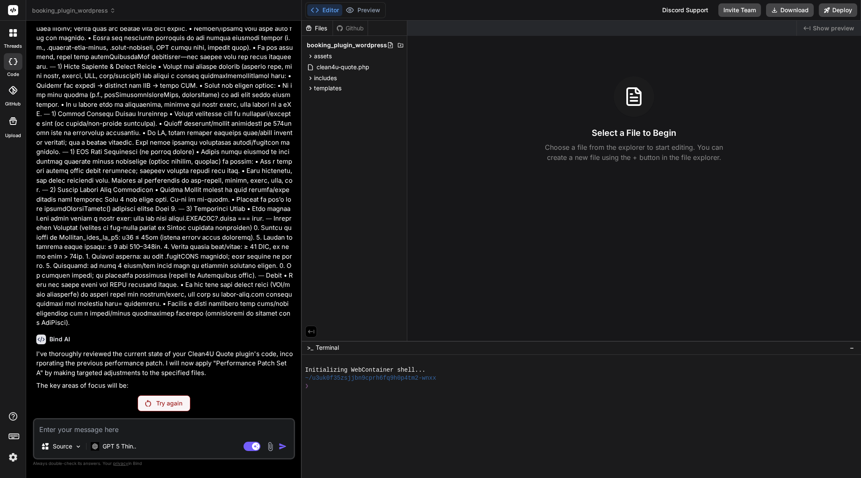
click at [162, 407] on p "Try again" at bounding box center [169, 403] width 26 height 8
click at [253, 450] on rect at bounding box center [252, 446] width 17 height 9
click at [174, 407] on p "Try again" at bounding box center [169, 403] width 26 height 8
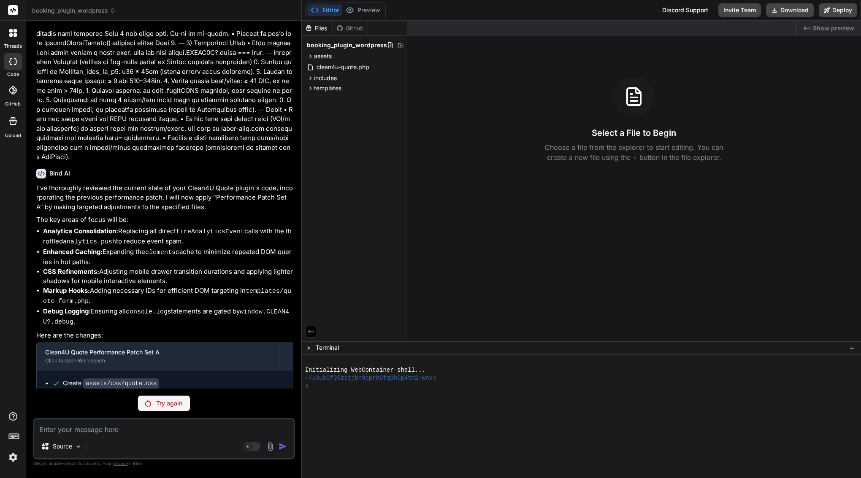
scroll to position [9011, 0]
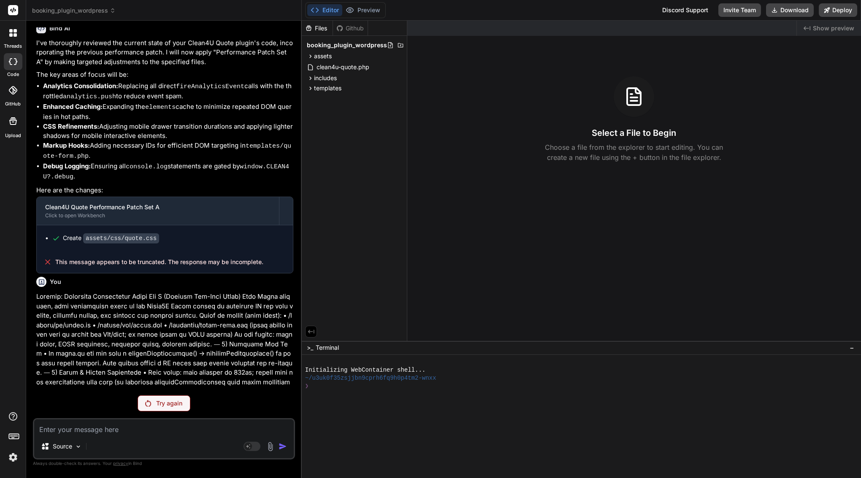
click at [12, 459] on img at bounding box center [13, 457] width 14 height 14
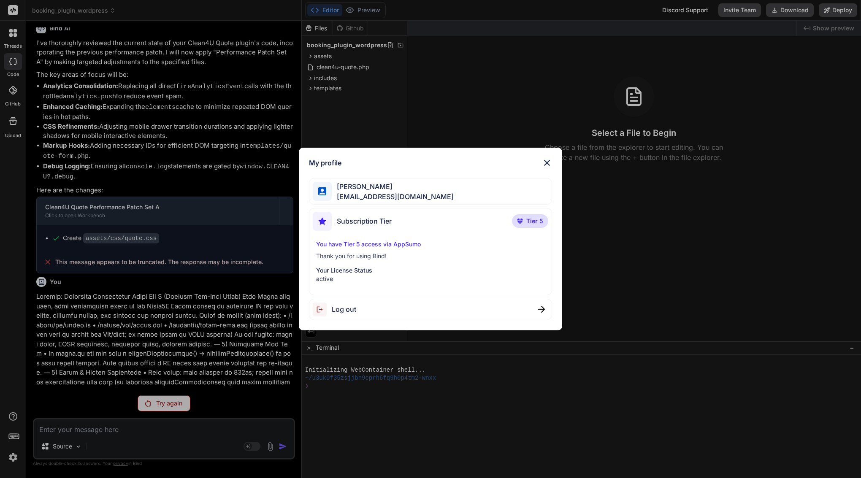
click at [358, 311] on div "Log out" at bounding box center [430, 310] width 243 height 22
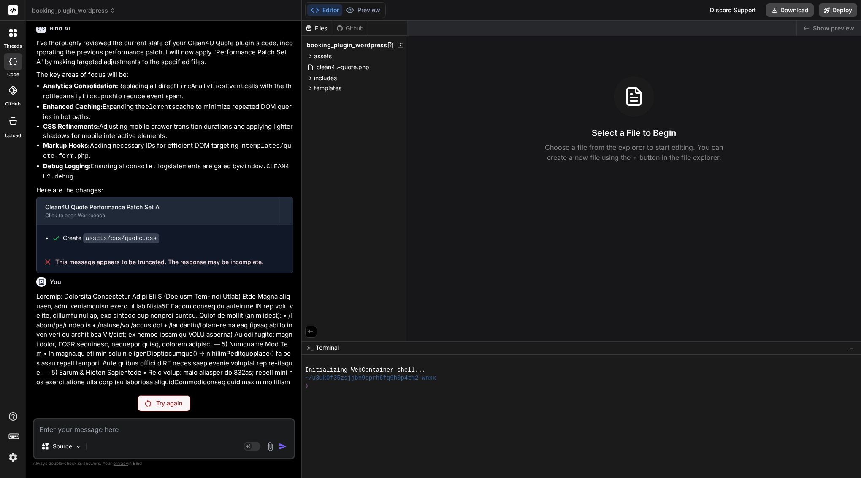
scroll to position [0, 0]
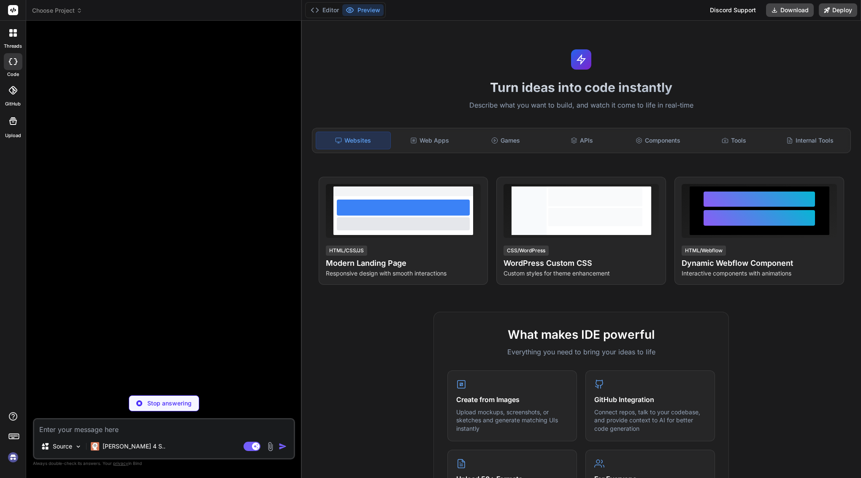
click at [15, 453] on img at bounding box center [13, 457] width 14 height 14
click at [58, 9] on span "Choose Project" at bounding box center [57, 10] width 50 height 8
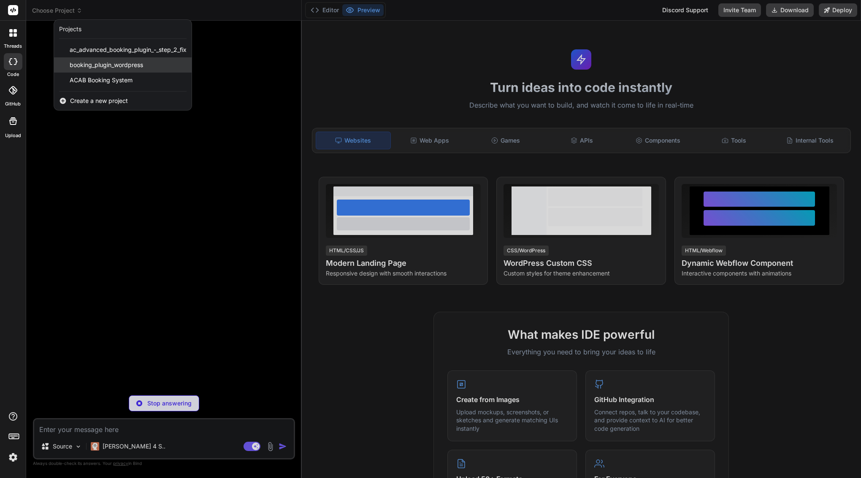
click at [84, 64] on span "booking_plugin_wordpress" at bounding box center [106, 65] width 73 height 8
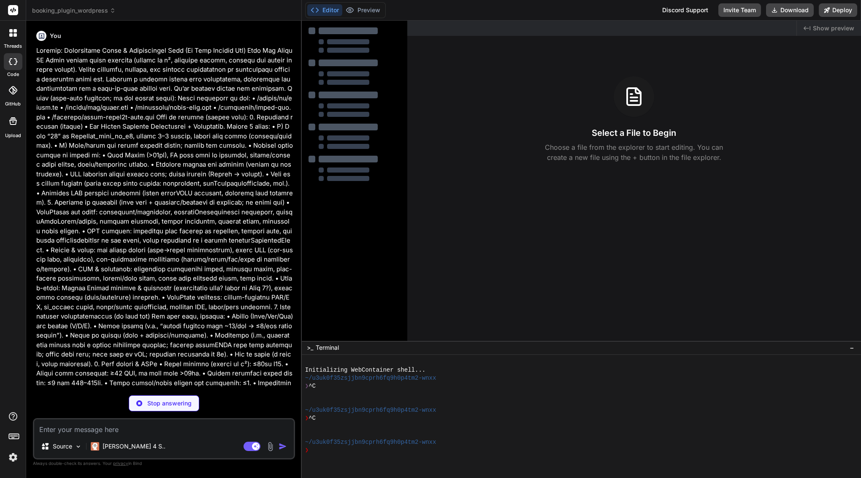
type textarea "x"
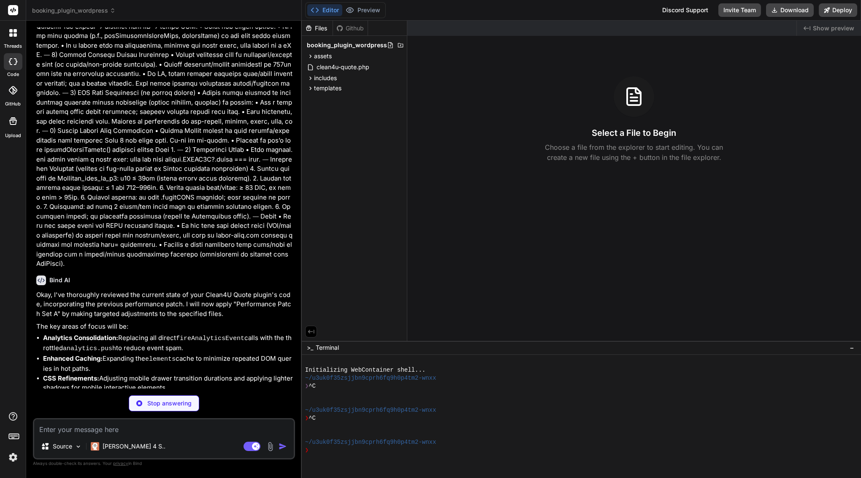
scroll to position [3834, 0]
click at [84, 429] on textarea at bounding box center [164, 427] width 260 height 15
click at [80, 430] on textarea at bounding box center [164, 427] width 260 height 15
click at [157, 437] on div "Source Claude 4 S.. Agent Mode. When this toggle is activated, AI automatically…" at bounding box center [164, 438] width 262 height 41
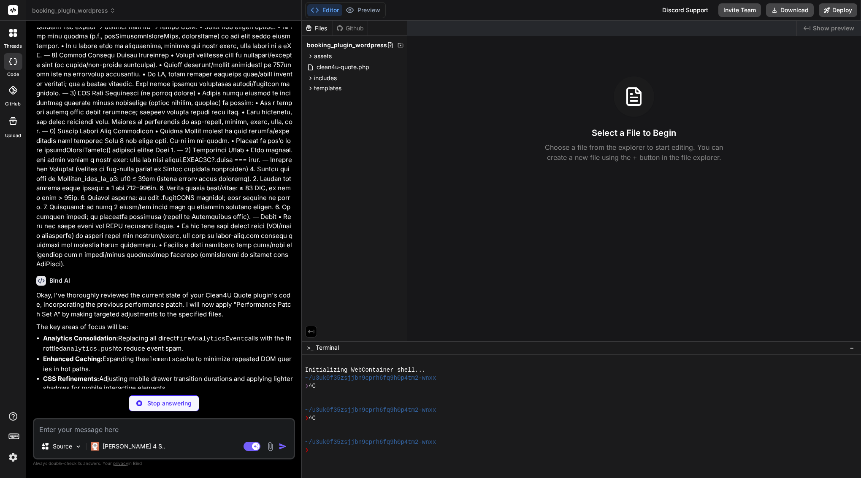
click at [150, 425] on textarea at bounding box center [164, 427] width 260 height 15
type textarea "h"
type textarea "x"
type textarea "hj"
type textarea "x"
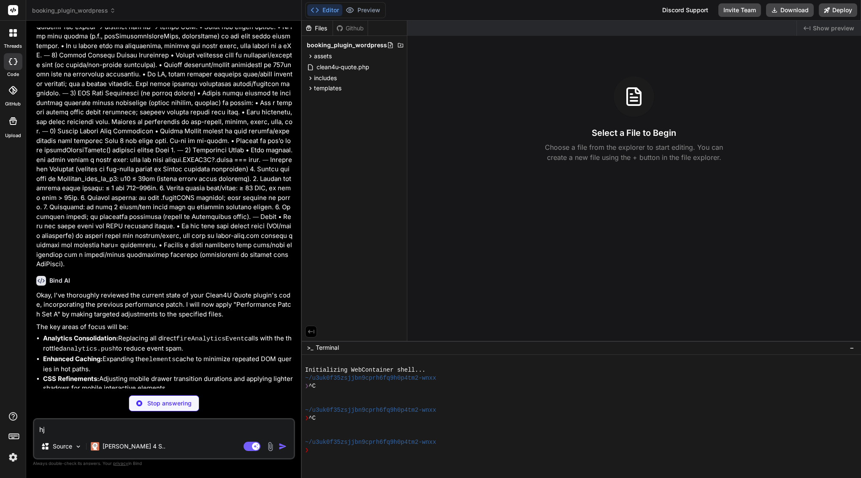
type textarea "hjg"
type textarea "x"
type textarea "hjgh"
type textarea "x"
type textarea "hjghg"
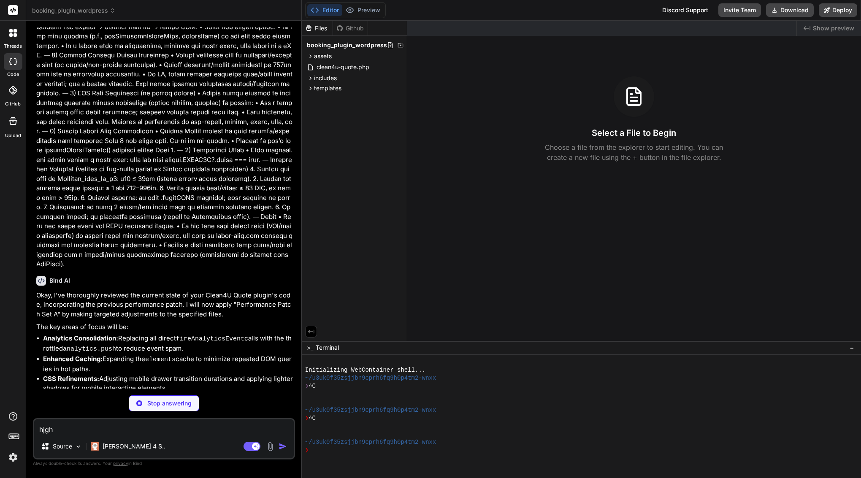
type textarea "x"
type textarea "hjgh"
type textarea "x"
type textarea "hjg"
type textarea "x"
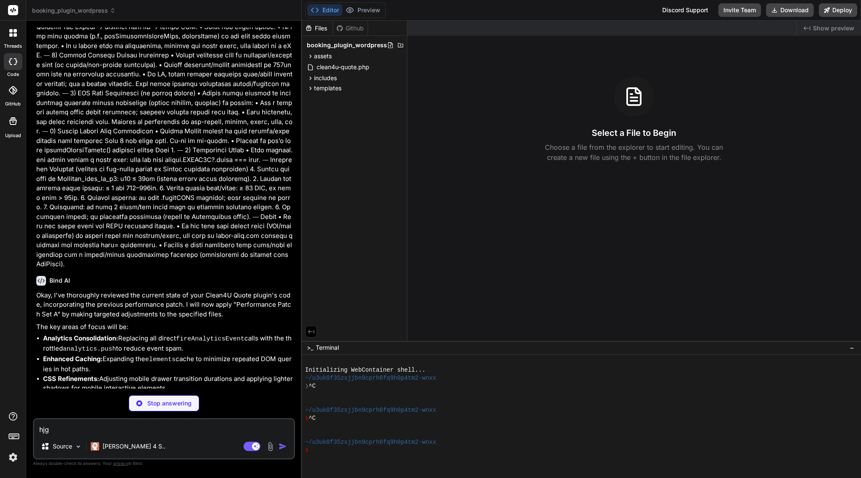
type textarea "hj"
type textarea "x"
type textarea "h"
type textarea "x"
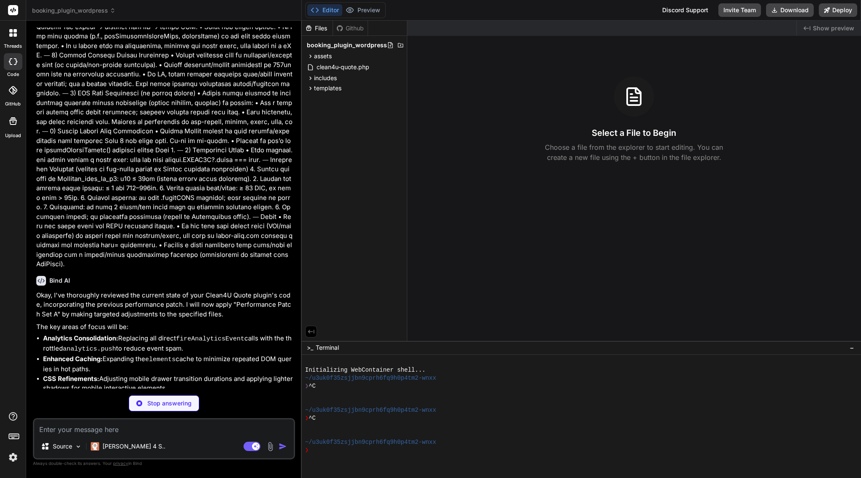
type textarea "?"
type textarea "x"
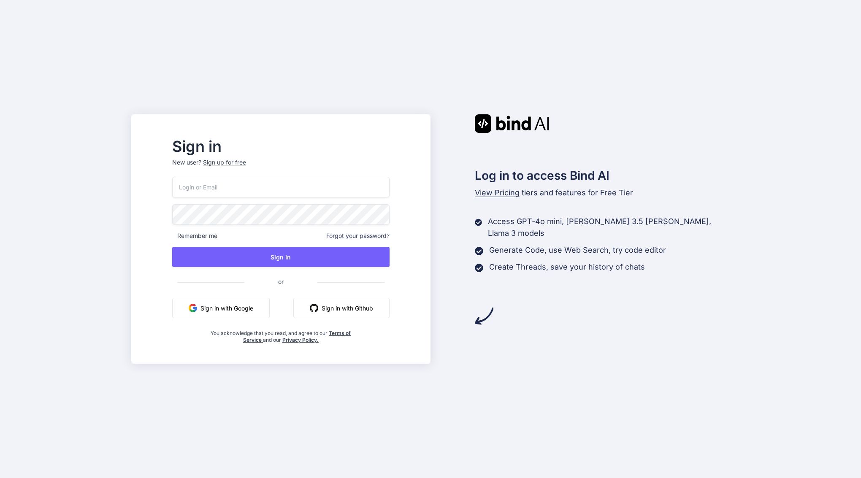
type input "[EMAIL_ADDRESS][DOMAIN_NAME]"
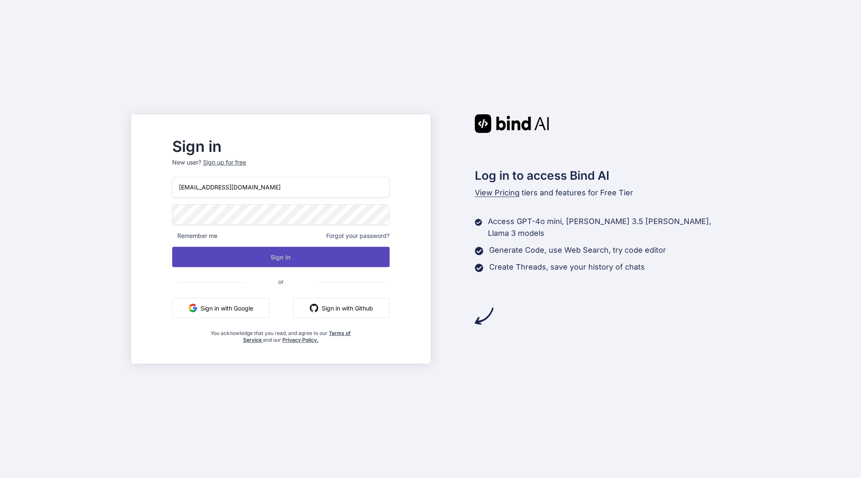
click at [267, 255] on button "Sign In" at bounding box center [280, 257] width 217 height 20
